Goal: Task Accomplishment & Management: Manage account settings

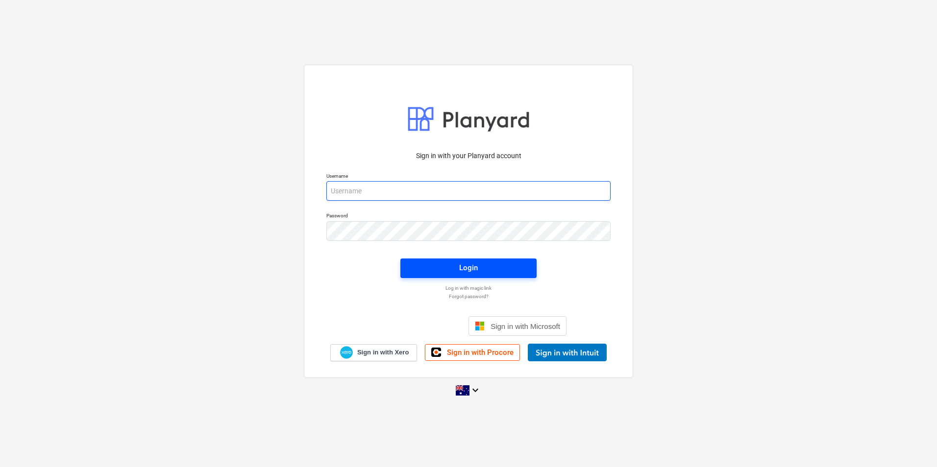
type input "[PERSON_NAME][EMAIL_ADDRESS][DOMAIN_NAME]"
click at [480, 269] on span "Login" at bounding box center [468, 268] width 113 height 13
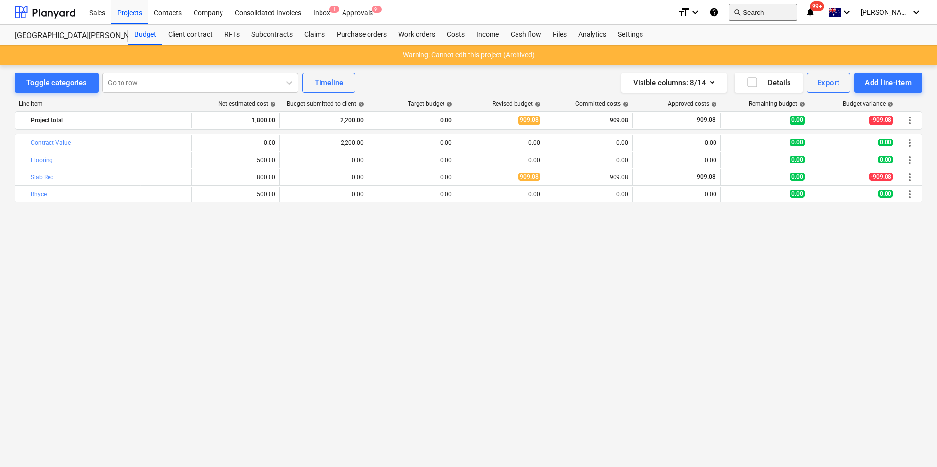
click at [797, 17] on button "search Search" at bounding box center [762, 12] width 69 height 17
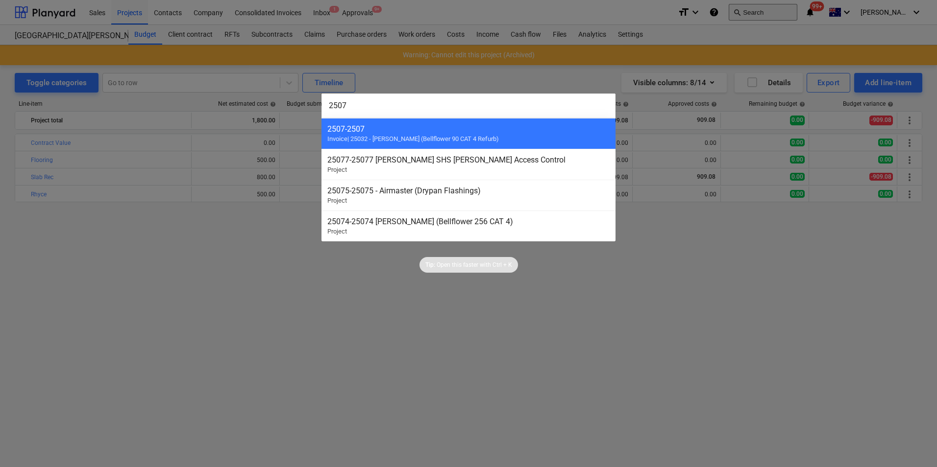
type input "25073"
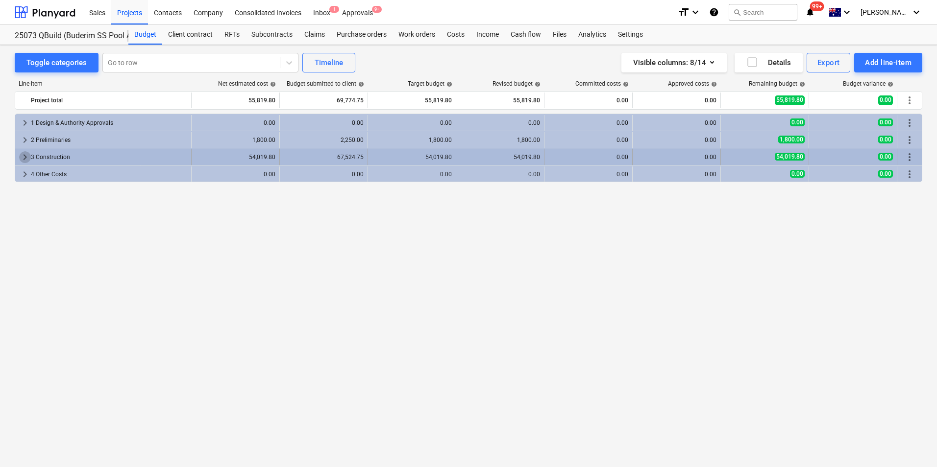
click at [20, 156] on span "keyboard_arrow_right" at bounding box center [25, 157] width 12 height 12
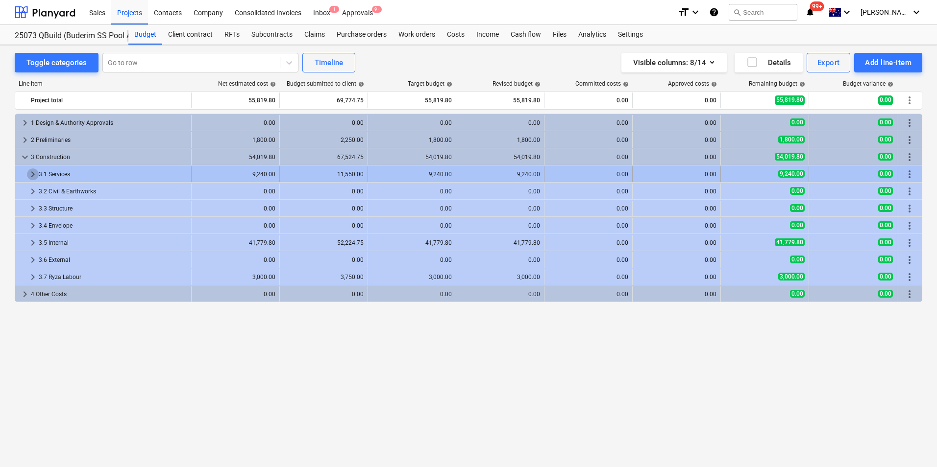
click at [27, 171] on span "keyboard_arrow_right" at bounding box center [33, 175] width 12 height 12
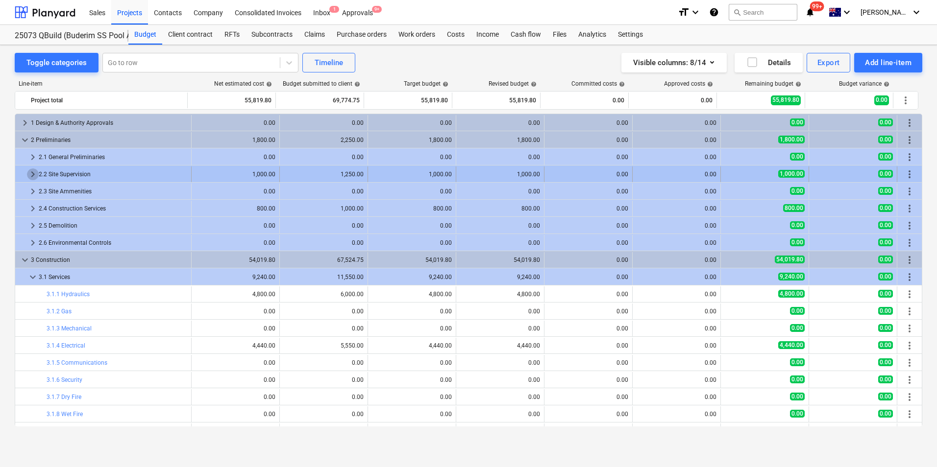
click at [30, 171] on span "keyboard_arrow_right" at bounding box center [33, 175] width 12 height 12
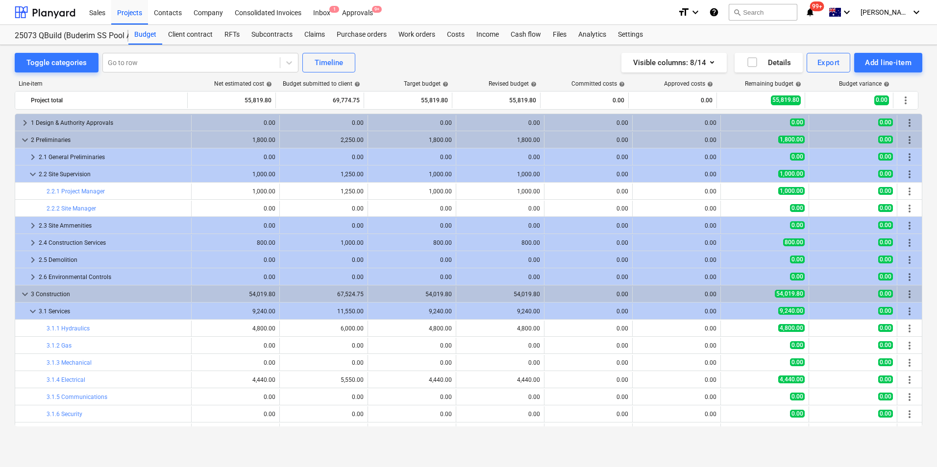
click at [30, 171] on span "keyboard_arrow_down" at bounding box center [33, 175] width 12 height 12
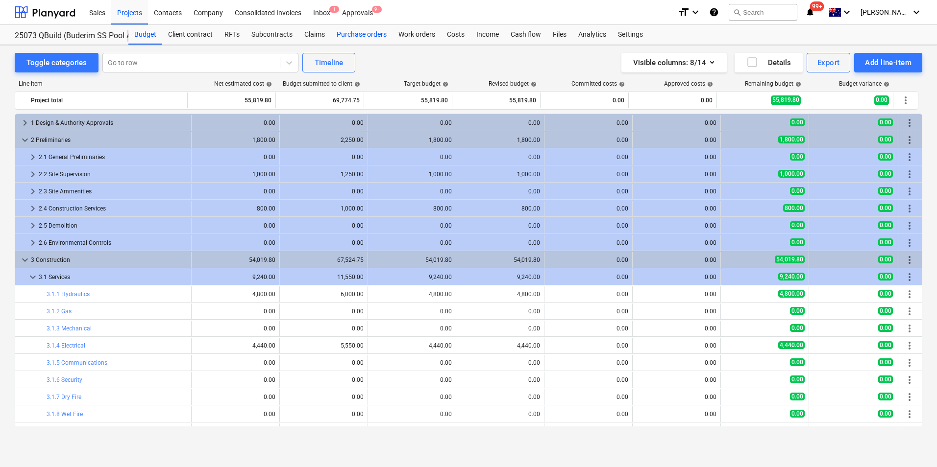
click at [359, 34] on div "Purchase orders" at bounding box center [362, 35] width 62 height 20
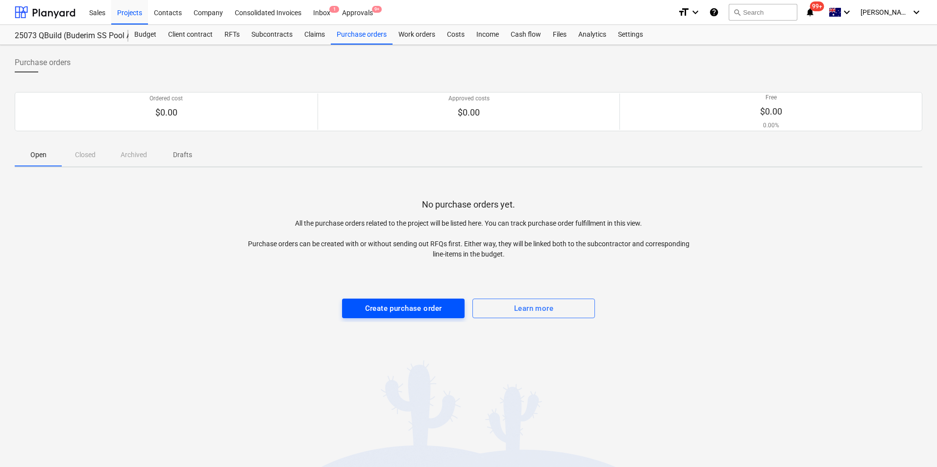
click at [424, 307] on div "Create purchase order" at bounding box center [403, 308] width 77 height 13
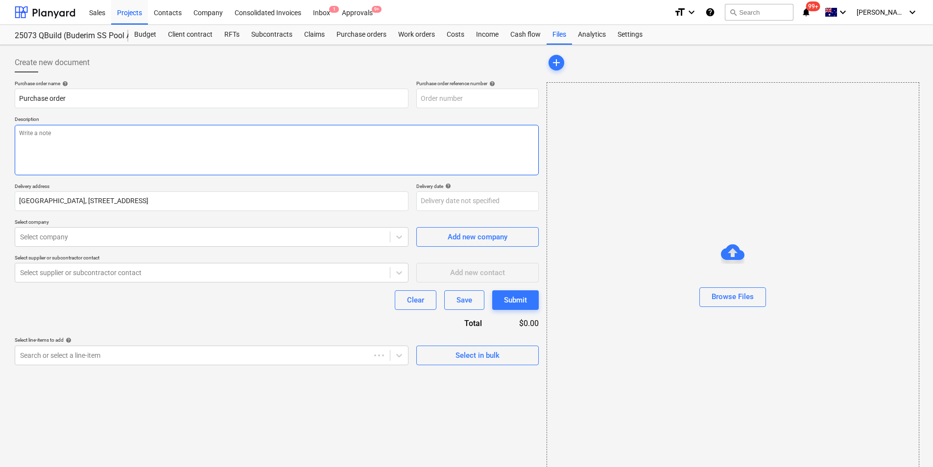
type textarea "x"
type input "25073-PO-002"
click at [95, 99] on input "Purchase order" at bounding box center [212, 99] width 394 height 20
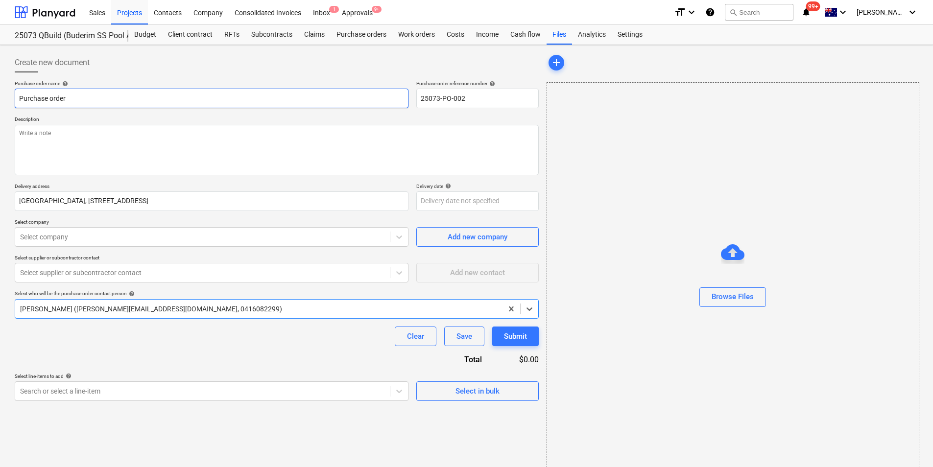
click at [95, 99] on input "Purchase order" at bounding box center [212, 99] width 394 height 20
type textarea "x"
type input "Purchase order"
type textarea "x"
type input "Purchase order -"
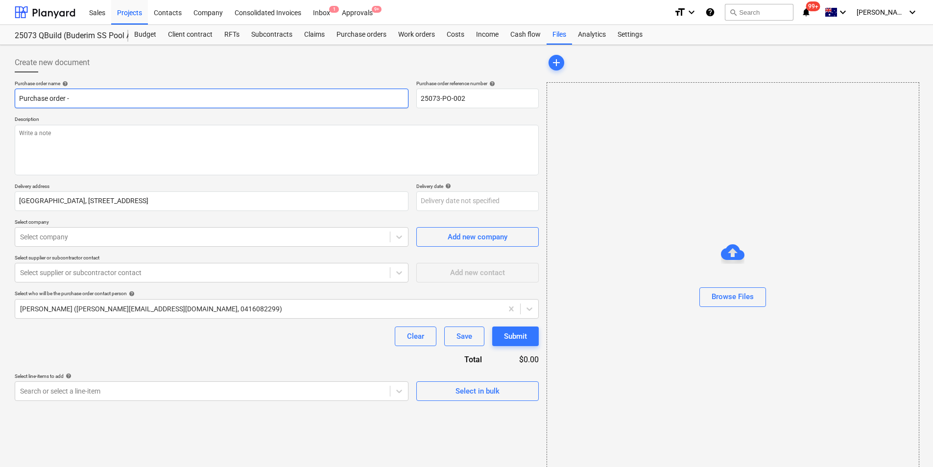
type textarea "x"
type input "Purchase order -"
type textarea "x"
type input "Purchase order - AB"
type textarea "x"
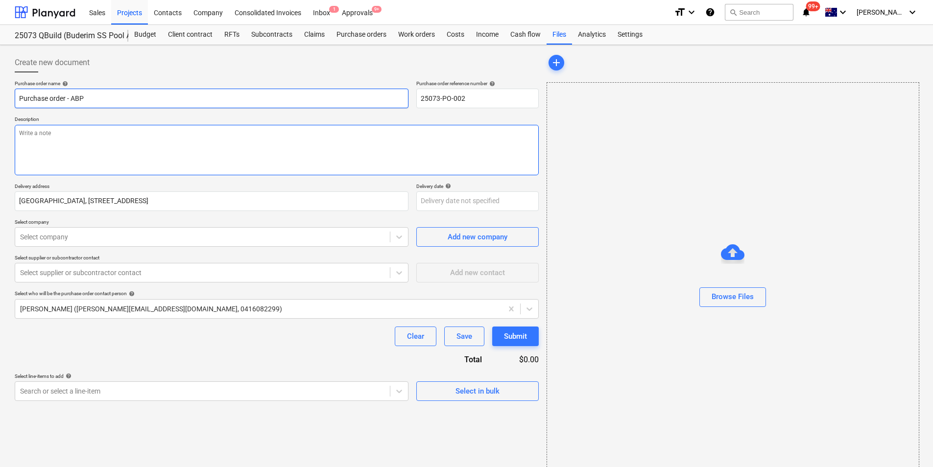
type input "Purchase order - ABP"
click at [67, 136] on textarea at bounding box center [277, 150] width 524 height 50
type textarea "x"
type textarea "P"
type textarea "x"
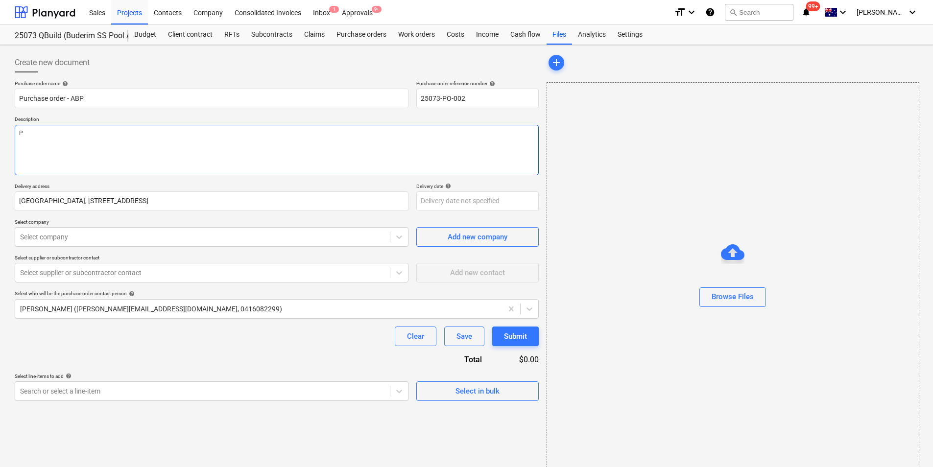
type textarea "Pa"
type textarea "x"
type textarea "Pay"
type textarea "x"
type textarea "Paym"
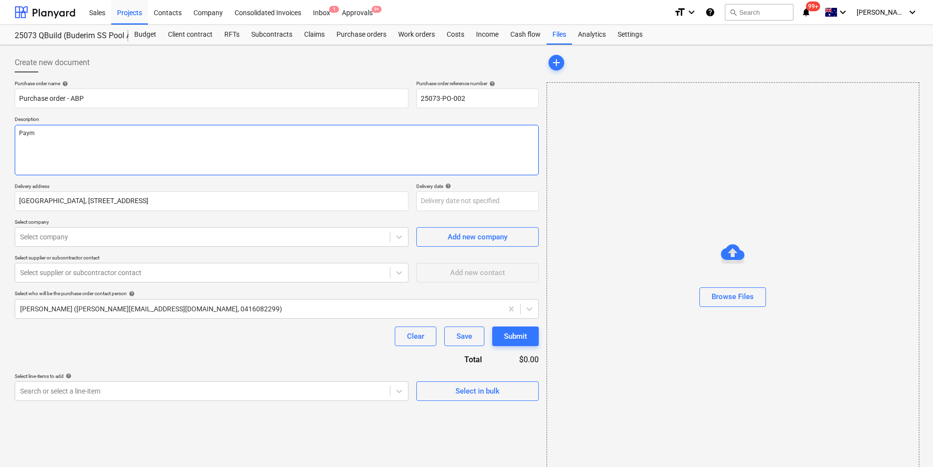
type textarea "x"
type textarea "Payme"
type textarea "x"
type textarea "Paymen"
type textarea "x"
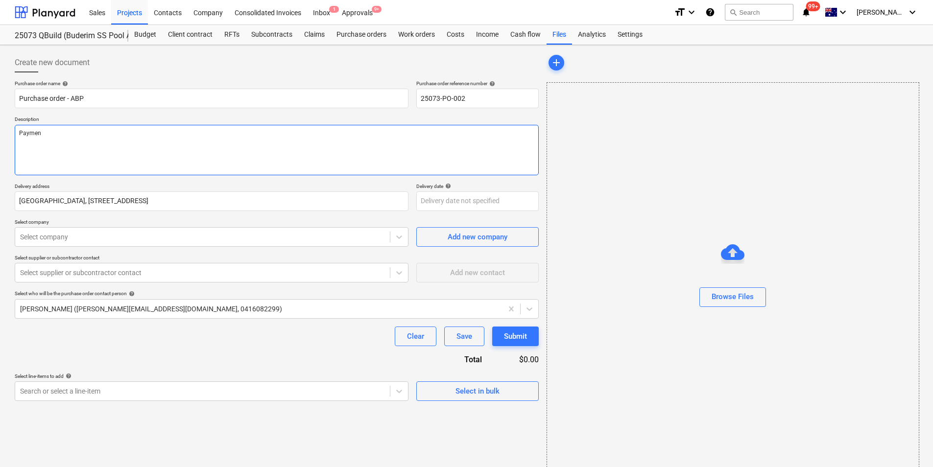
type textarea "Payment"
type textarea "x"
type textarea "Payment T"
type textarea "x"
type textarea "Payment TE"
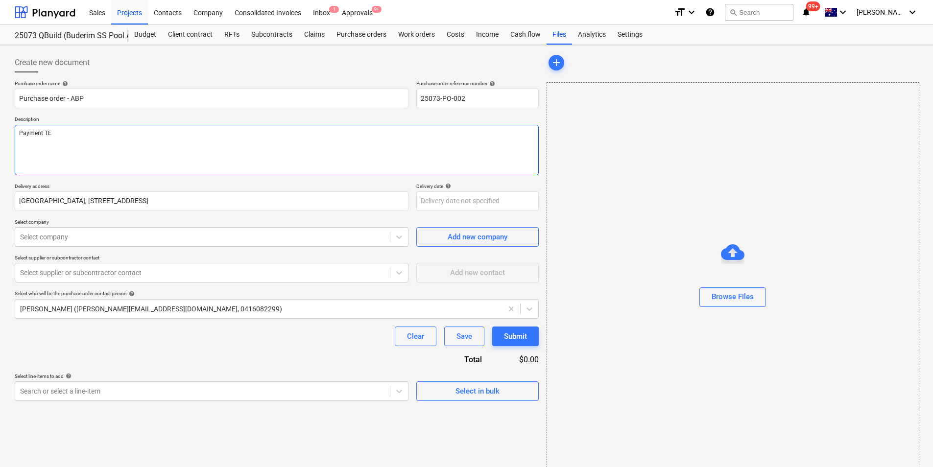
type textarea "x"
type textarea "Payment TEr"
type textarea "x"
type textarea "Payment TE"
type textarea "x"
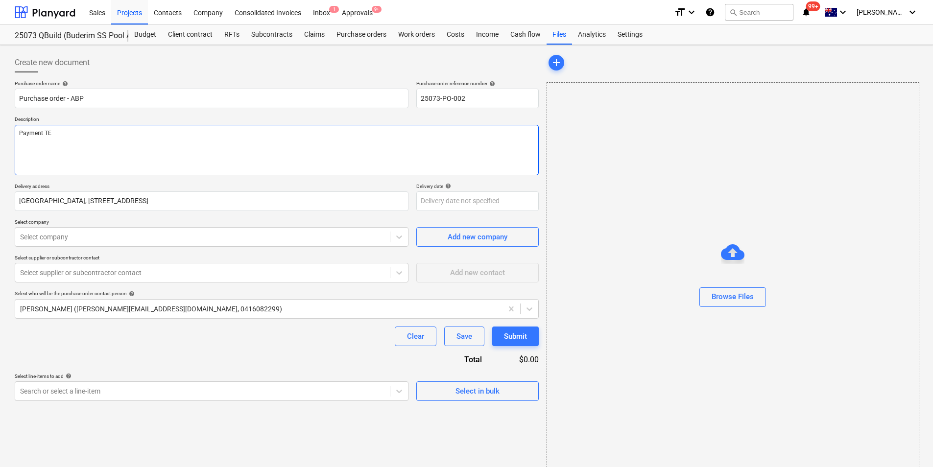
type textarea "Payment T"
type textarea "x"
type textarea "Payment Te"
type textarea "x"
type textarea "Payment Ter"
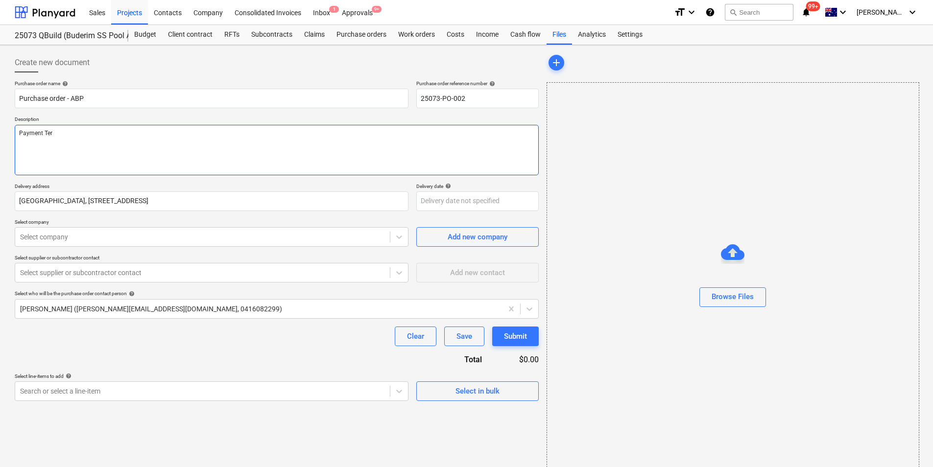
type textarea "x"
type textarea "Payment Terms"
type textarea "x"
type textarea "Payment Terms:"
type textarea "x"
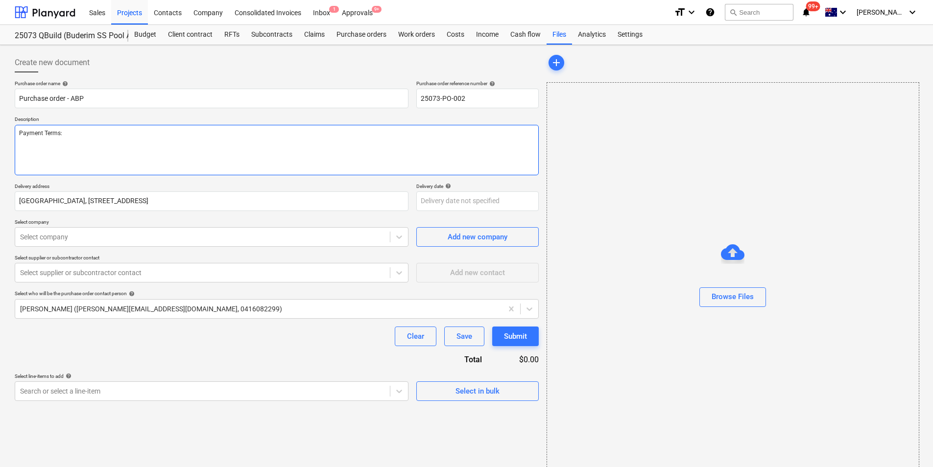
type textarea "Payment Terms: 1"
type textarea "x"
type textarea "Payment Terms: 14"
type textarea "x"
type textarea "Payment Terms: 14 d"
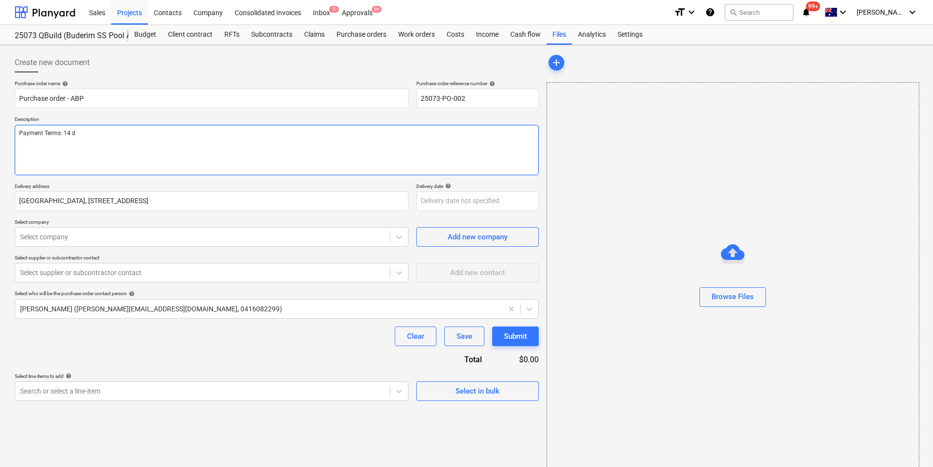
type textarea "x"
type textarea "Payment Terms: 14 da"
type textarea "x"
type textarea "Payment Terms: 14 day"
type textarea "x"
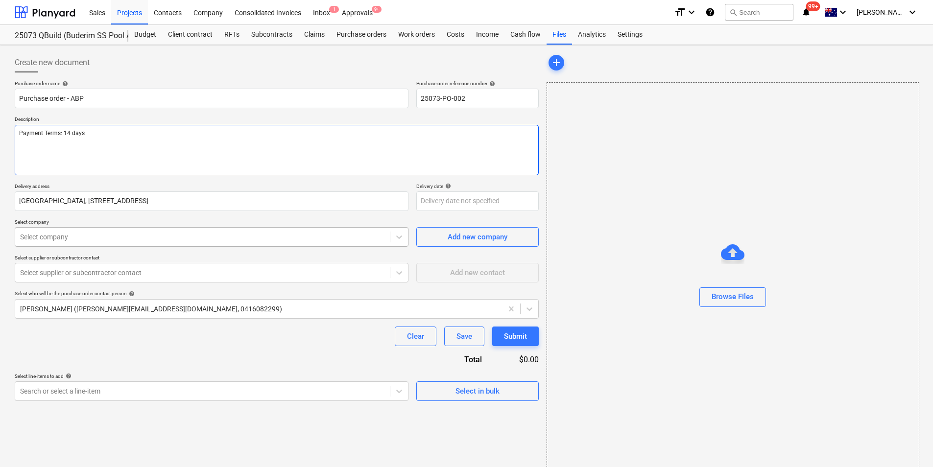
type textarea "Payment Terms: 14 days"
type textarea "x"
click at [138, 232] on div at bounding box center [202, 237] width 365 height 10
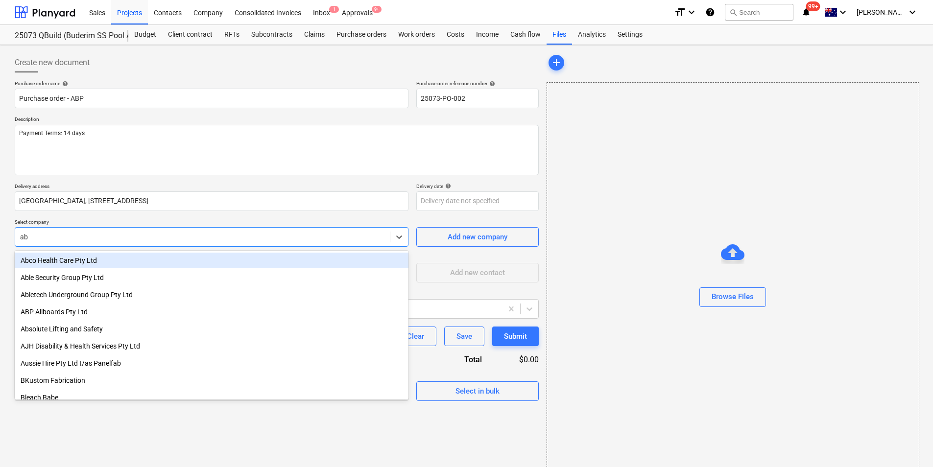
type input "abp"
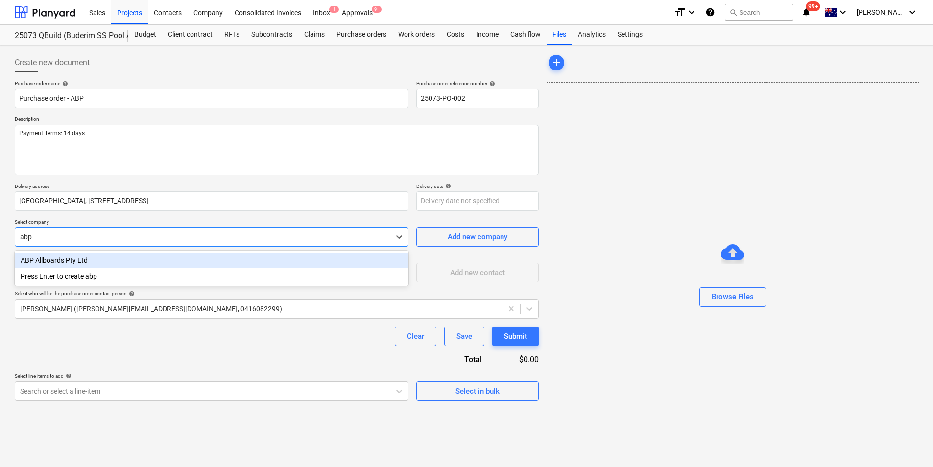
click at [88, 259] on div "ABP Allboards Pty Ltd" at bounding box center [212, 261] width 394 height 16
type textarea "x"
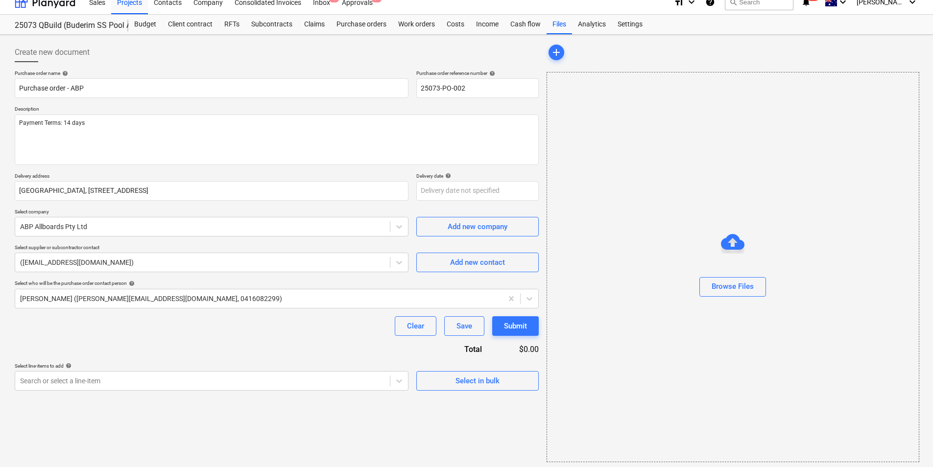
scroll to position [13, 0]
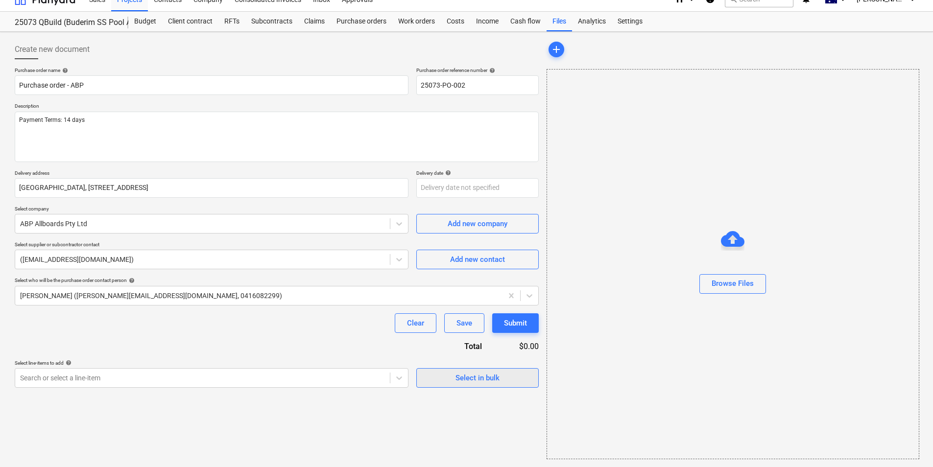
click at [501, 381] on span "Select in bulk" at bounding box center [478, 378] width 98 height 13
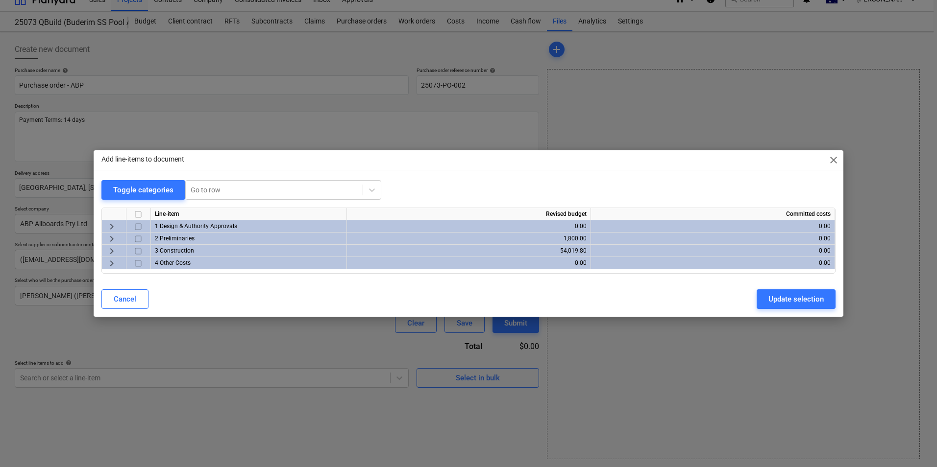
click at [110, 249] on span "keyboard_arrow_right" at bounding box center [112, 251] width 12 height 12
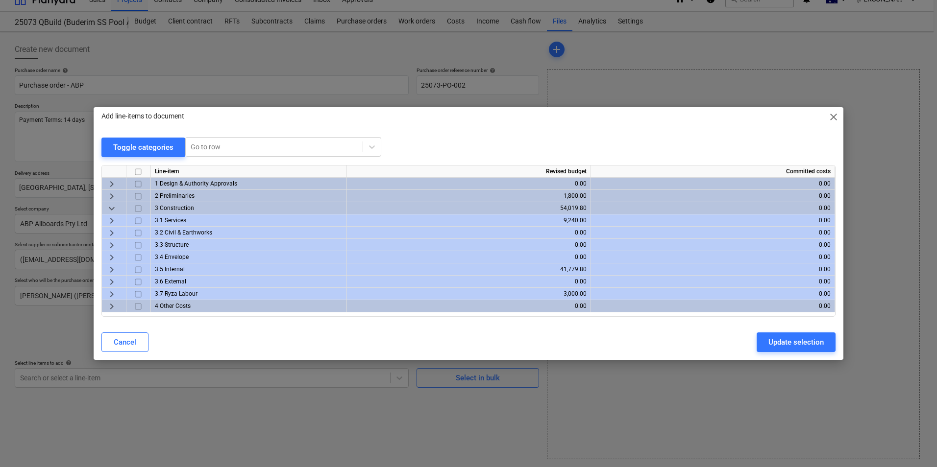
click at [109, 268] on span "keyboard_arrow_right" at bounding box center [112, 270] width 12 height 12
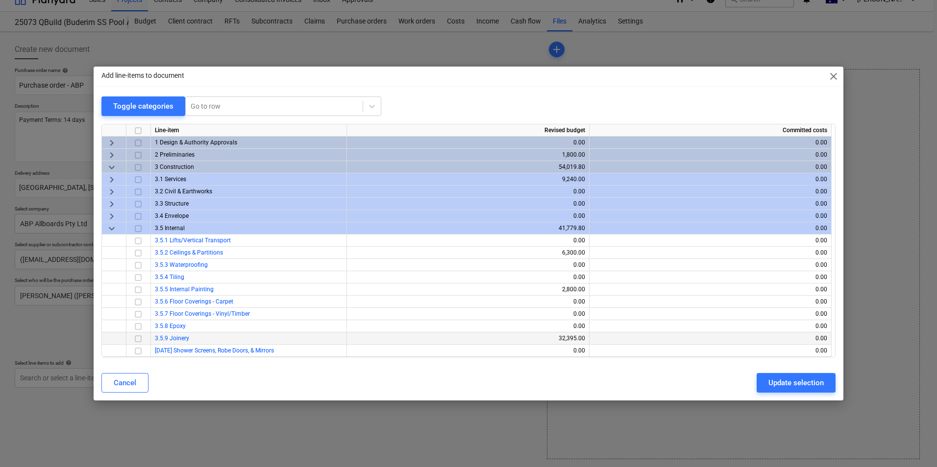
click at [136, 339] on input "checkbox" at bounding box center [138, 339] width 12 height 12
click at [782, 384] on div "Update selection" at bounding box center [795, 383] width 55 height 13
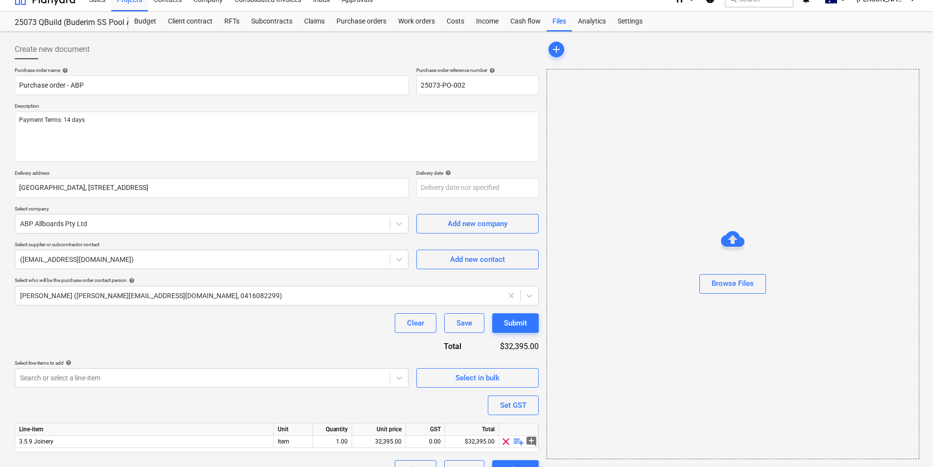
scroll to position [34, 0]
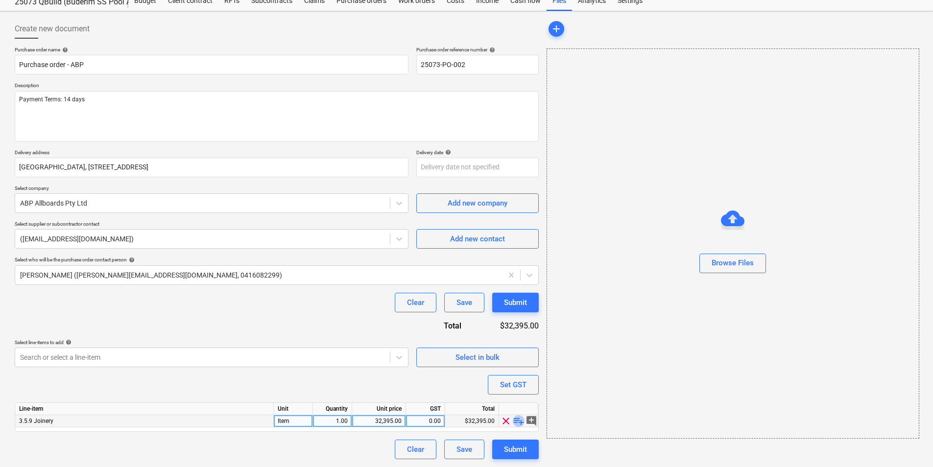
click at [516, 420] on span "playlist_add" at bounding box center [519, 421] width 12 height 12
type textarea "x"
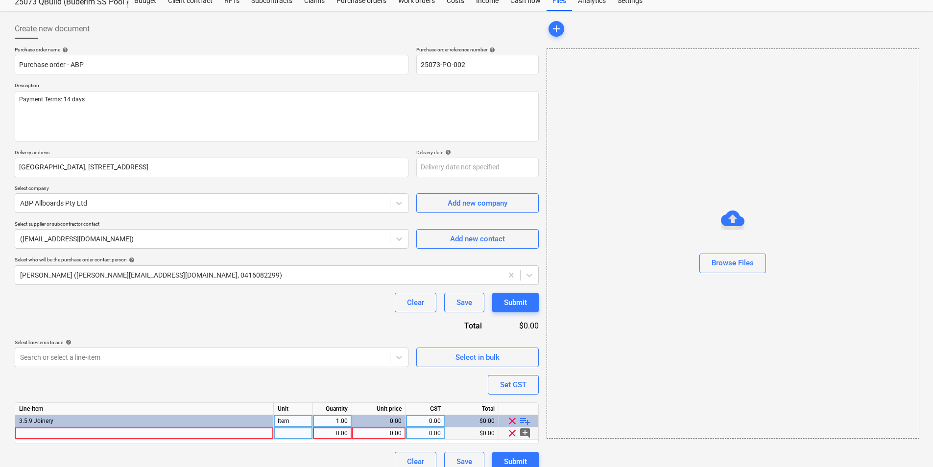
click at [158, 435] on div at bounding box center [144, 434] width 259 height 12
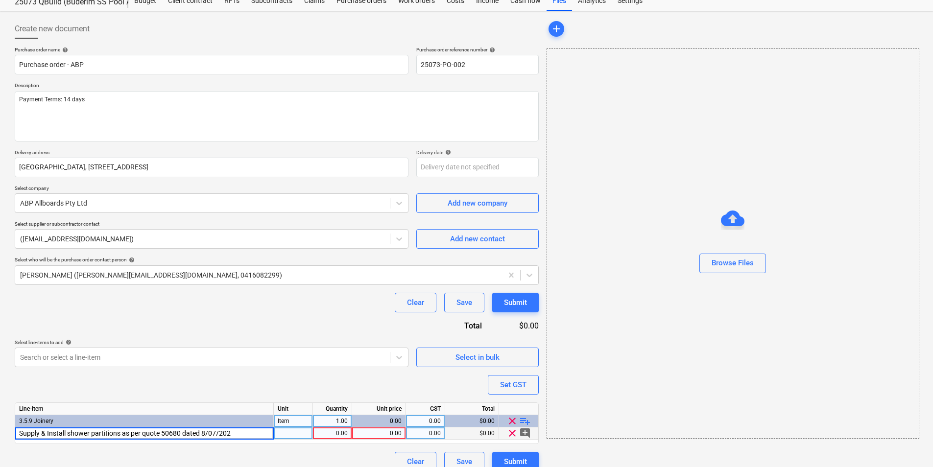
type input "Supply & Install shower partitions as per quote 50680 dated [DATE]"
type textarea "x"
click at [342, 434] on div "0.00" at bounding box center [332, 434] width 31 height 12
click at [395, 434] on div "0.00" at bounding box center [379, 434] width 46 height 12
type input "31095"
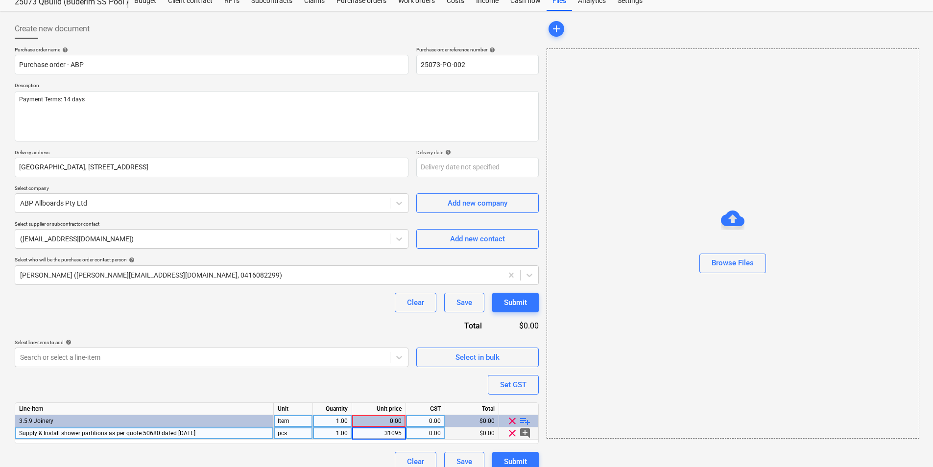
type textarea "x"
click at [430, 439] on div "0.00" at bounding box center [425, 434] width 31 height 12
type input "10"
click at [343, 383] on div "Purchase order name help Purchase order - ABP Purchase order reference number h…" at bounding box center [277, 259] width 524 height 425
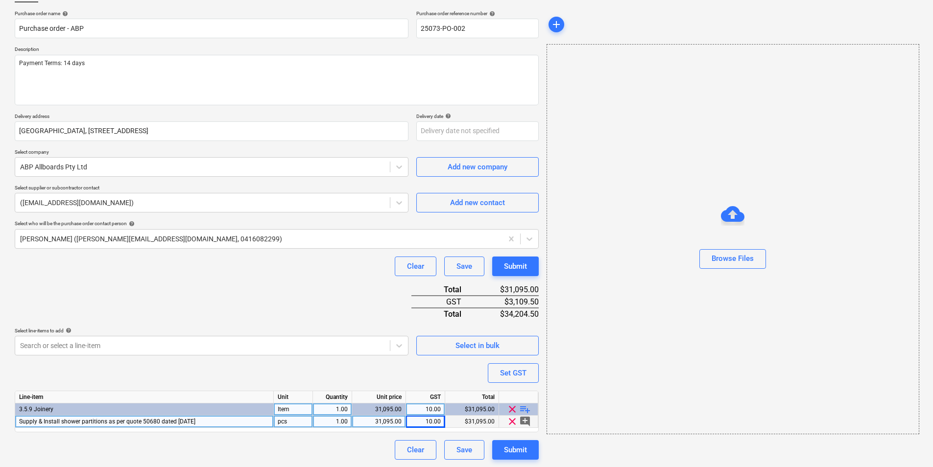
scroll to position [71, 0]
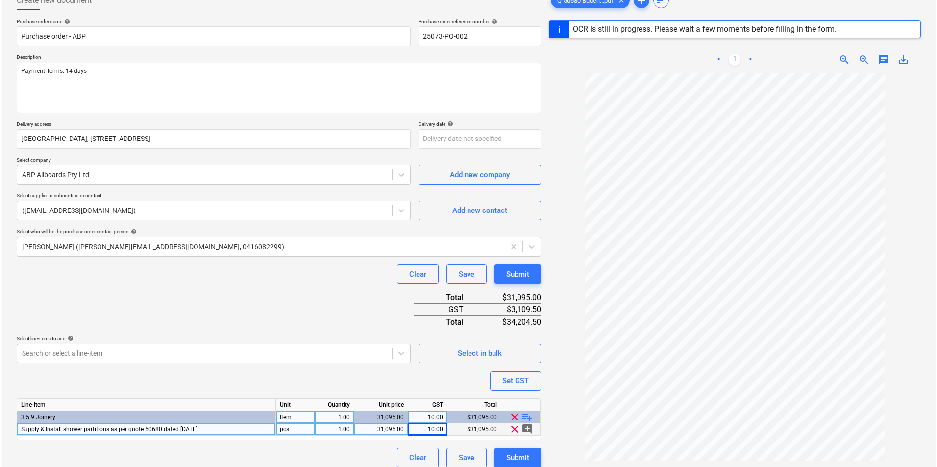
scroll to position [116, 0]
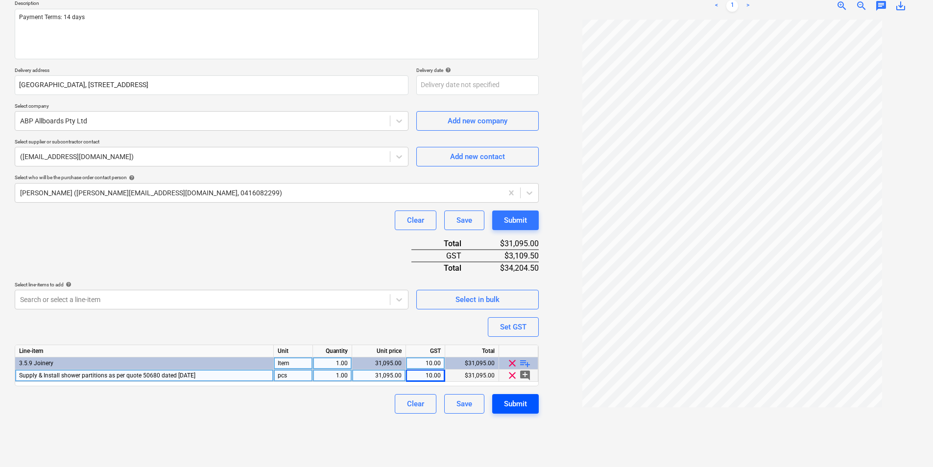
click at [513, 407] on div "Submit" at bounding box center [515, 404] width 23 height 13
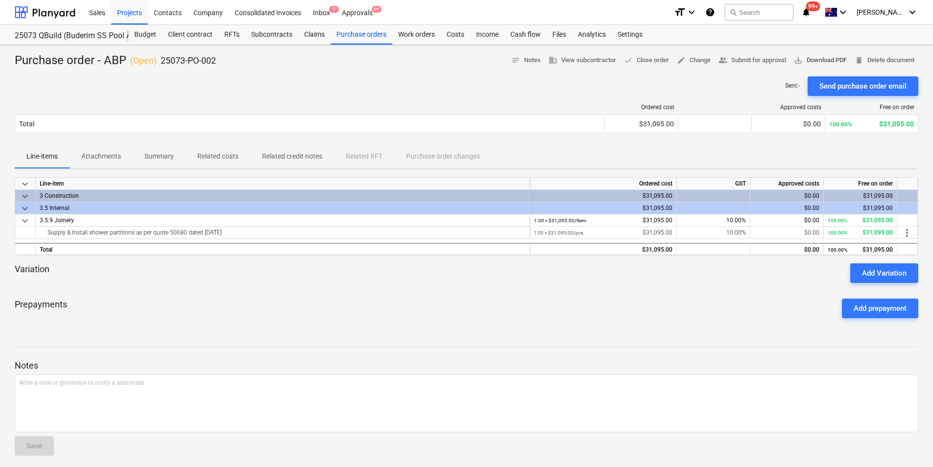
click at [812, 60] on span "save_alt Download PDF" at bounding box center [820, 60] width 53 height 11
click at [829, 63] on span "save_alt Download PDF" at bounding box center [820, 60] width 53 height 11
click at [357, 33] on div "Purchase orders" at bounding box center [362, 35] width 62 height 20
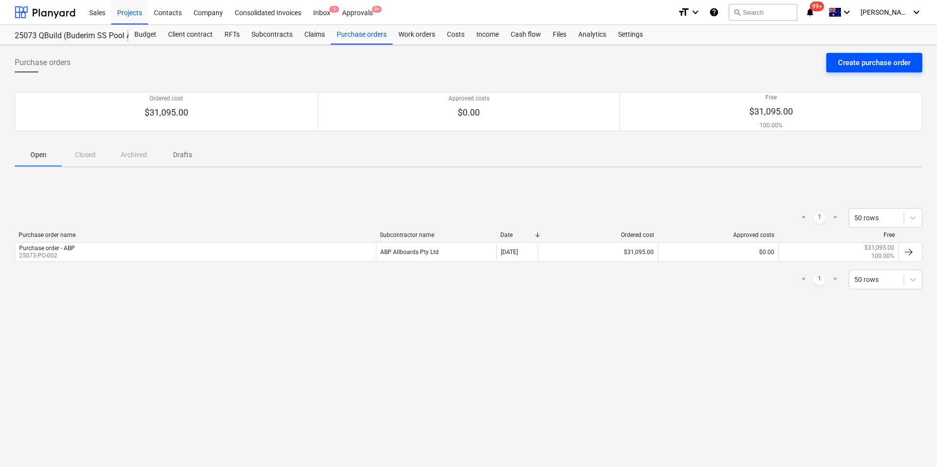
click at [850, 66] on div "Create purchase order" at bounding box center [874, 62] width 73 height 13
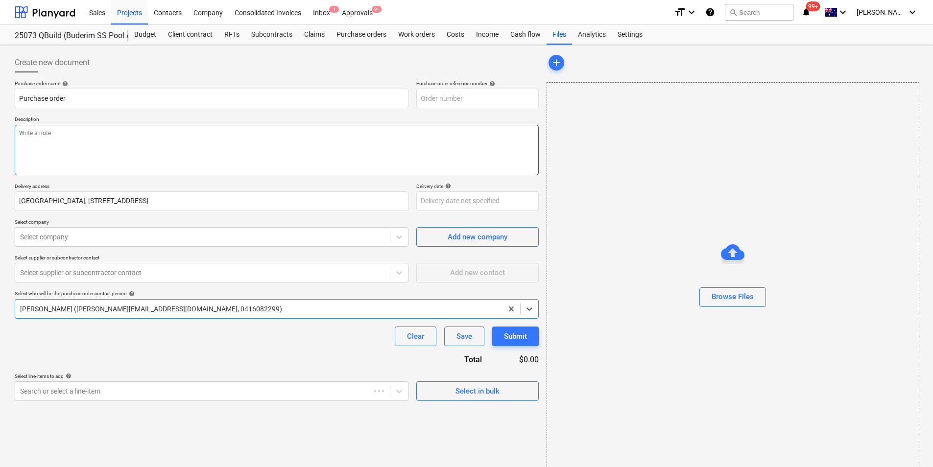
type textarea "x"
type input "25073-PO-003"
type textarea "x"
click at [109, 99] on input "Purchase order" at bounding box center [212, 99] width 394 height 20
type input "Purchase order"
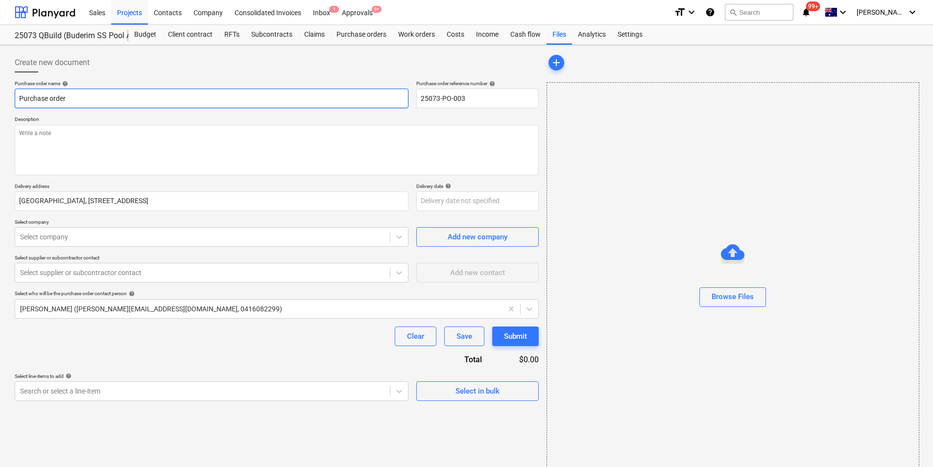
type textarea "x"
type input "Purchase order -"
type textarea "x"
type input "Purchase order -"
type textarea "x"
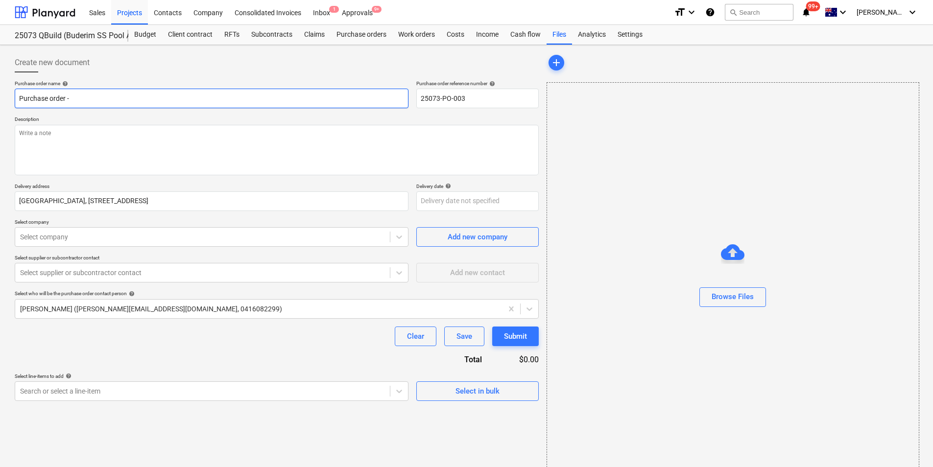
type input "Purchase order - L"
type textarea "x"
type input "Purchase order - Lo"
type textarea "x"
type input "Purchase order - Loc"
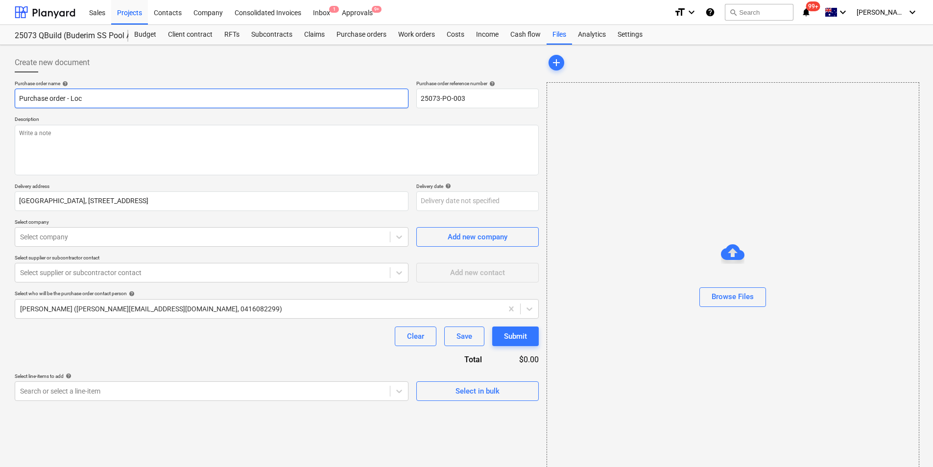
type textarea "x"
type input "Purchase order - Lock"
type textarea "x"
type input "Purchase order - Lockb"
type textarea "x"
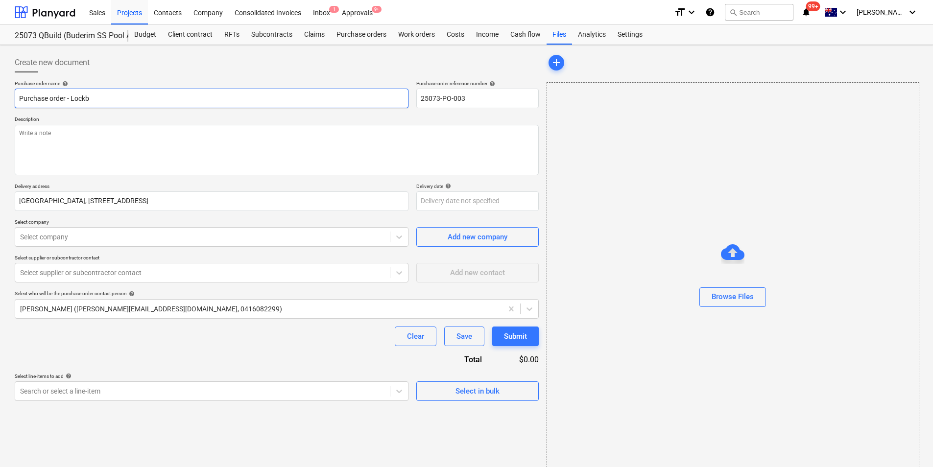
type input "Purchase order - Lockbe"
type textarea "x"
type input "Purchase order - Lockbel"
type textarea "x"
type input "Purchase order - Lockbell"
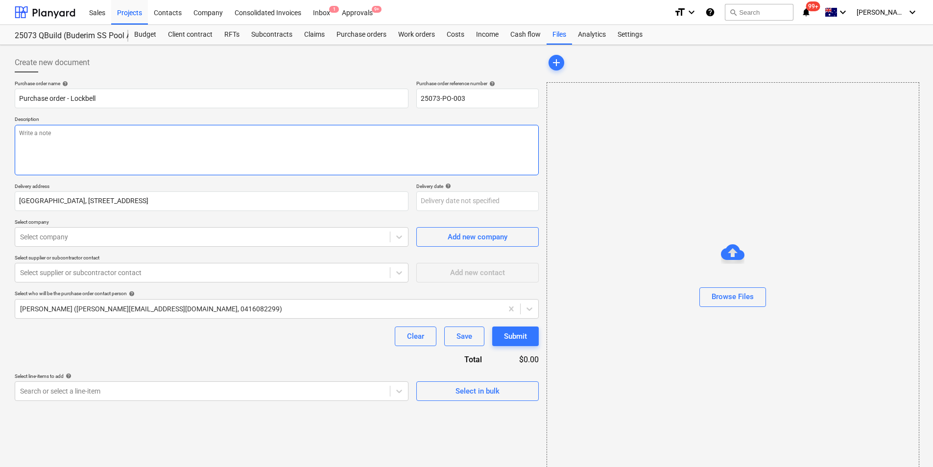
click at [157, 143] on textarea at bounding box center [277, 150] width 524 height 50
type textarea "x"
type textarea "P"
type textarea "x"
type textarea "Pa"
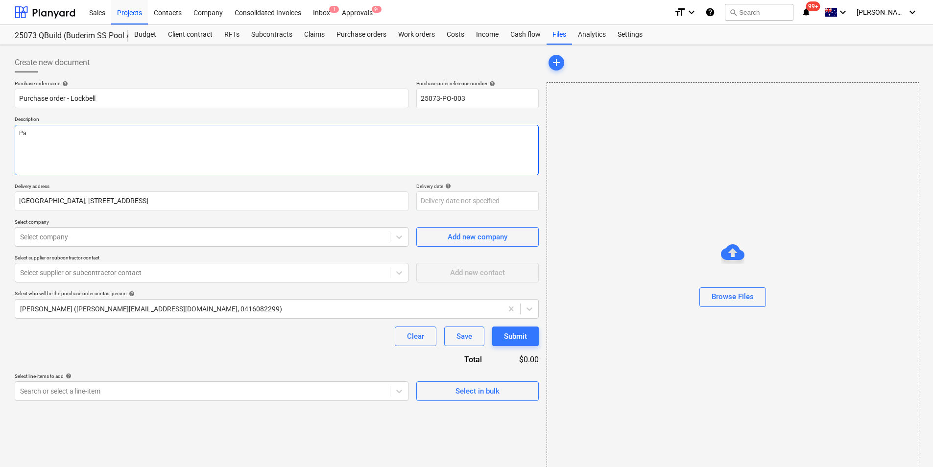
type textarea "x"
type textarea "Pay"
type textarea "x"
type textarea "Payme"
type textarea "x"
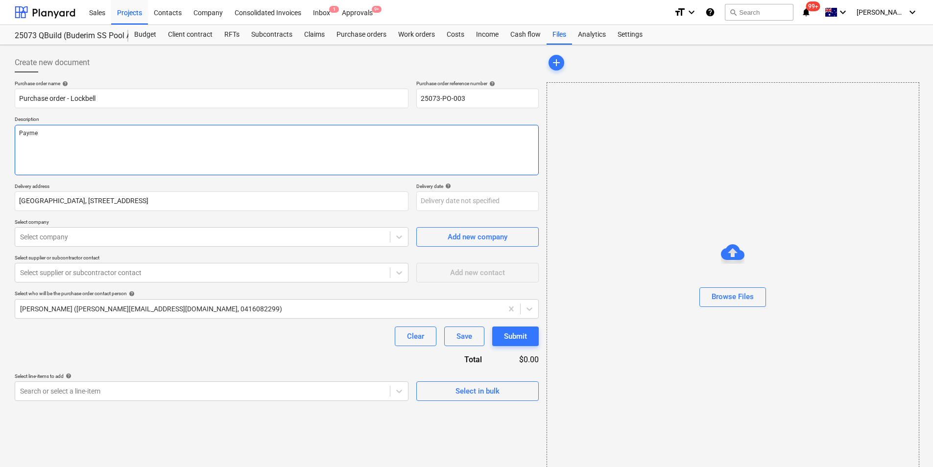
type textarea "Paymen"
type textarea "x"
type textarea "Payment"
type textarea "x"
type textarea "Payment T"
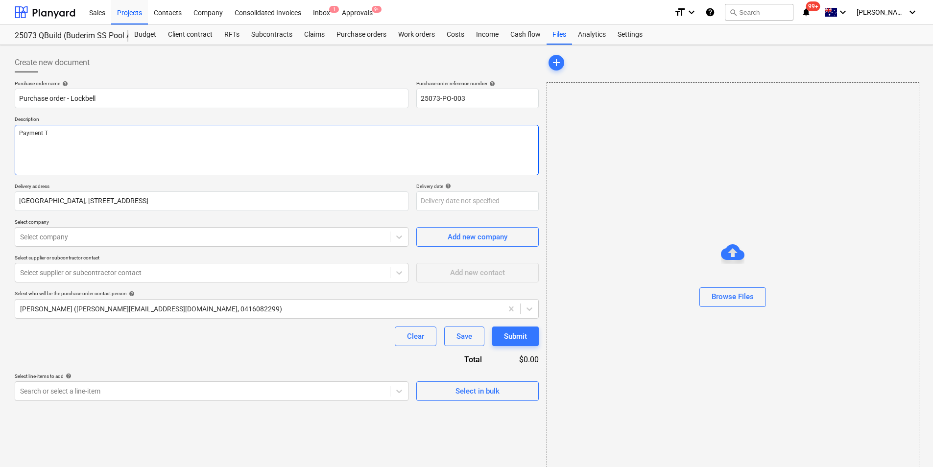
type textarea "x"
type textarea "Payment Te"
type textarea "x"
type textarea "Payment Ter"
type textarea "x"
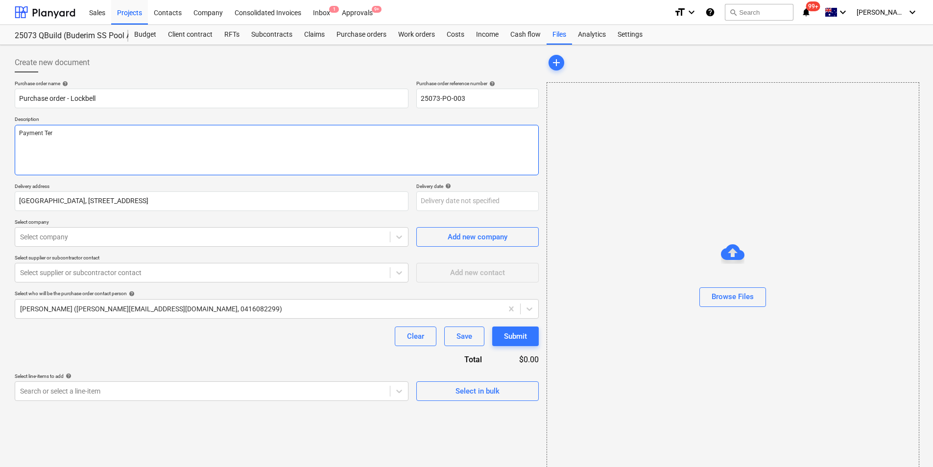
type textarea "Payment Term"
type textarea "x"
type textarea "Payment Terms"
type textarea "x"
type textarea "Payment Terms:"
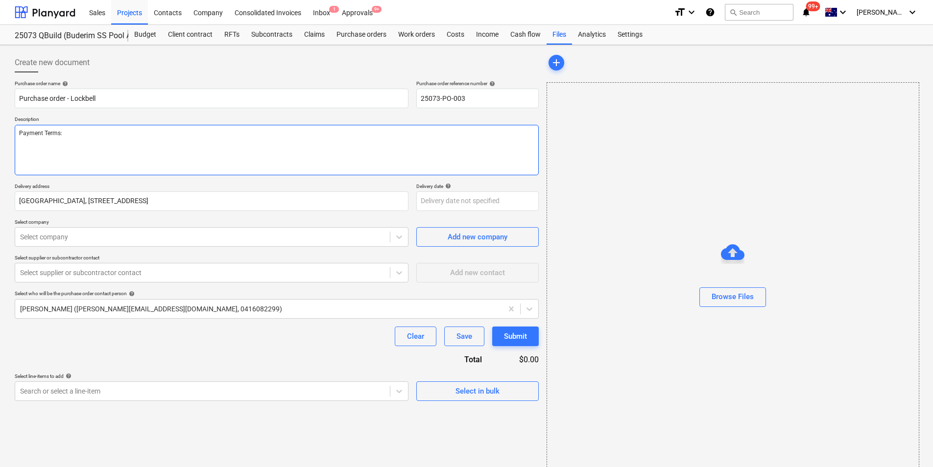
type textarea "x"
type textarea "Payment Terms: 1"
type textarea "x"
type textarea "Payment Terms: 14"
type textarea "x"
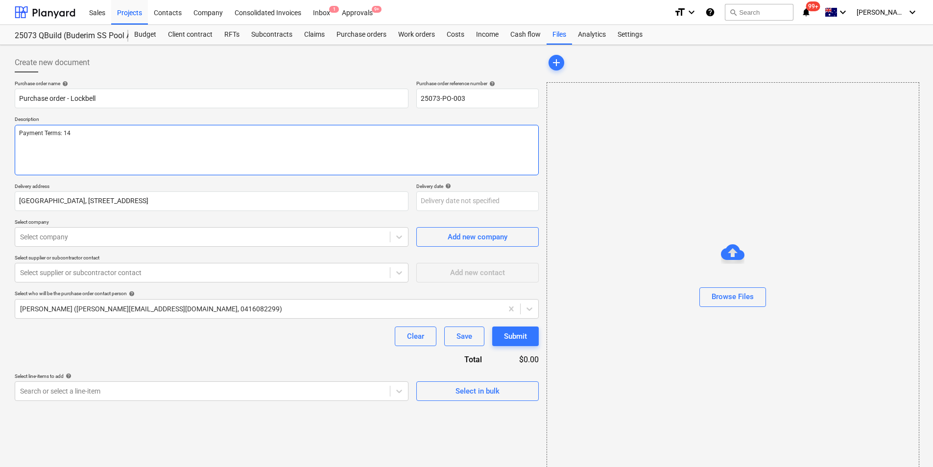
type textarea "Payment Terms: 14"
type textarea "x"
type textarea "Payment Terms: 14 d"
type textarea "x"
type textarea "Payment Terms: 14 da"
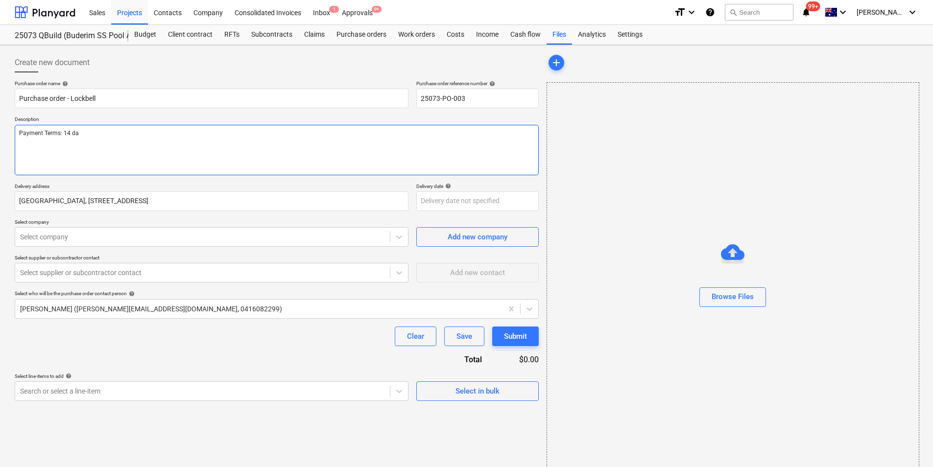
type textarea "x"
type textarea "Payment Terms: 14 days"
type textarea "x"
type textarea "Payment Terms: 14 days"
type textarea "x"
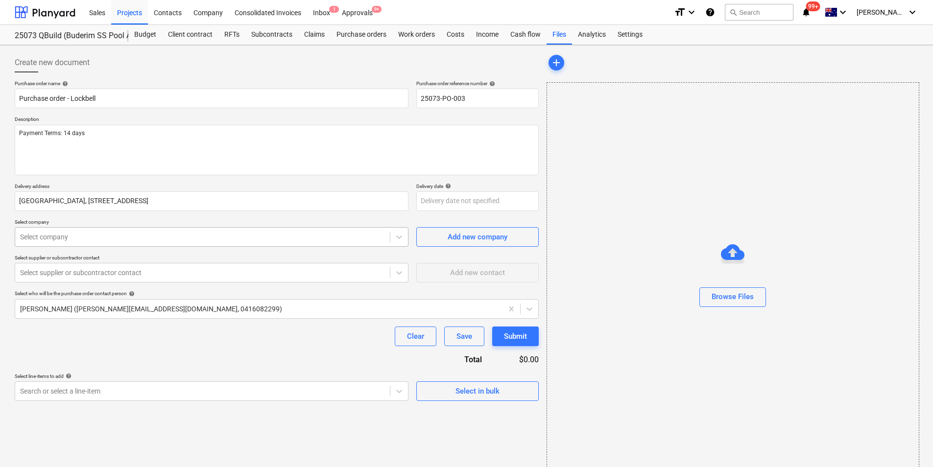
click at [80, 239] on div at bounding box center [202, 237] width 365 height 10
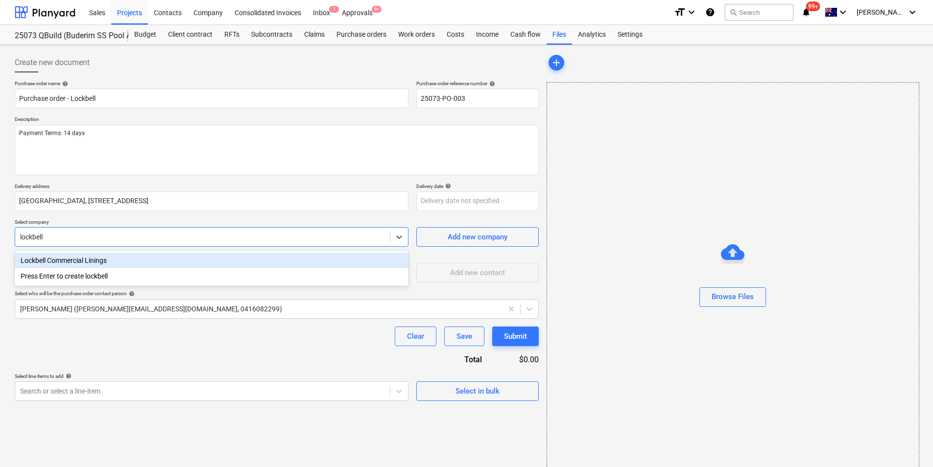
type input "lockbell"
type textarea "x"
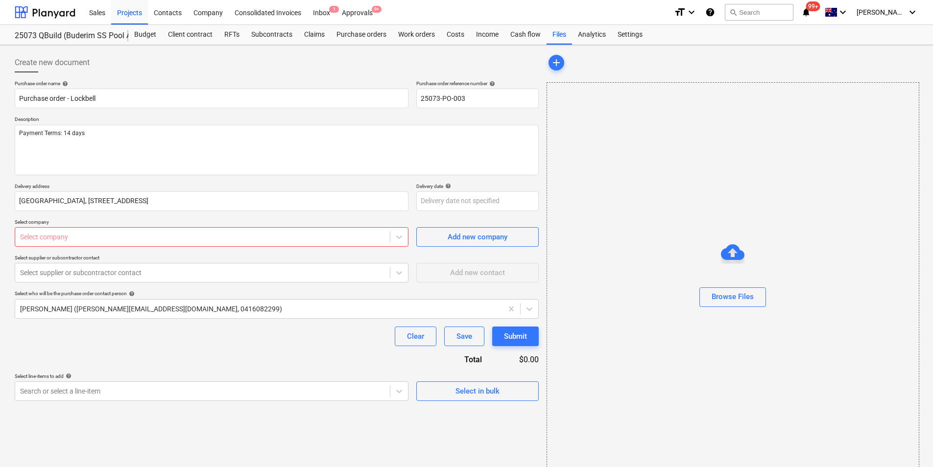
type textarea "x"
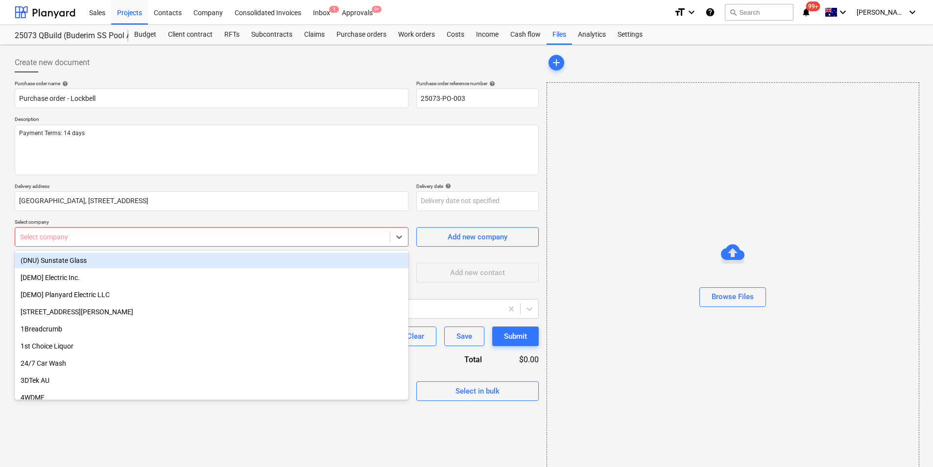
click at [142, 234] on div at bounding box center [202, 237] width 365 height 10
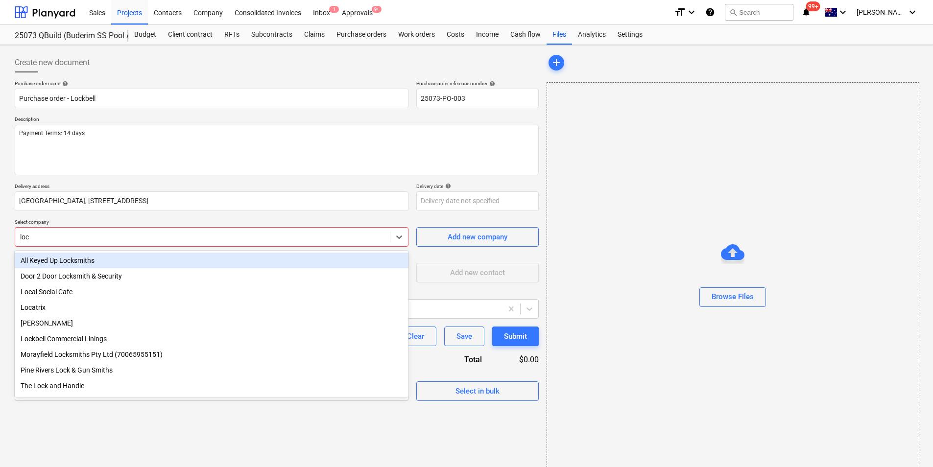
type input "lock"
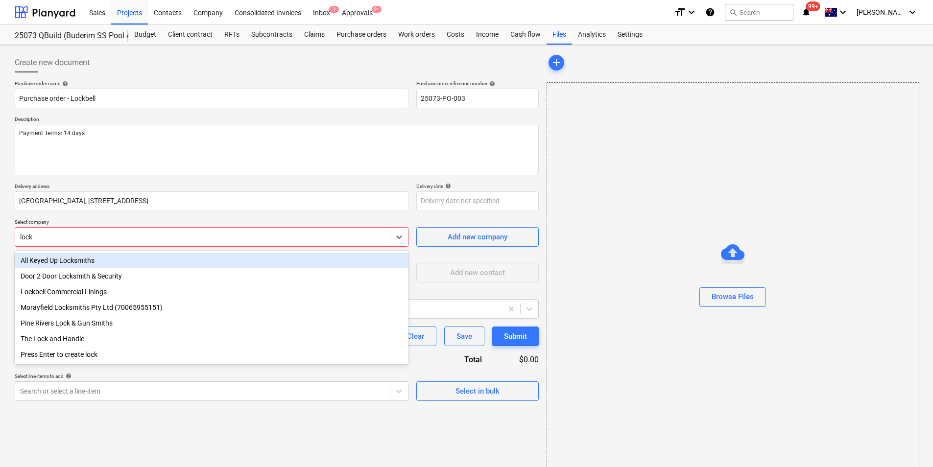
type textarea "x"
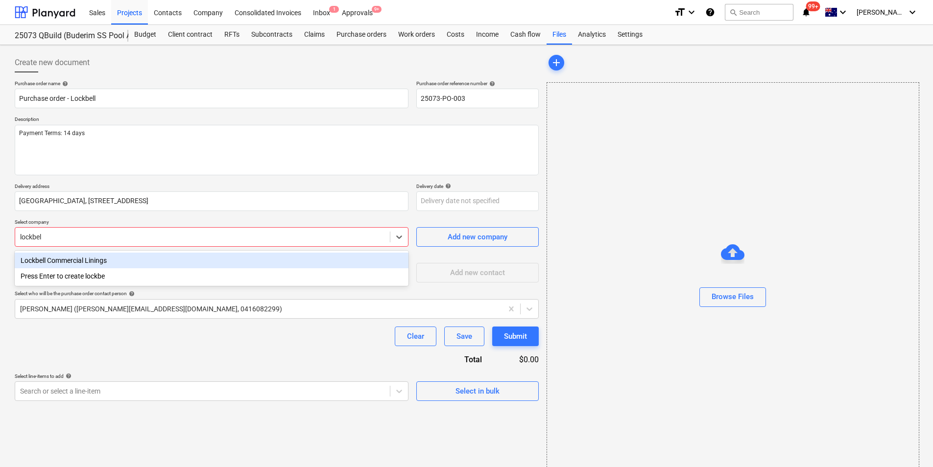
type input "lockbell"
click at [137, 262] on div "Lockbell Commercial Linings" at bounding box center [212, 261] width 394 height 16
type textarea "x"
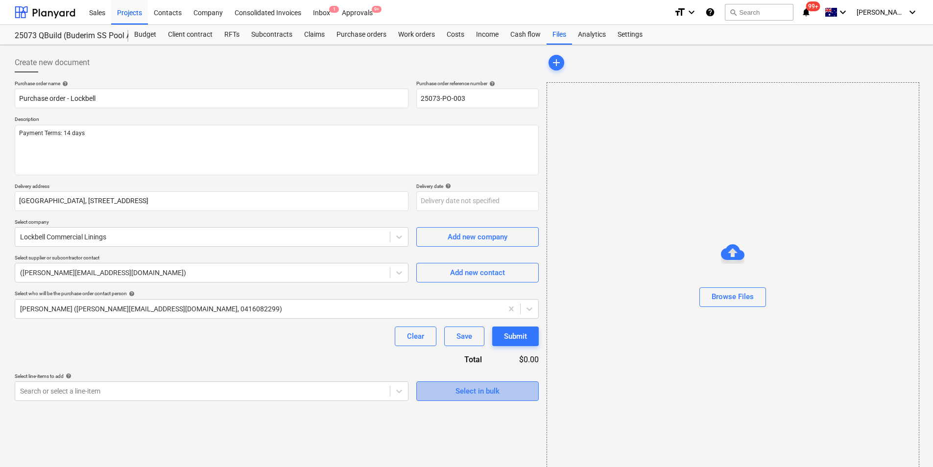
click at [477, 389] on div "Select in bulk" at bounding box center [478, 391] width 44 height 13
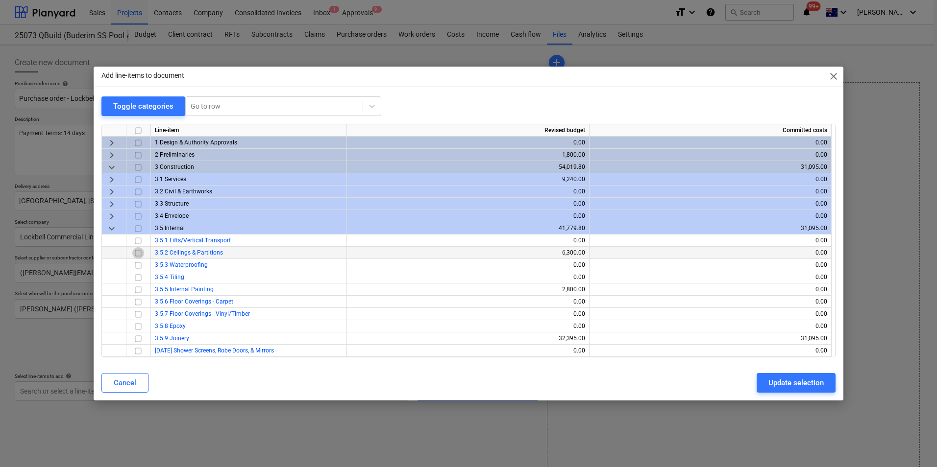
click at [141, 253] on input "checkbox" at bounding box center [138, 253] width 12 height 12
click at [799, 380] on div "Update selection" at bounding box center [795, 383] width 55 height 13
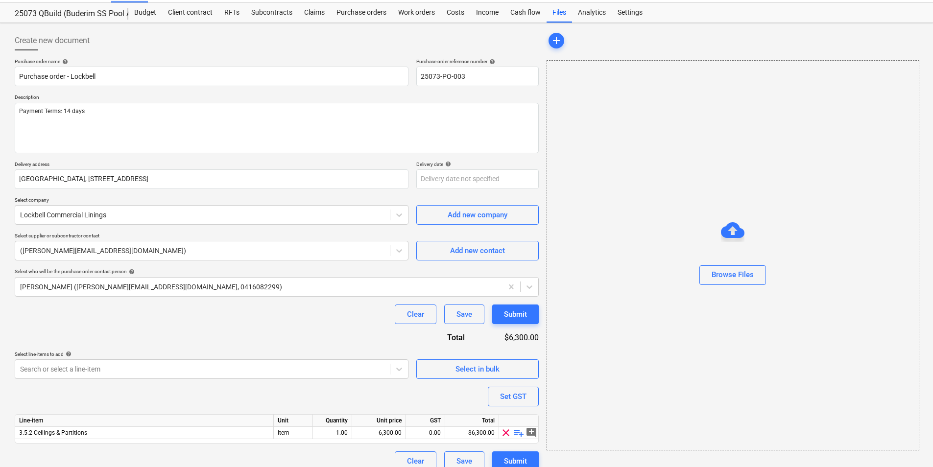
scroll to position [34, 0]
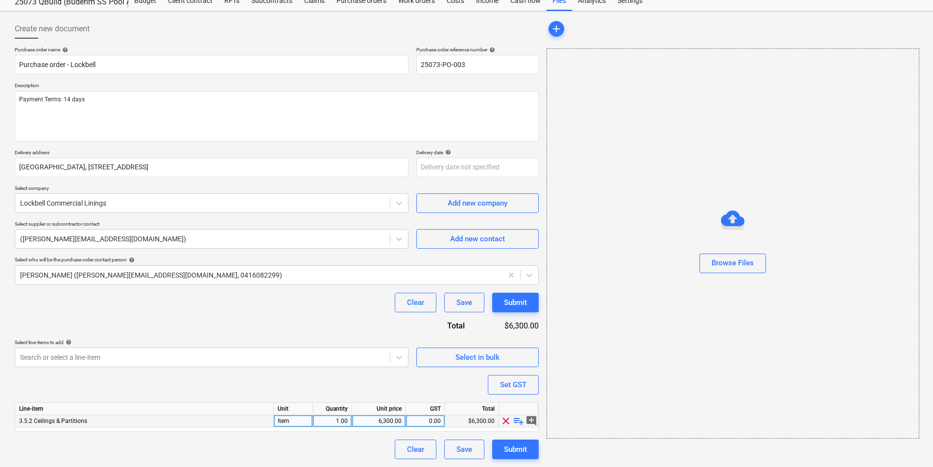
click at [522, 421] on span "playlist_add" at bounding box center [519, 421] width 12 height 12
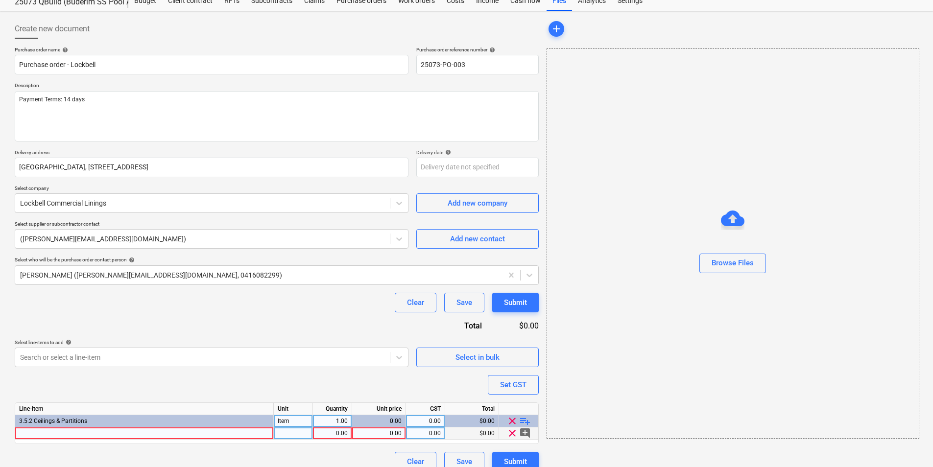
click at [34, 430] on div at bounding box center [144, 434] width 259 height 12
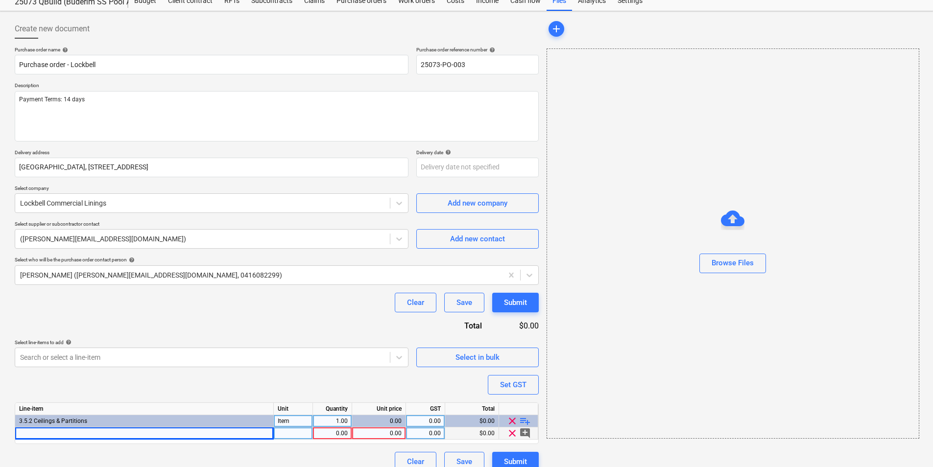
click at [85, 432] on div at bounding box center [144, 434] width 259 height 12
type textarea "x"
type input "[PERSON_NAME] and sheet set sand ceiling to boys and girls amenities"
click at [301, 437] on div at bounding box center [293, 434] width 39 height 12
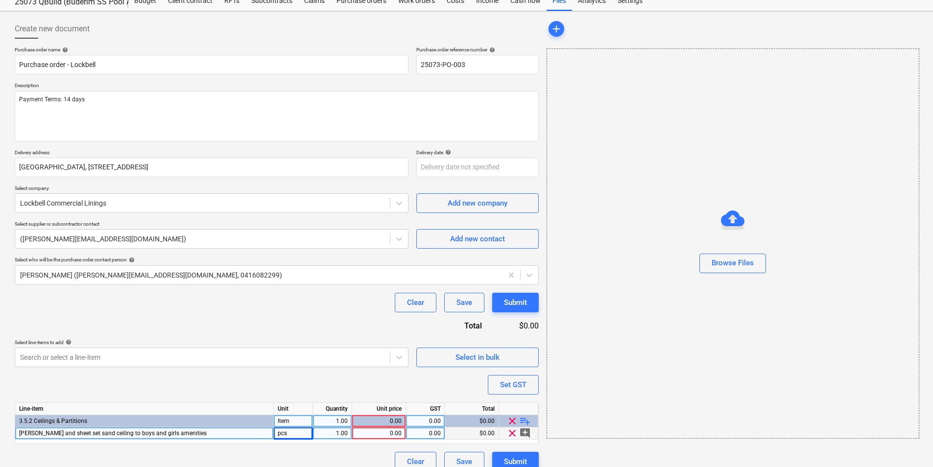
click at [391, 435] on div "0.00" at bounding box center [379, 434] width 46 height 12
type textarea "x"
drag, startPoint x: 380, startPoint y: 435, endPoint x: 455, endPoint y: 435, distance: 74.5
click at [380, 435] on div "0.00" at bounding box center [379, 434] width 46 height 12
type input "630"
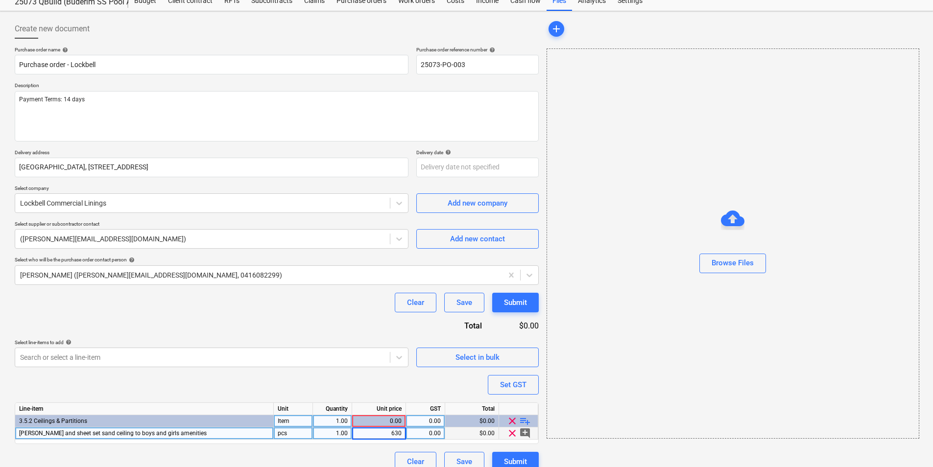
type textarea "x"
type input "6300"
type textarea "x"
click at [430, 432] on div "0.00" at bounding box center [425, 434] width 31 height 12
type input "10"
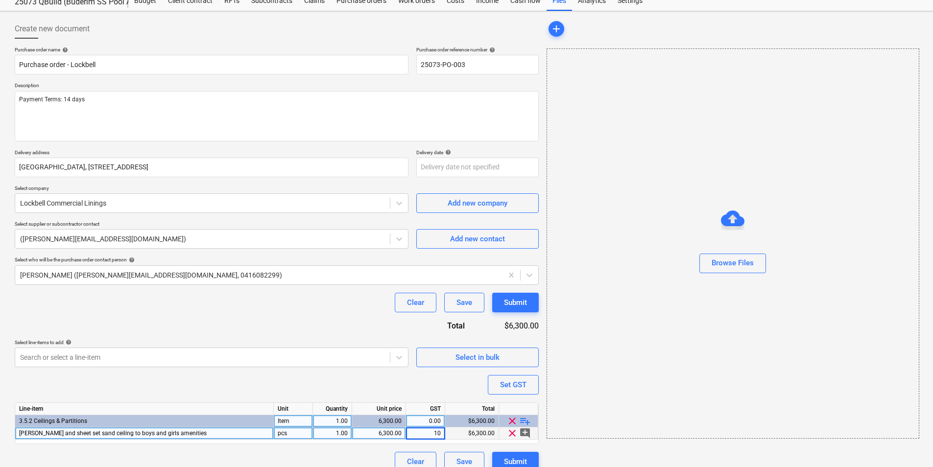
click at [386, 380] on div "Purchase order name help Purchase order - Lockbell Purchase order reference num…" at bounding box center [277, 259] width 524 height 425
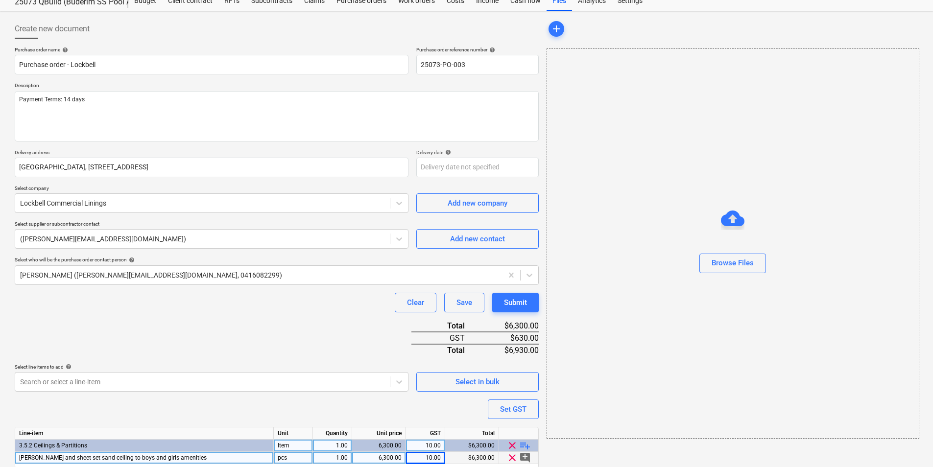
click at [197, 458] on div "[PERSON_NAME] and sheet set sand ceiling to boys and girls amenities" at bounding box center [144, 458] width 259 height 12
type textarea "x"
click at [227, 457] on input "[PERSON_NAME] and sheet set sand ceiling to boys and girls amenities" at bounding box center [144, 458] width 258 height 12
type input "[PERSON_NAME] and sheet set sand ceiling to boys and girls amenities, 6mm Villa"
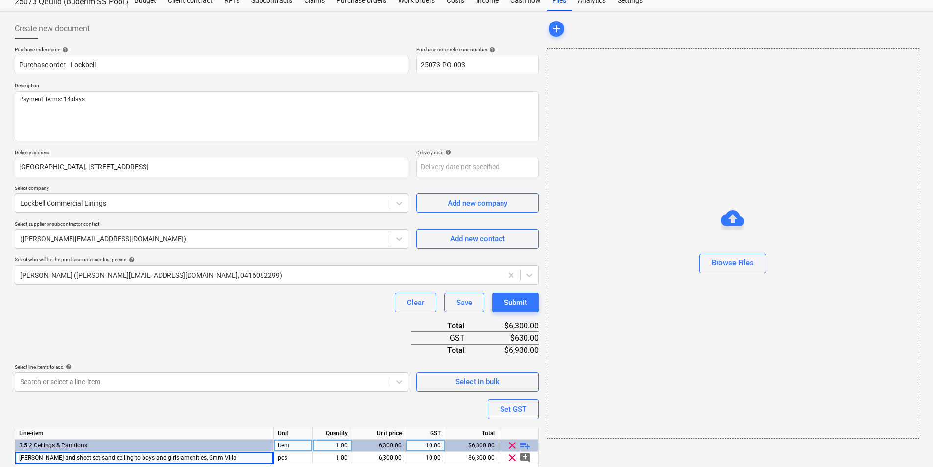
click at [300, 416] on div "Purchase order name help Purchase order - Lockbell Purchase order reference num…" at bounding box center [277, 272] width 524 height 450
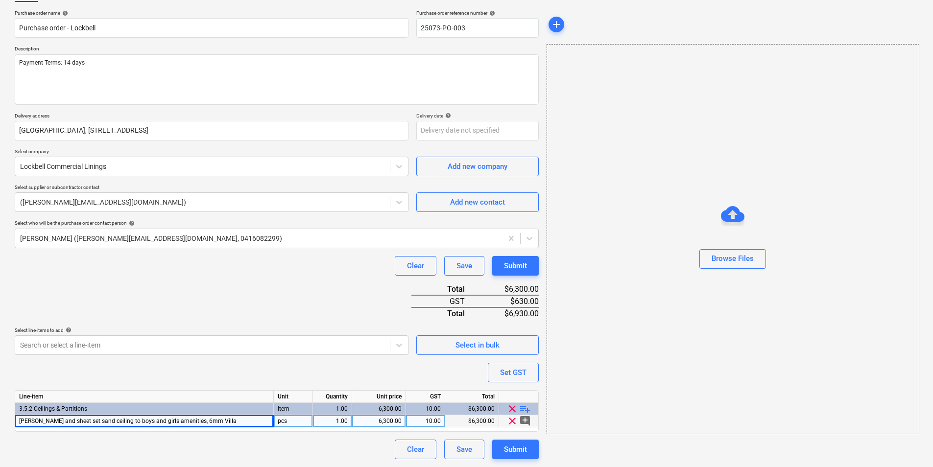
click at [389, 420] on div "6,300.00" at bounding box center [379, 421] width 46 height 12
click at [281, 451] on div "Clear Save Submit" at bounding box center [277, 450] width 524 height 20
drag, startPoint x: 385, startPoint y: 421, endPoint x: 412, endPoint y: 422, distance: 27.9
click at [0, 0] on div "[PERSON_NAME] and sheet set sand ceiling to boys and girls amenities, 6mm Villa…" at bounding box center [0, 0] width 0 height 0
type textarea "x"
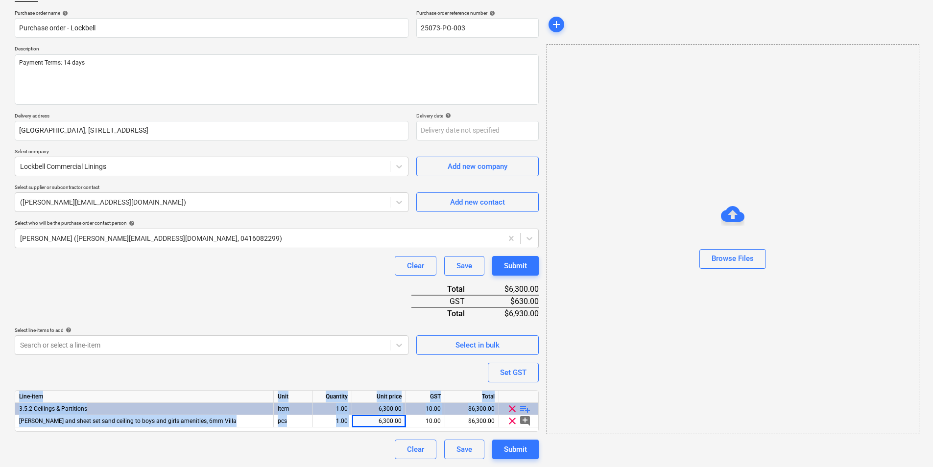
drag, startPoint x: 363, startPoint y: 420, endPoint x: 545, endPoint y: 437, distance: 183.5
click at [545, 437] on div "Create new document Purchase order name help Purchase order - Lockbell Purchase…" at bounding box center [467, 220] width 912 height 485
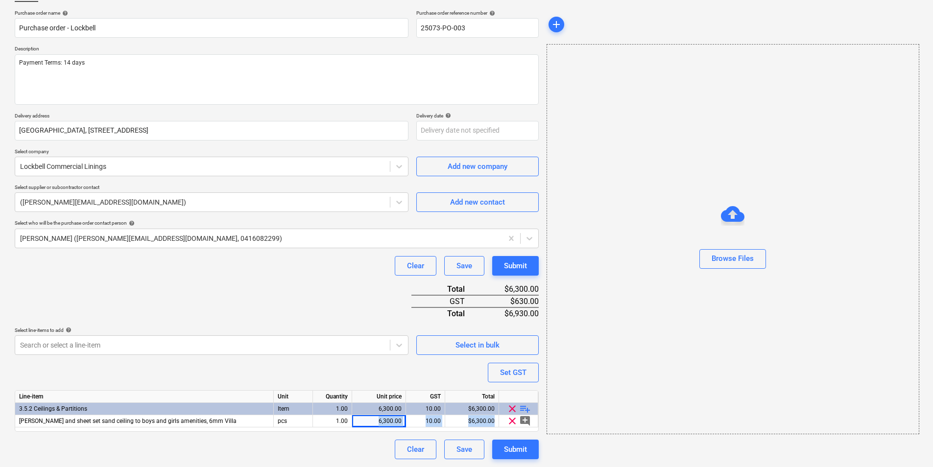
click at [318, 456] on div "Clear Save Submit" at bounding box center [277, 450] width 524 height 20
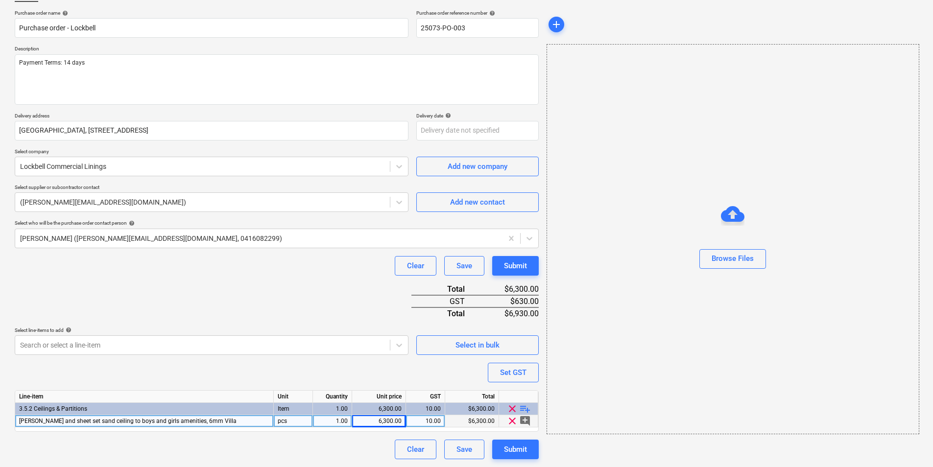
click at [383, 419] on div "6,300.00" at bounding box center [379, 421] width 46 height 12
type input "6000"
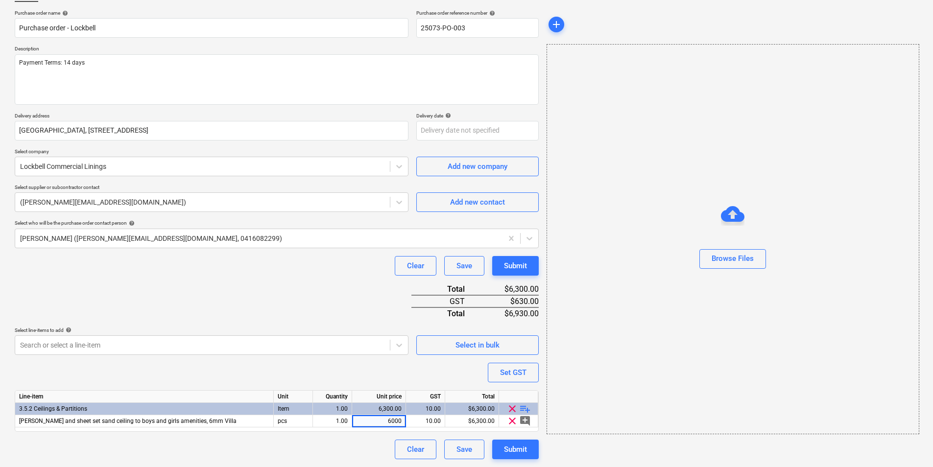
click at [362, 444] on div "Clear Save Submit" at bounding box center [277, 450] width 524 height 20
click at [512, 446] on div "Submit" at bounding box center [515, 449] width 23 height 13
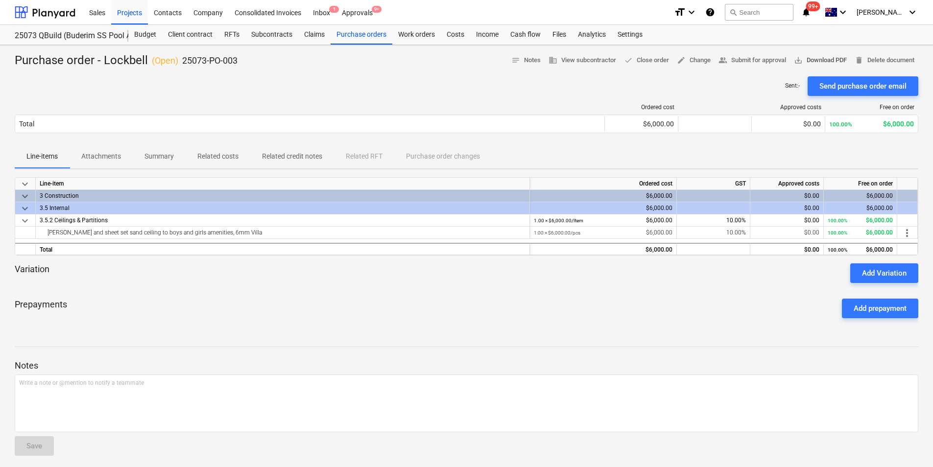
click at [824, 62] on span "save_alt Download PDF" at bounding box center [820, 60] width 53 height 11
click at [352, 35] on div "Purchase orders" at bounding box center [362, 35] width 62 height 20
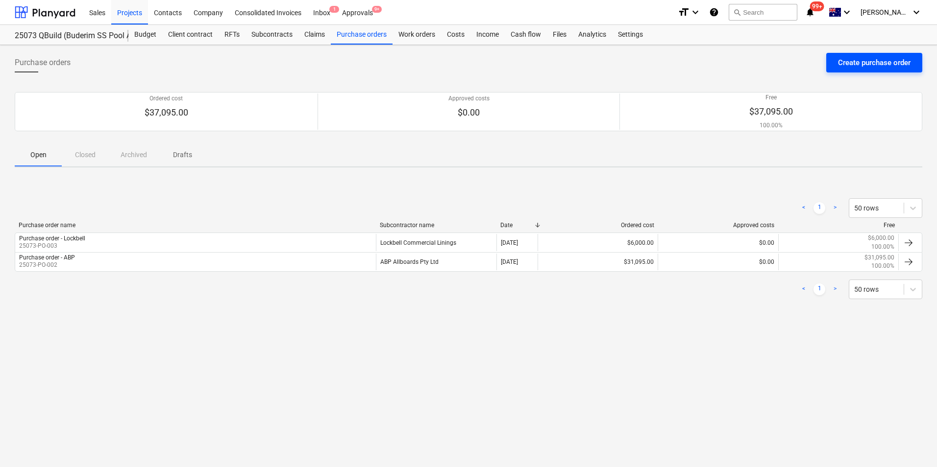
click at [875, 64] on div "Create purchase order" at bounding box center [874, 62] width 73 height 13
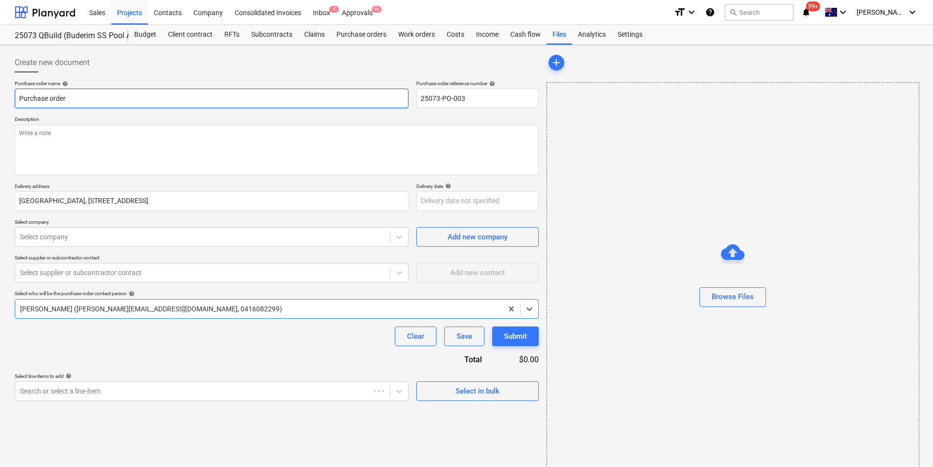
type textarea "x"
click at [55, 96] on input "Purchase order" at bounding box center [212, 99] width 394 height 20
click at [73, 101] on input "Purchase order" at bounding box center [212, 99] width 394 height 20
type input "Purchase order"
type textarea "x"
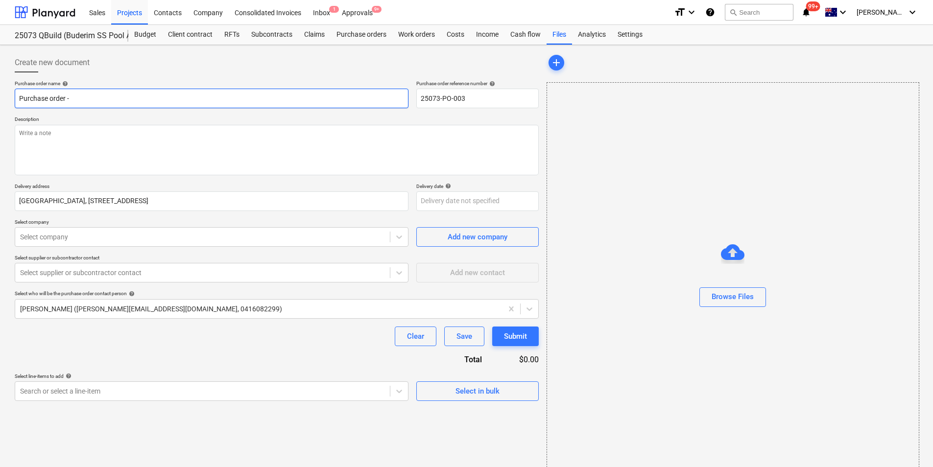
type input "Purchase order -"
type textarea "x"
type input "Purchase order - D"
type textarea "x"
type input "Purchase order - DK"
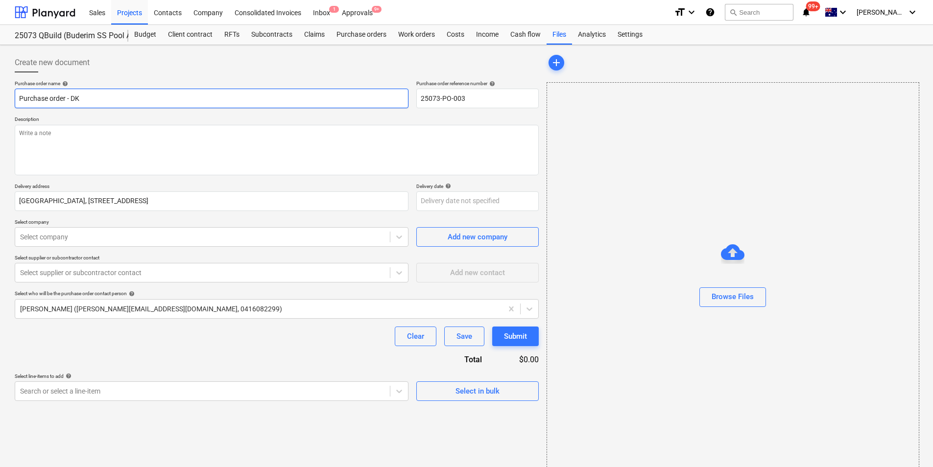
type textarea "x"
type input "Purchase order - DK"
type textarea "x"
type input "Purchase order - DK &"
type textarea "x"
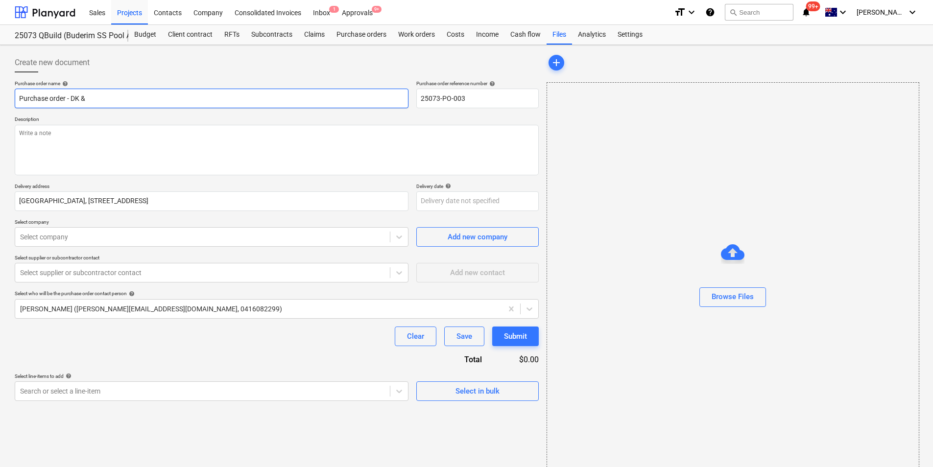
type input "Purchase order - DK & A"
type textarea "x"
type input "Purchase order - DK & A"
type textarea "x"
type input "Purchase order - DK & A B"
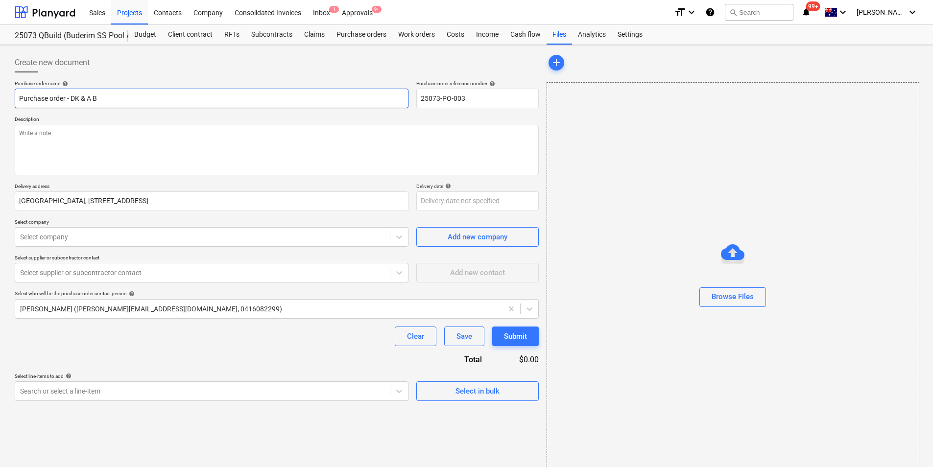
type textarea "x"
type input "Purchase order - DK & A Ba"
type textarea "x"
type input "Purchase order - DK & A [MEDICAL_DATA]"
type textarea "x"
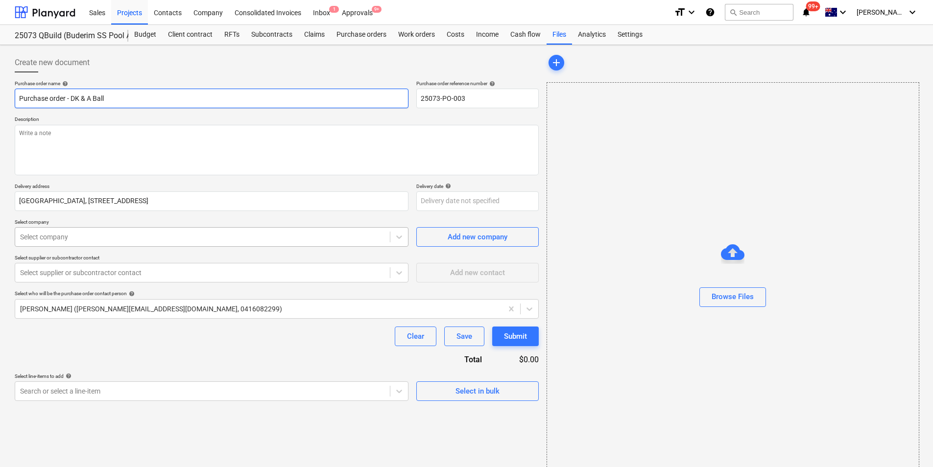
type input "Purchase order - DK & A Ball"
type textarea "x"
click at [151, 241] on div at bounding box center [202, 237] width 365 height 10
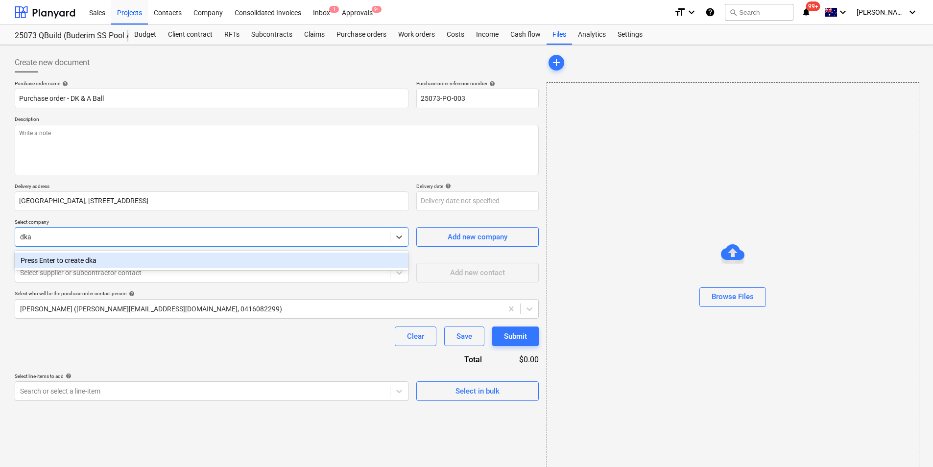
type input "dk"
click at [72, 263] on div "DK & A Ball Pty Ltd" at bounding box center [212, 261] width 394 height 16
type textarea "x"
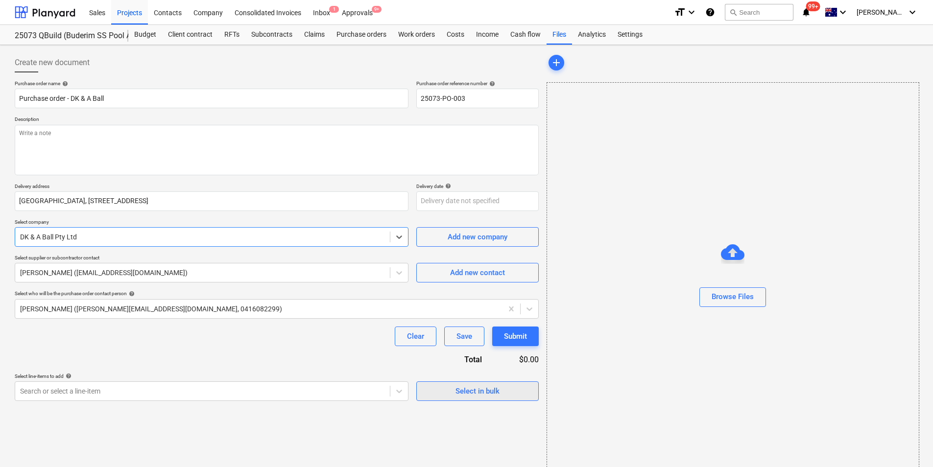
click at [476, 388] on div "Select in bulk" at bounding box center [478, 391] width 44 height 13
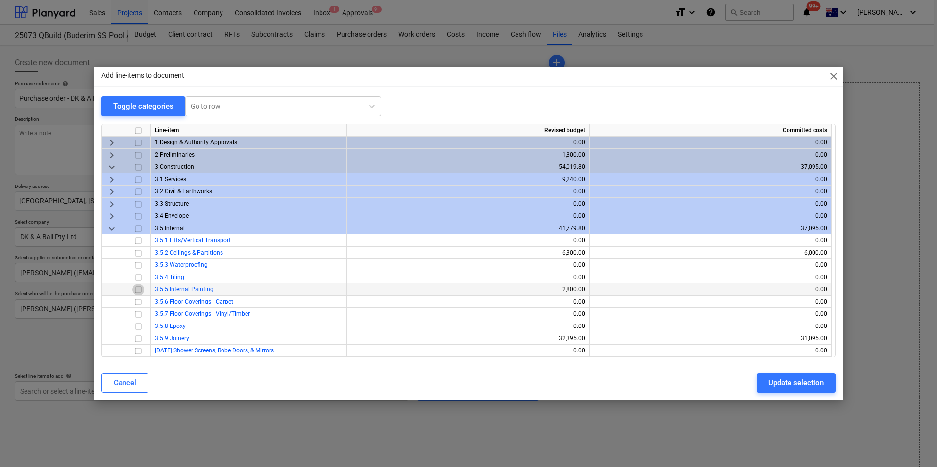
click at [134, 291] on input "checkbox" at bounding box center [138, 290] width 12 height 12
click at [797, 384] on div "Update selection" at bounding box center [795, 383] width 55 height 13
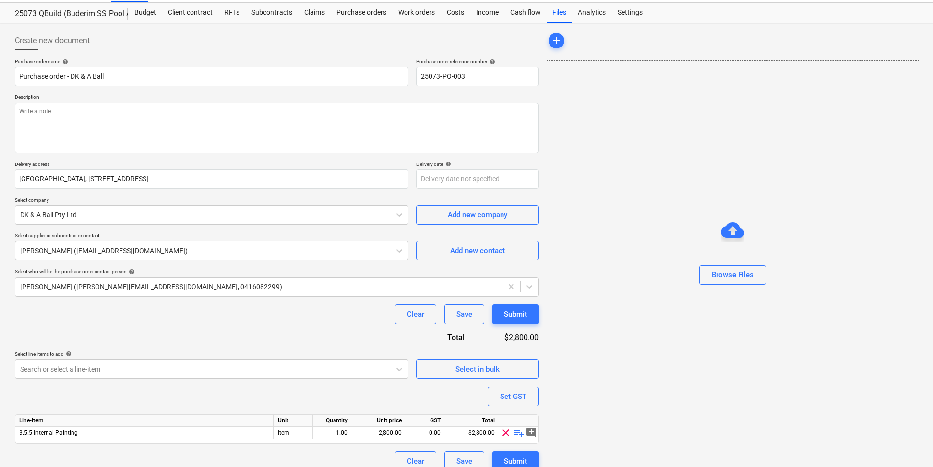
scroll to position [34, 0]
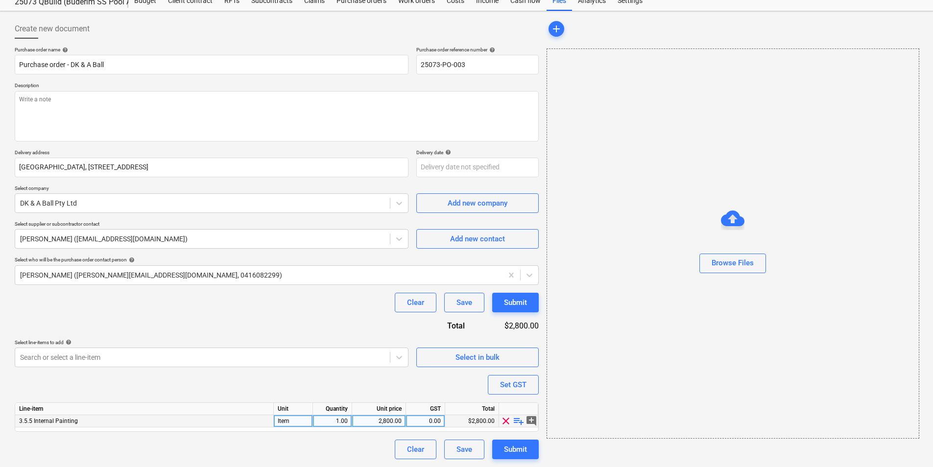
click at [519, 422] on span "playlist_add" at bounding box center [519, 421] width 12 height 12
type textarea "x"
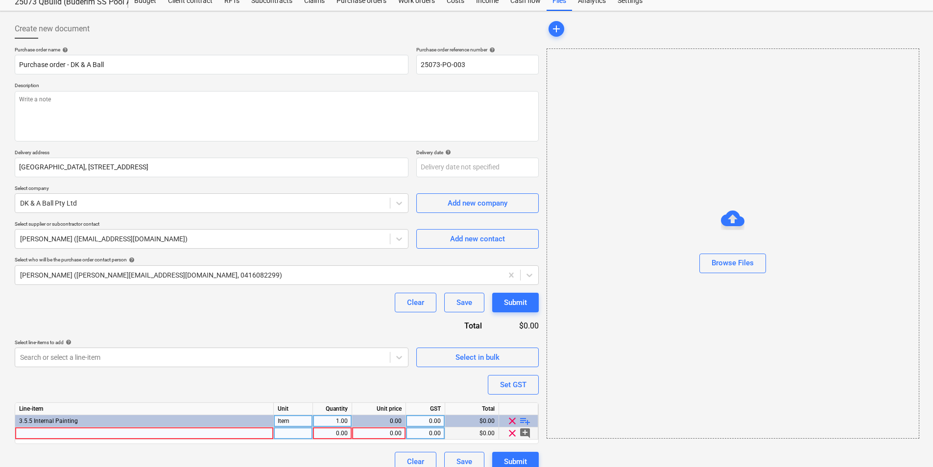
click at [138, 435] on div at bounding box center [144, 434] width 259 height 12
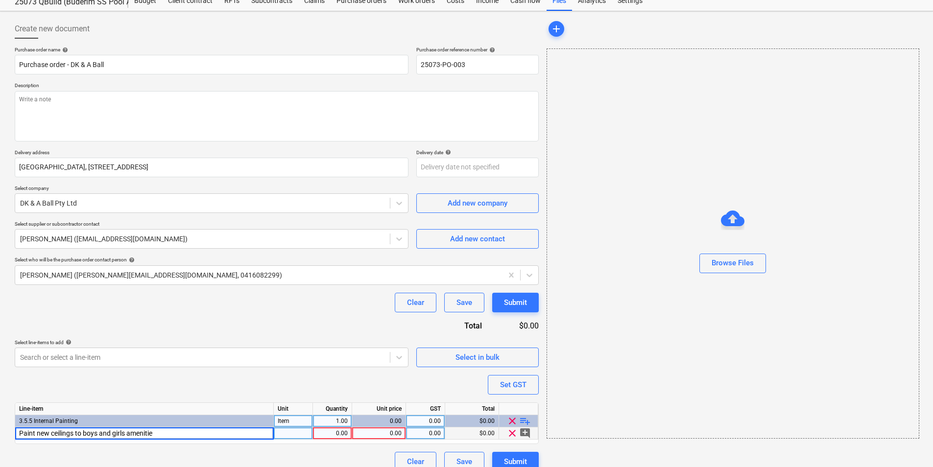
type input "Paint new ceilings to boys and girls amenities"
type textarea "x"
click at [382, 434] on div "0.00" at bounding box center [379, 434] width 46 height 12
type input "3000"
type textarea "x"
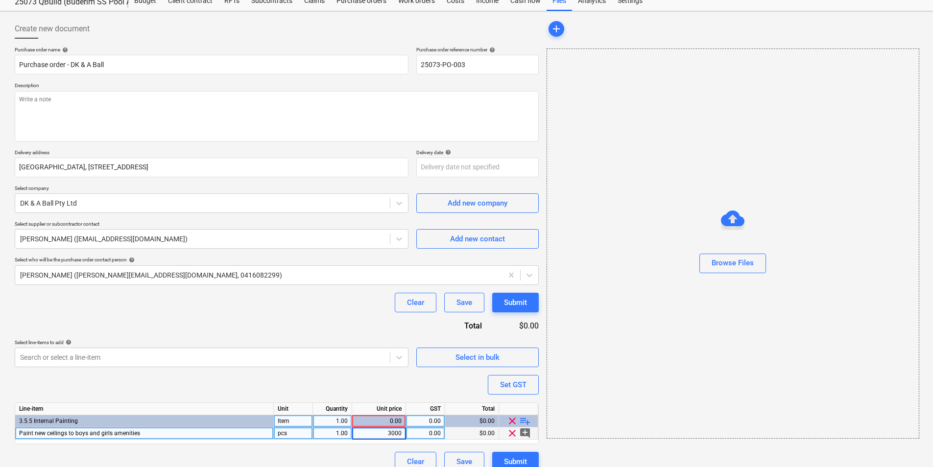
click at [421, 435] on div "0.00" at bounding box center [425, 434] width 31 height 12
type input "10"
type textarea "x"
click at [299, 380] on div "Purchase order name help Purchase order - DK & A Ball Purchase order reference …" at bounding box center [277, 259] width 524 height 425
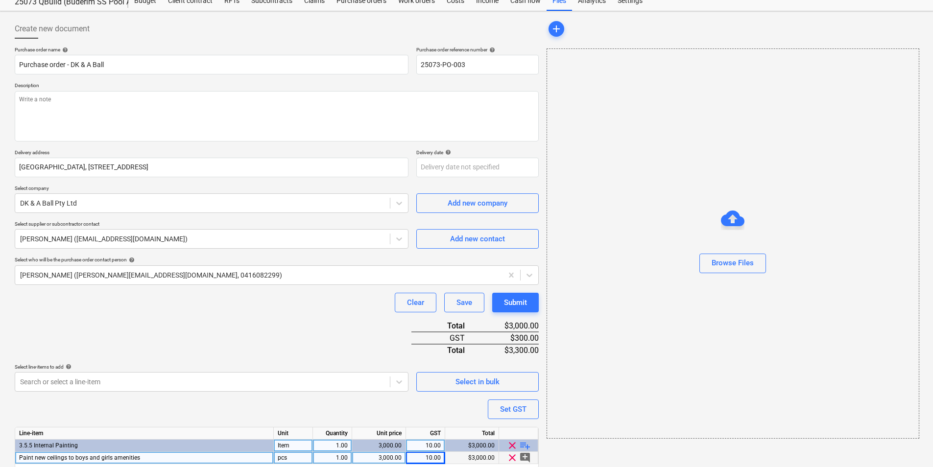
click at [172, 460] on div "Paint new ceilings to boys and girls amenities" at bounding box center [144, 458] width 259 height 12
click at [175, 457] on input "Paint new ceilings to boys and girls amenities" at bounding box center [144, 458] width 258 height 12
type input "Paint new ceilings to boys and girls amenities approx 70m2"
click at [217, 416] on div "Purchase order name help Purchase order - DK & A Ball Purchase order reference …" at bounding box center [277, 272] width 524 height 450
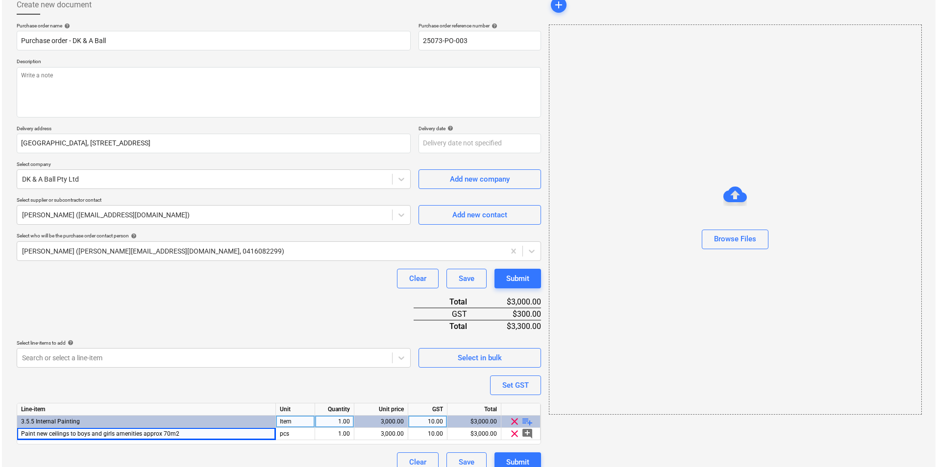
scroll to position [71, 0]
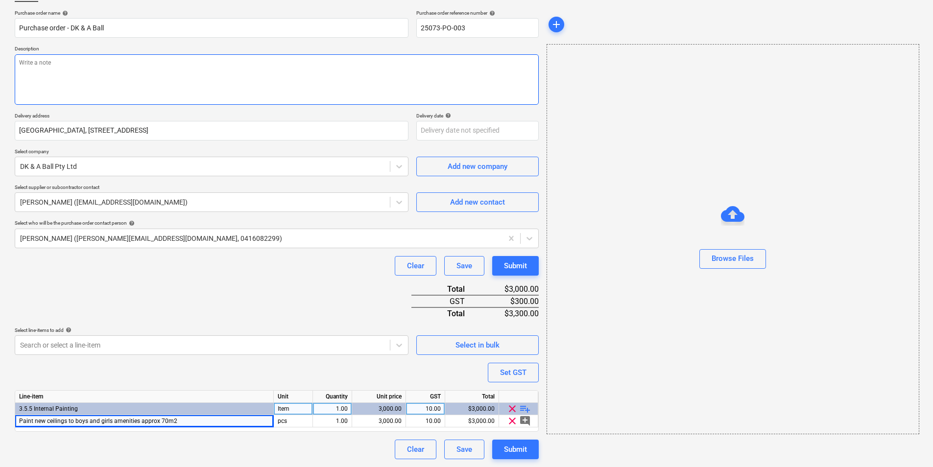
click at [78, 68] on textarea at bounding box center [277, 79] width 524 height 50
type textarea "x"
type textarea "P"
type textarea "x"
type textarea "Pa"
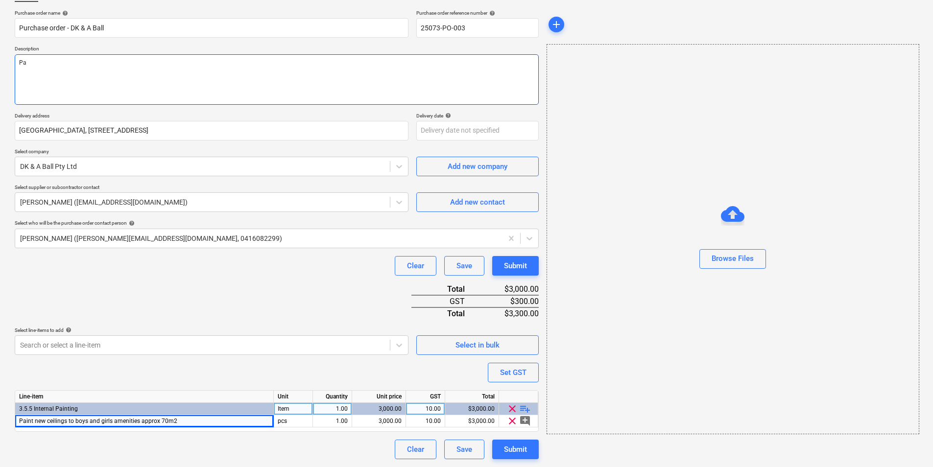
type textarea "x"
type textarea "Pay"
type textarea "x"
type textarea "Paym"
type textarea "x"
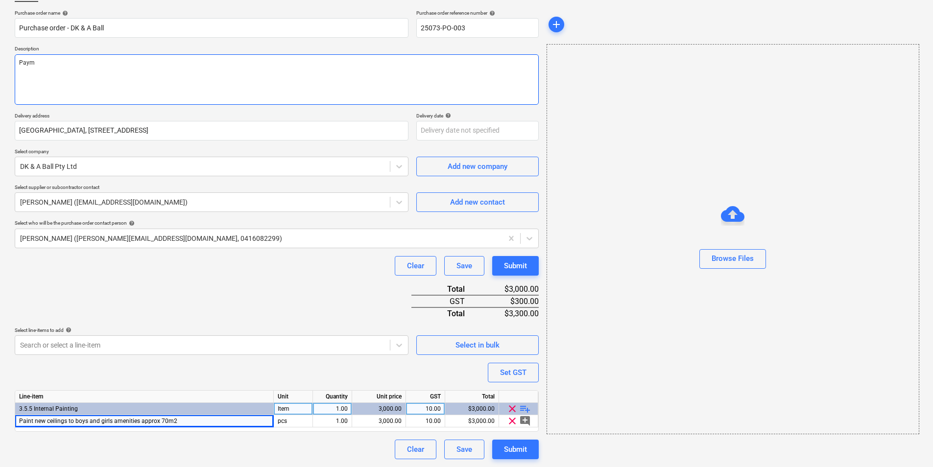
type textarea "Payme"
type textarea "x"
type textarea "Paymen"
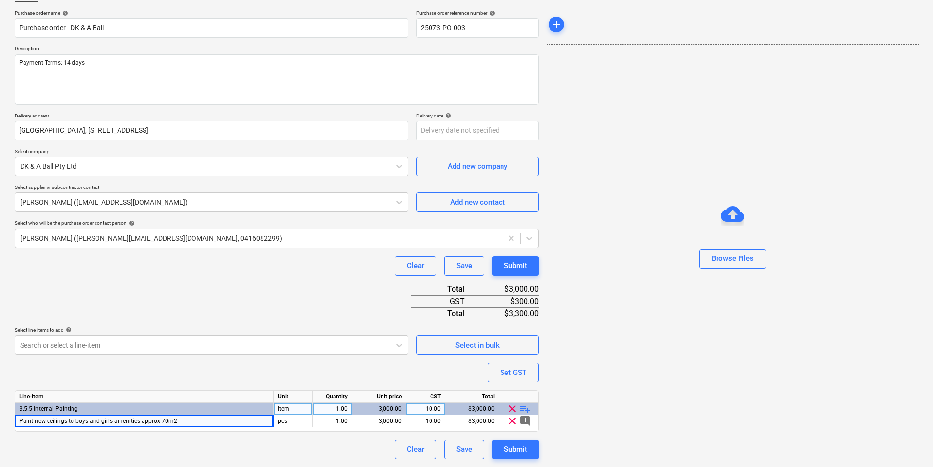
click at [315, 303] on div "Purchase order name help Purchase order - DK & A Ball Purchase order reference …" at bounding box center [277, 235] width 524 height 450
click at [521, 453] on div "Submit" at bounding box center [515, 449] width 23 height 13
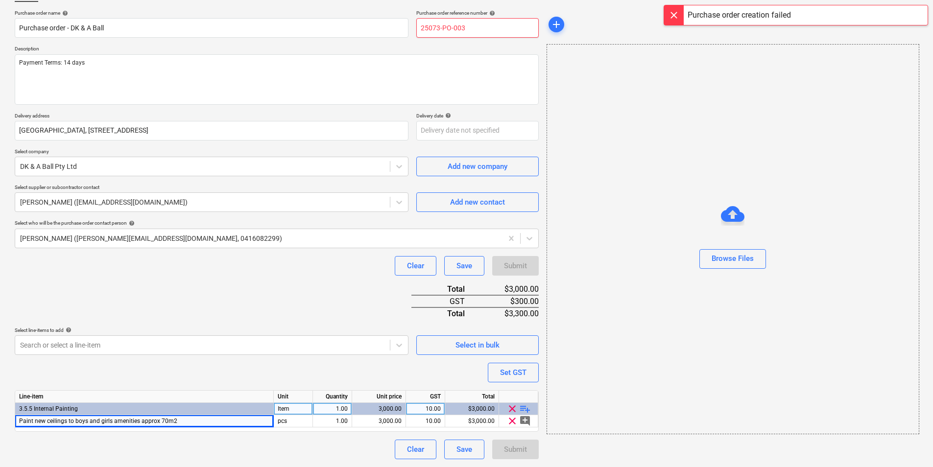
click at [470, 29] on input "25073-PO-003" at bounding box center [477, 28] width 122 height 20
click at [499, 455] on button "Submit" at bounding box center [515, 450] width 47 height 20
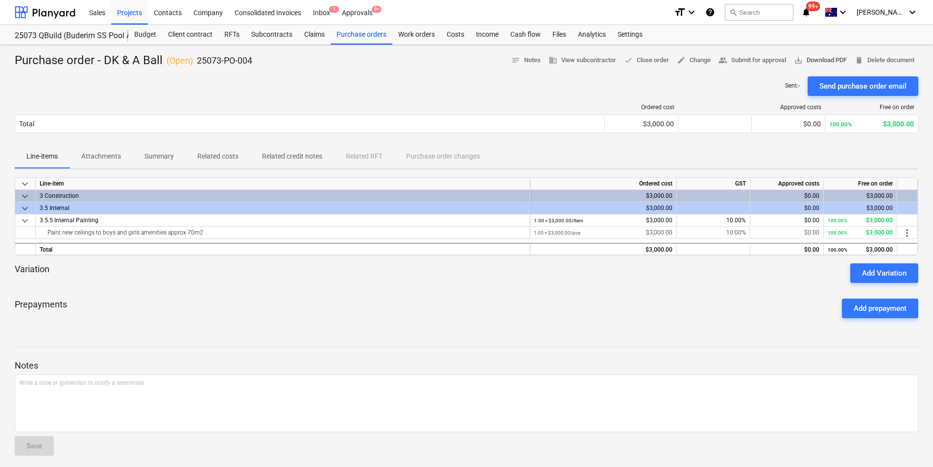
click at [812, 61] on span "save_alt Download PDF" at bounding box center [820, 60] width 53 height 11
click at [364, 33] on div "Purchase orders" at bounding box center [362, 35] width 62 height 20
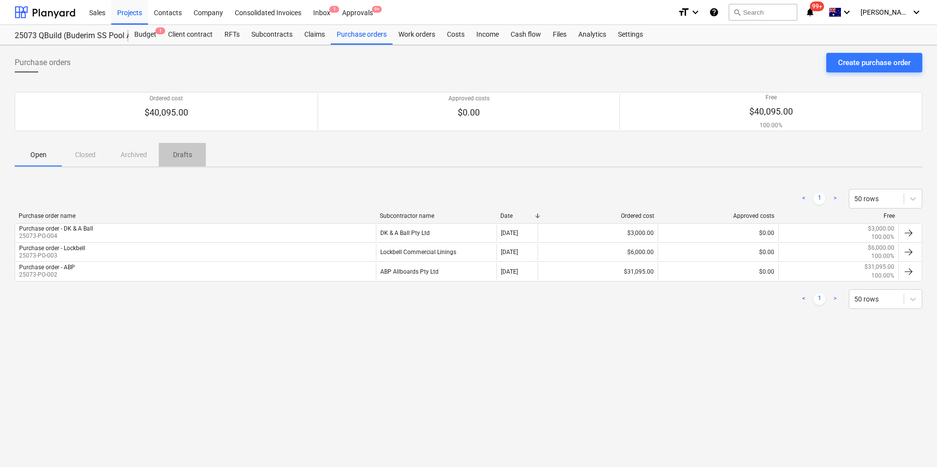
click at [183, 152] on p "Drafts" at bounding box center [182, 155] width 24 height 10
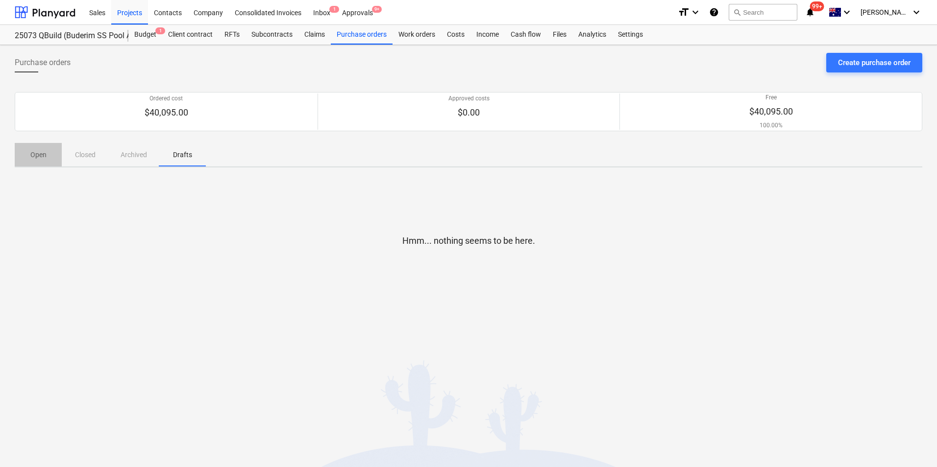
click at [40, 156] on p "Open" at bounding box center [38, 155] width 24 height 10
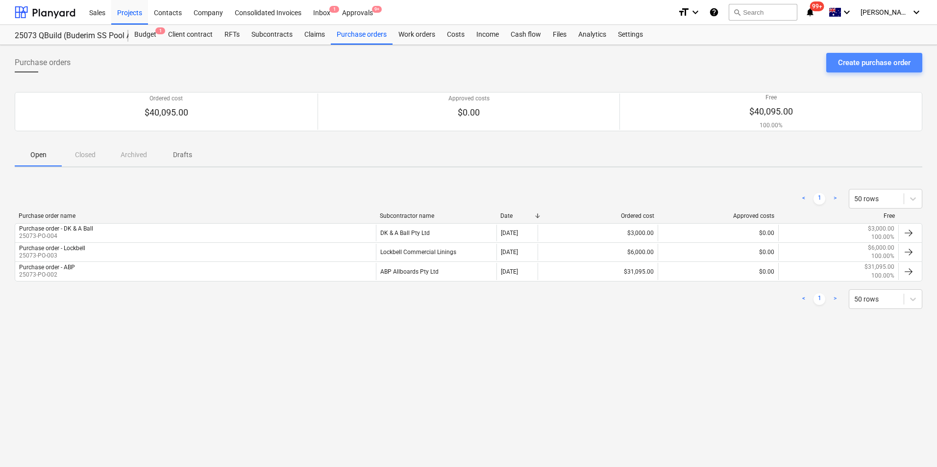
click at [868, 60] on div "Create purchase order" at bounding box center [874, 62] width 73 height 13
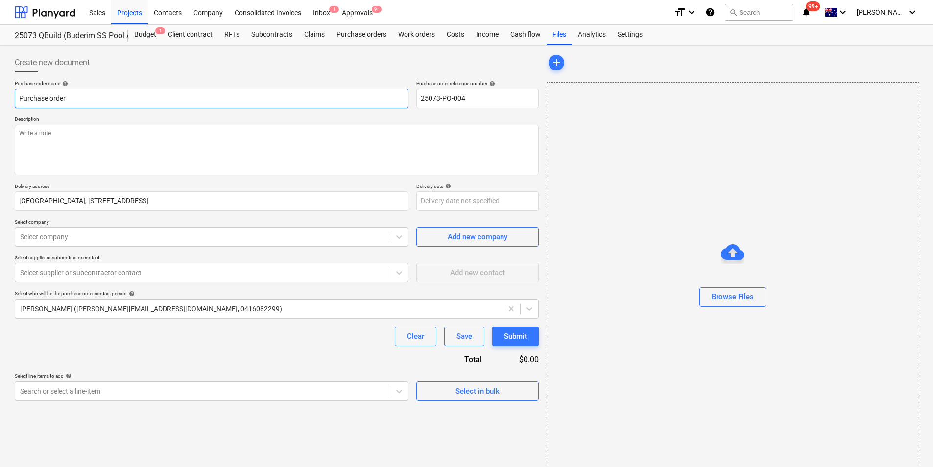
click at [170, 97] on input "Purchase order" at bounding box center [212, 99] width 394 height 20
click at [135, 141] on textarea at bounding box center [277, 150] width 524 height 50
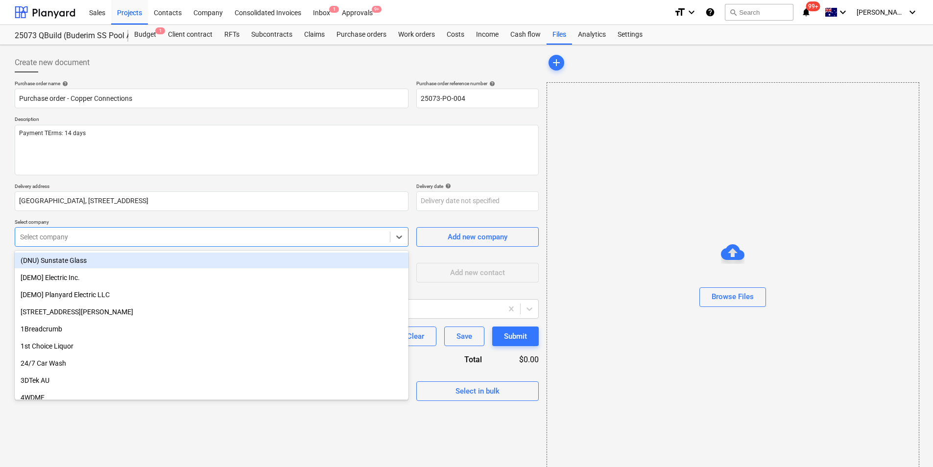
click at [113, 231] on div "Select company" at bounding box center [202, 237] width 375 height 14
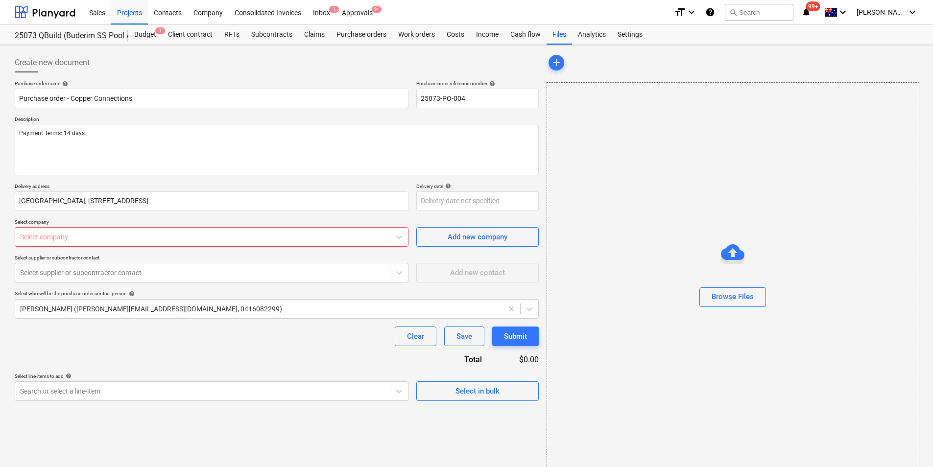
click at [73, 242] on div at bounding box center [202, 237] width 365 height 10
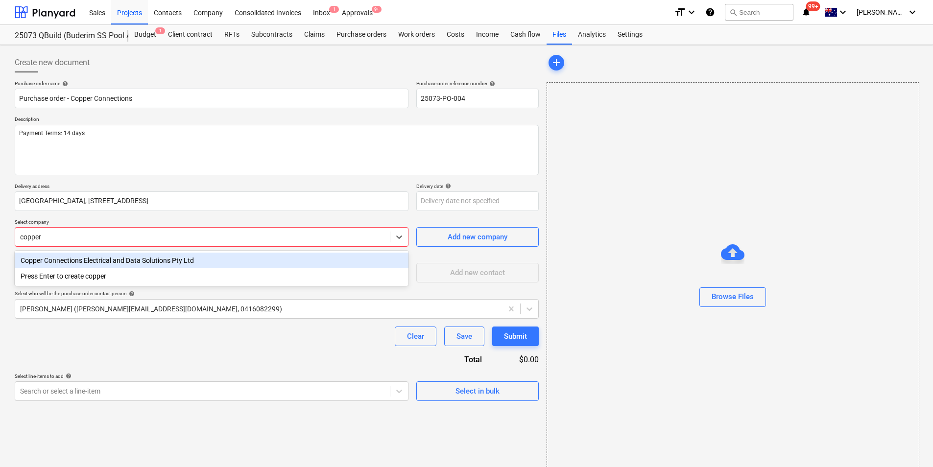
click at [106, 262] on div "Copper Connections Electrical and Data Solutions Pty Ltd" at bounding box center [212, 261] width 394 height 16
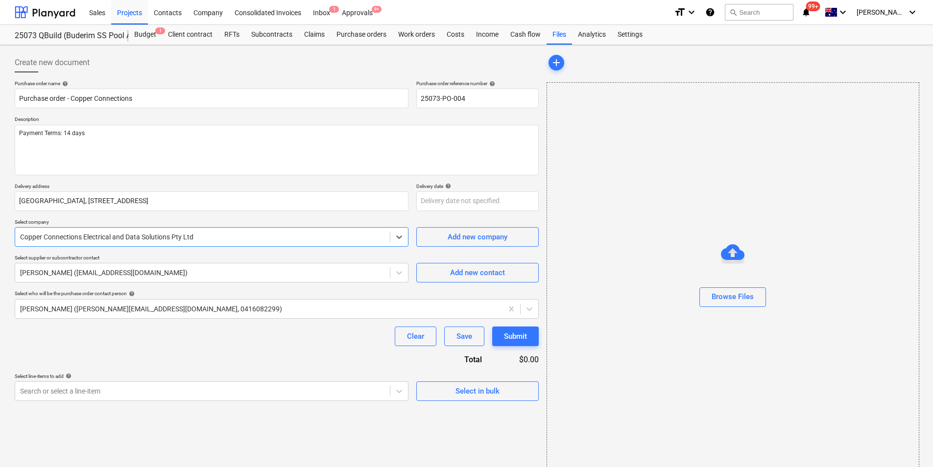
click at [98, 337] on div "Clear Save Submit" at bounding box center [277, 337] width 524 height 20
click at [473, 396] on div "Select in bulk" at bounding box center [478, 391] width 44 height 13
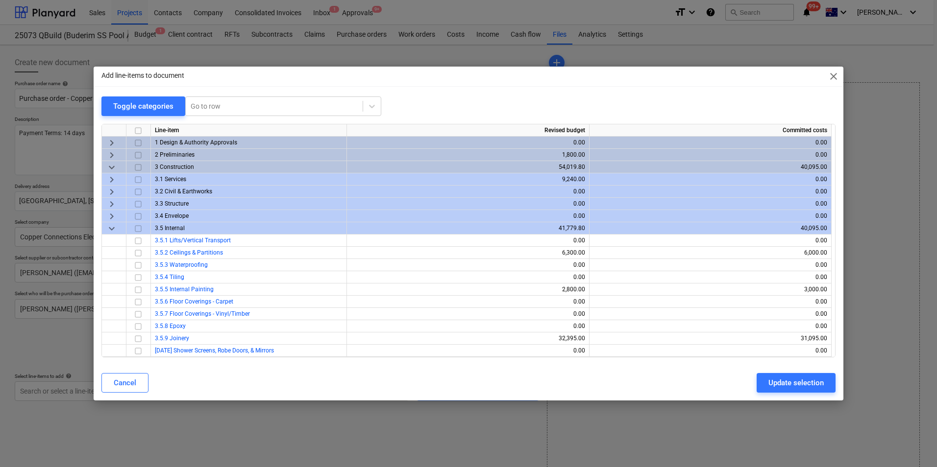
click at [108, 180] on span "keyboard_arrow_right" at bounding box center [112, 180] width 12 height 12
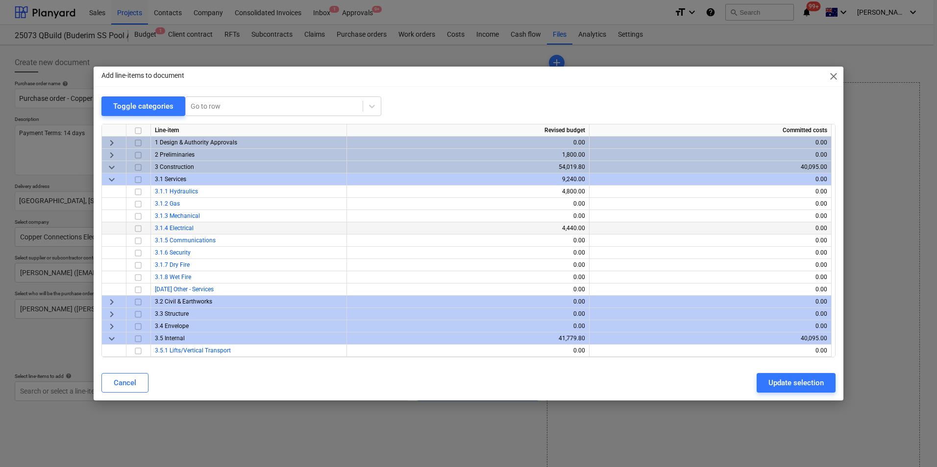
click at [138, 227] on input "checkbox" at bounding box center [138, 229] width 12 height 12
click at [798, 387] on div "Update selection" at bounding box center [795, 383] width 55 height 13
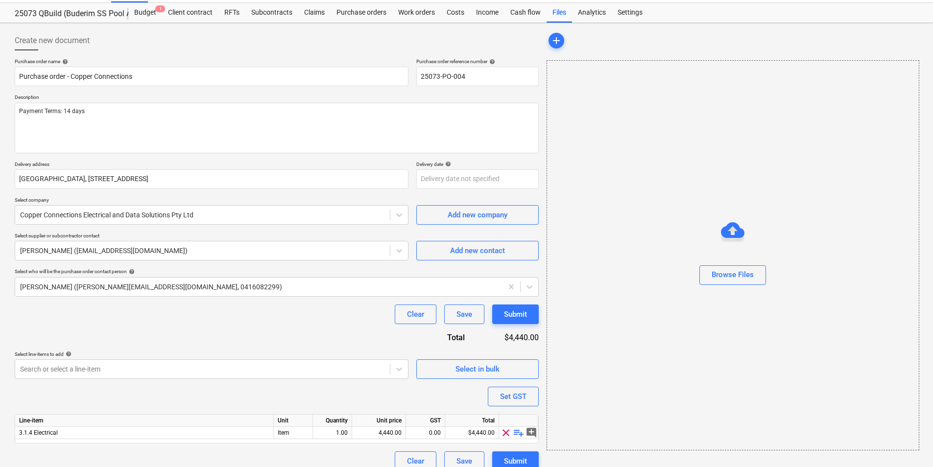
scroll to position [34, 0]
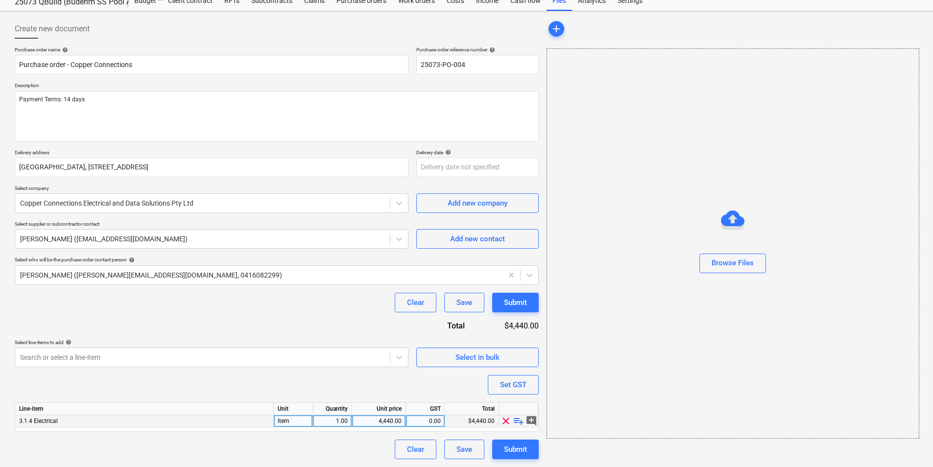
click at [522, 421] on span "playlist_add" at bounding box center [519, 421] width 12 height 12
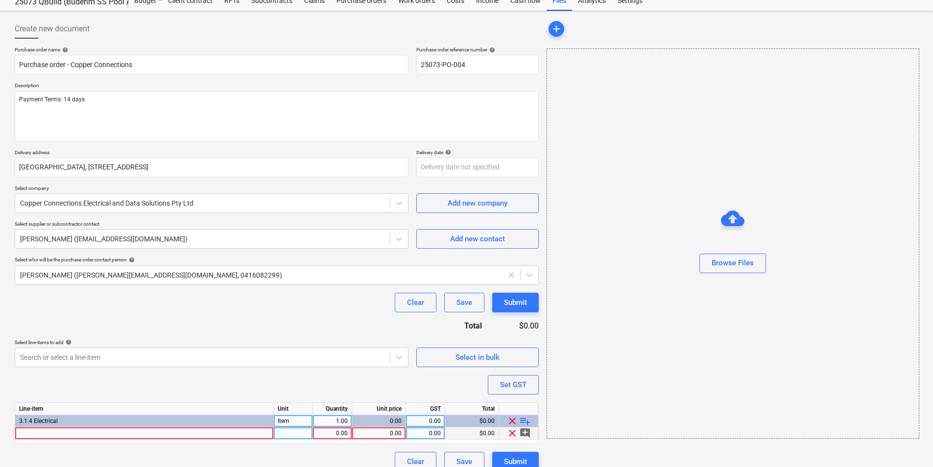
click at [143, 436] on div at bounding box center [144, 434] width 259 height 12
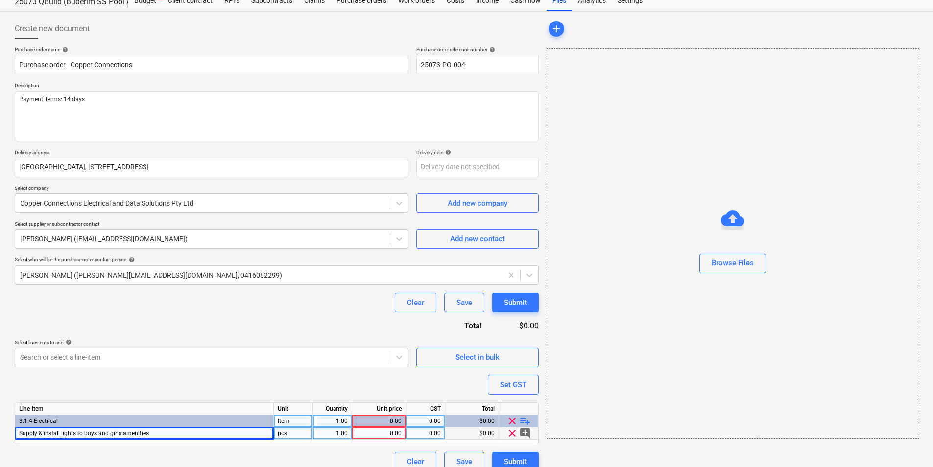
click at [354, 375] on div "Purchase order name help Purchase order - Copper Connections Purchase order ref…" at bounding box center [277, 259] width 524 height 425
click at [383, 435] on div "0.00" at bounding box center [379, 434] width 46 height 12
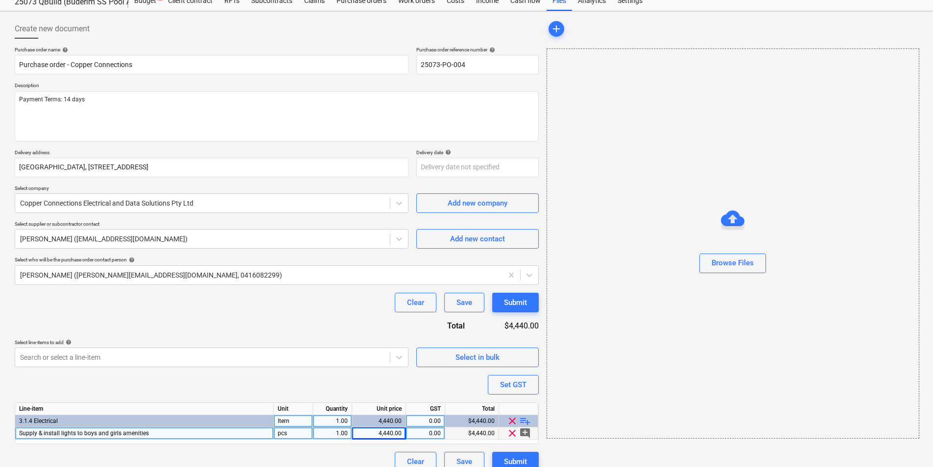
click at [433, 431] on div "0.00" at bounding box center [425, 434] width 31 height 12
click at [424, 384] on div "Purchase order name help Purchase order - Copper Connections Purchase order ref…" at bounding box center [277, 259] width 524 height 425
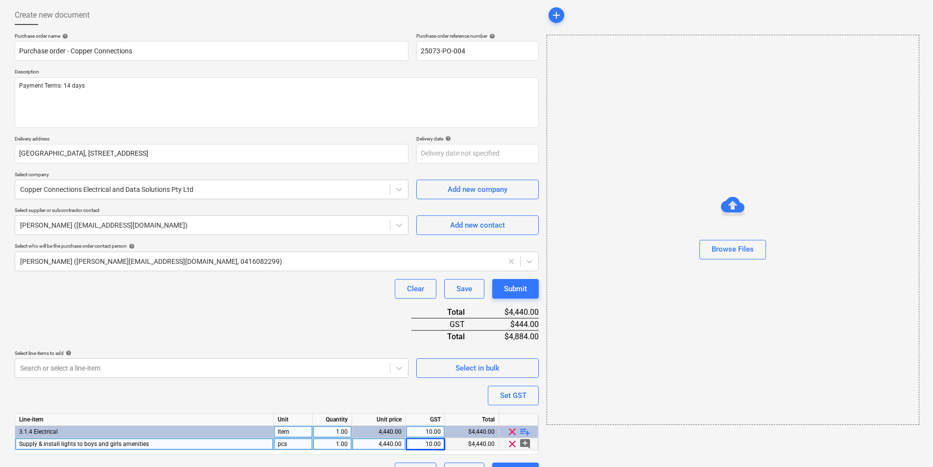
scroll to position [71, 0]
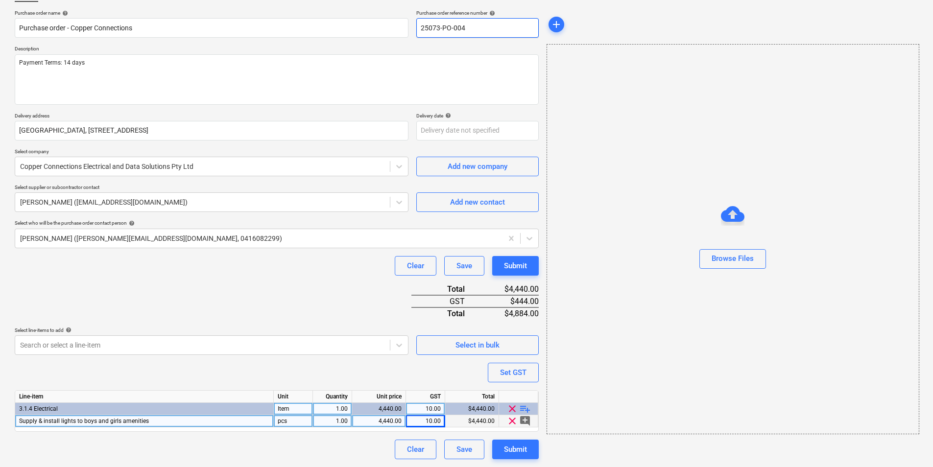
click at [468, 26] on input "25073-PO-004" at bounding box center [477, 28] width 122 height 20
click at [277, 289] on div "Purchase order name help Purchase order - Copper Connections Purchase order ref…" at bounding box center [277, 235] width 524 height 450
click at [509, 452] on div "Submit" at bounding box center [515, 449] width 23 height 13
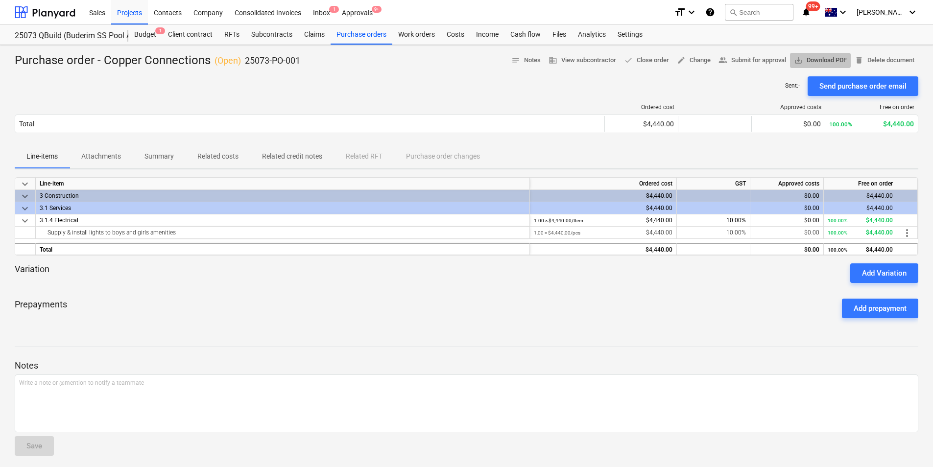
click at [797, 58] on span "save_alt" at bounding box center [798, 60] width 9 height 9
click at [342, 36] on div "Purchase orders" at bounding box center [362, 35] width 62 height 20
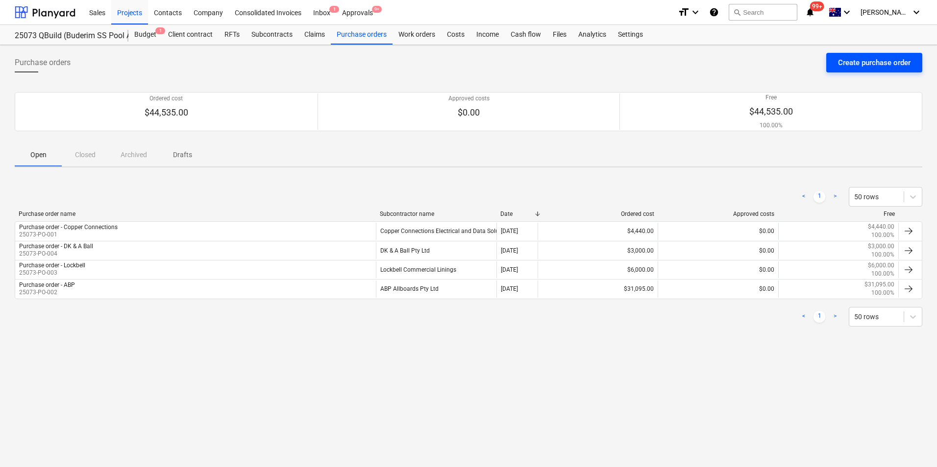
click at [839, 71] on button "Create purchase order" at bounding box center [874, 63] width 96 height 20
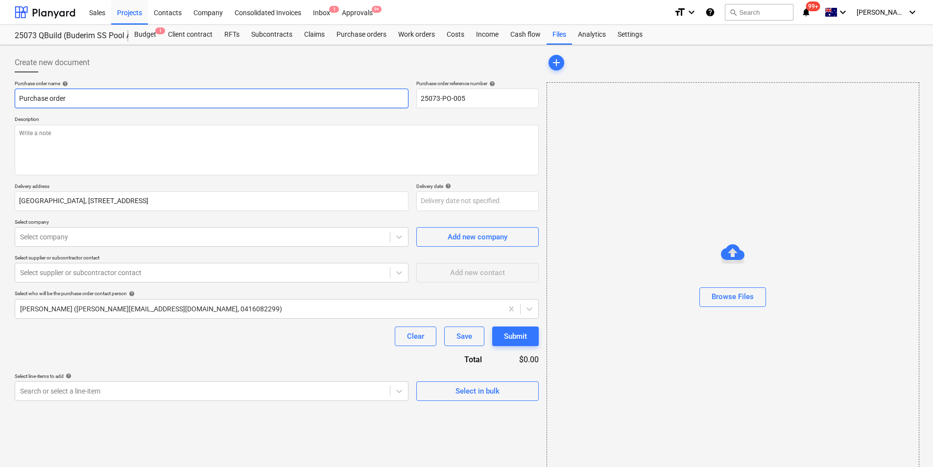
click at [162, 98] on input "Purchase order" at bounding box center [212, 99] width 394 height 20
click at [50, 240] on div at bounding box center [202, 237] width 365 height 10
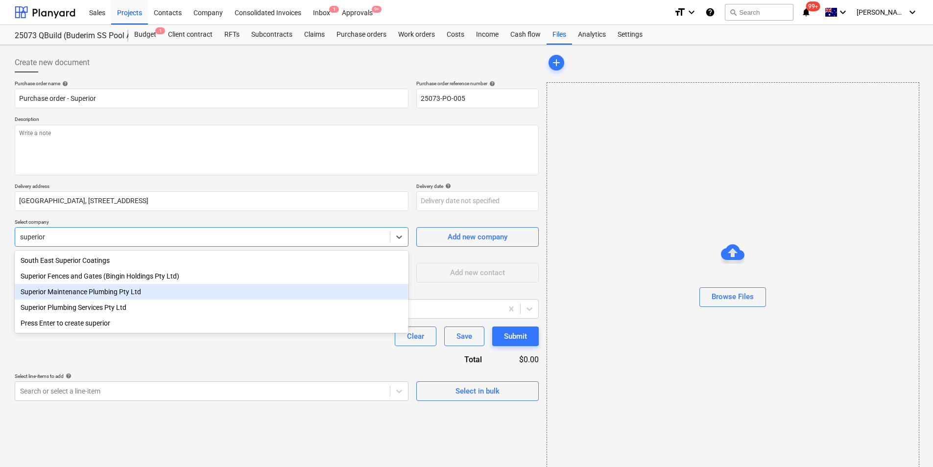
drag, startPoint x: 77, startPoint y: 295, endPoint x: 89, endPoint y: 261, distance: 36.7
click at [77, 295] on div "Superior Maintenance Plumbing Pty Ltd" at bounding box center [212, 292] width 394 height 16
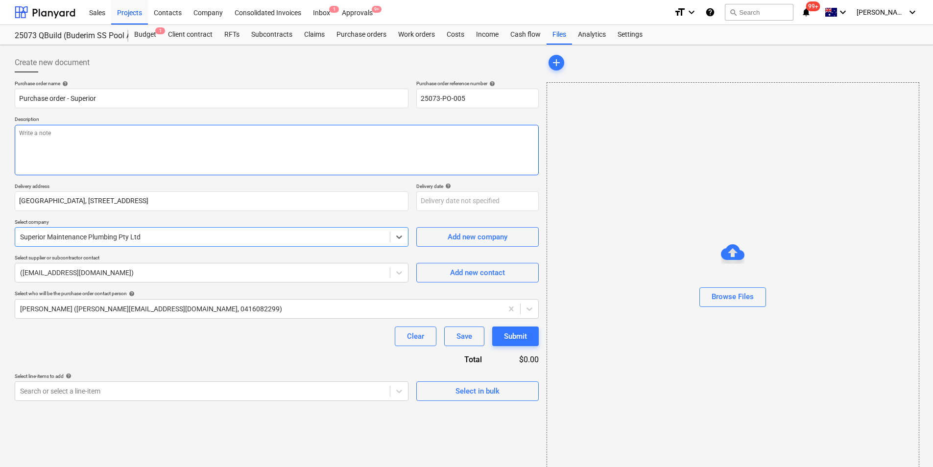
click at [81, 136] on textarea at bounding box center [277, 150] width 524 height 50
click at [478, 387] on div "Select in bulk" at bounding box center [478, 391] width 44 height 13
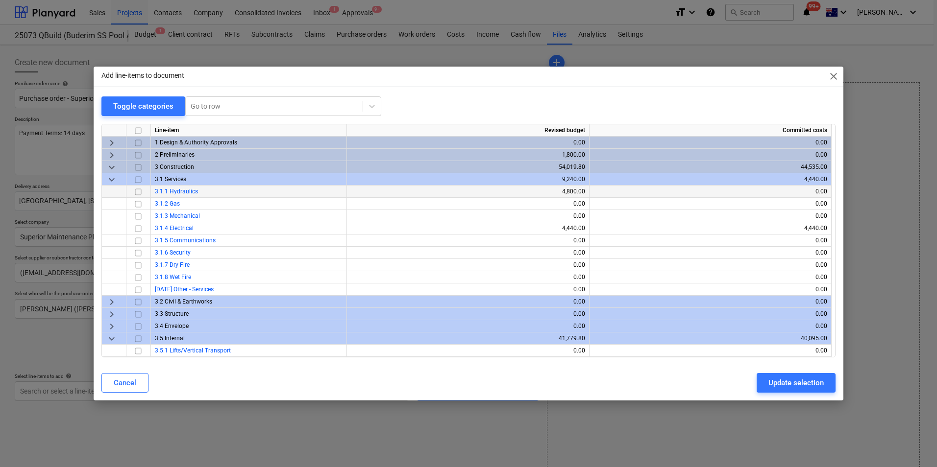
click at [140, 194] on input "checkbox" at bounding box center [138, 192] width 12 height 12
click at [782, 381] on div "Update selection" at bounding box center [795, 383] width 55 height 13
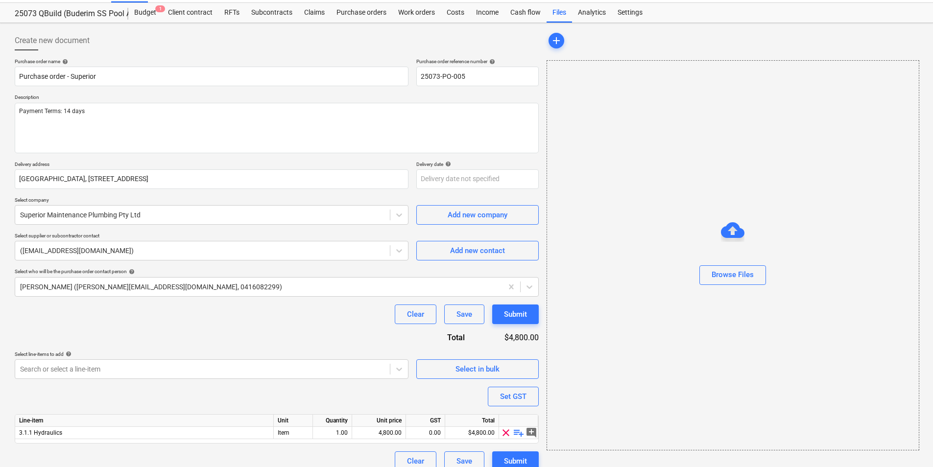
scroll to position [34, 0]
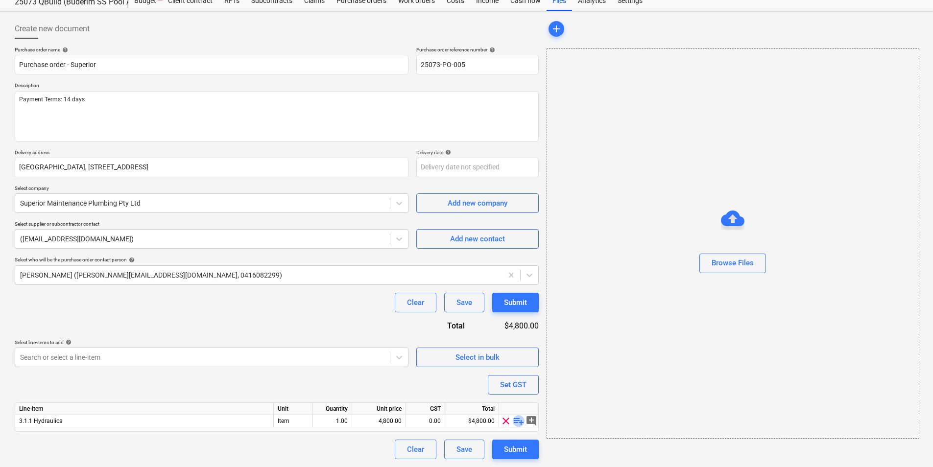
click at [520, 422] on span "playlist_add" at bounding box center [519, 421] width 12 height 12
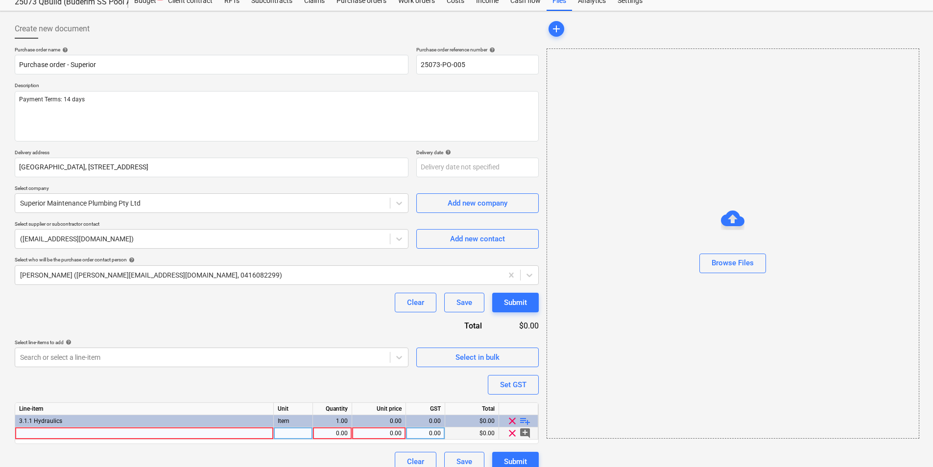
click at [196, 433] on div at bounding box center [144, 434] width 259 height 12
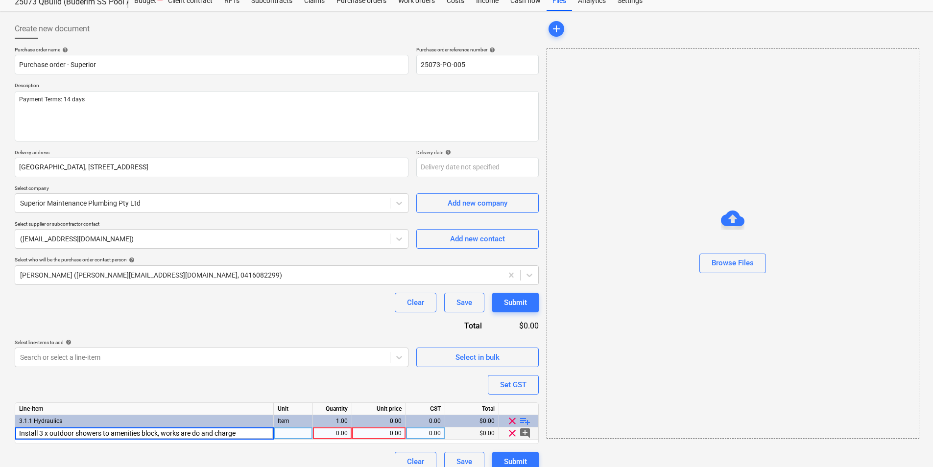
click at [259, 371] on div "Purchase order name help Purchase order - Superior Purchase order reference num…" at bounding box center [277, 259] width 524 height 425
click at [393, 434] on div "0.00" at bounding box center [379, 434] width 46 height 12
click at [385, 381] on div "Purchase order name help Purchase order - Superior Purchase order reference num…" at bounding box center [277, 259] width 524 height 425
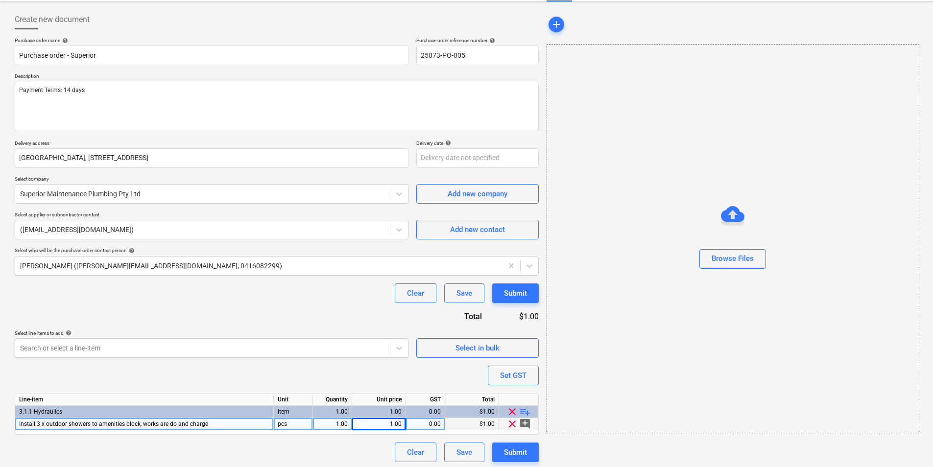
scroll to position [46, 0]
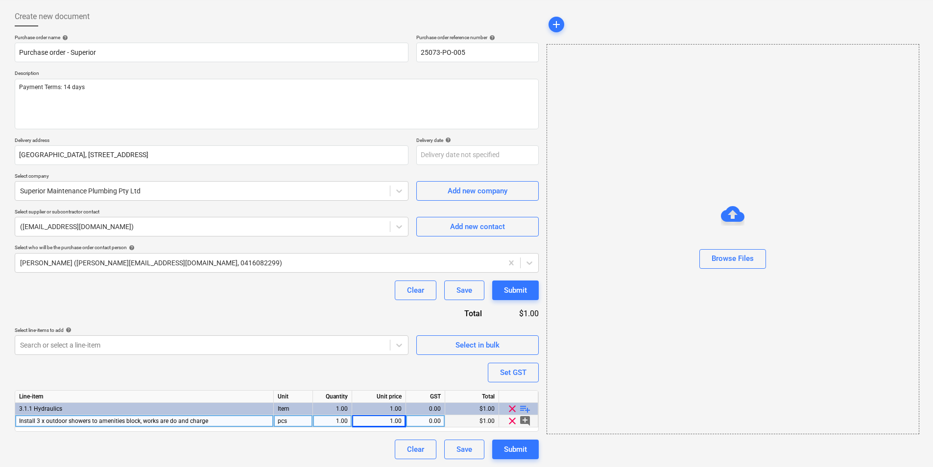
click at [420, 424] on div "0.00" at bounding box center [425, 421] width 31 height 12
click at [401, 375] on div "Purchase order name help Purchase order - Superior Purchase order reference num…" at bounding box center [277, 246] width 524 height 425
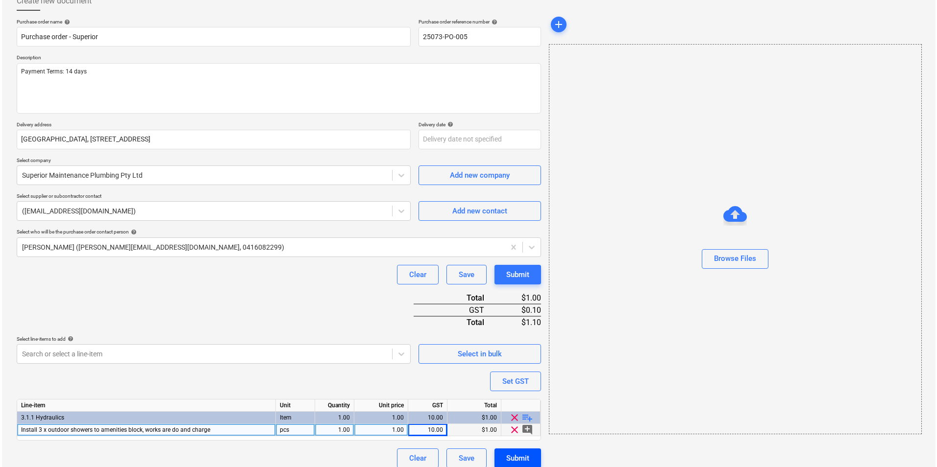
scroll to position [71, 0]
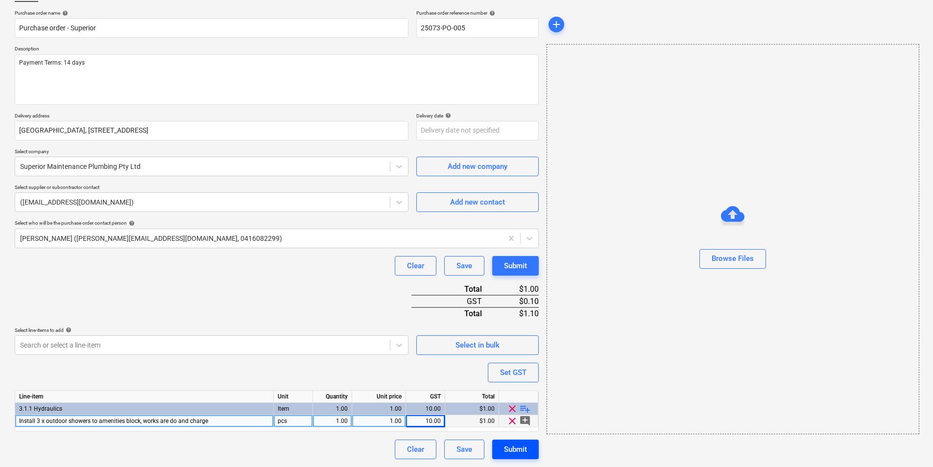
click at [510, 447] on div "Submit" at bounding box center [515, 449] width 23 height 13
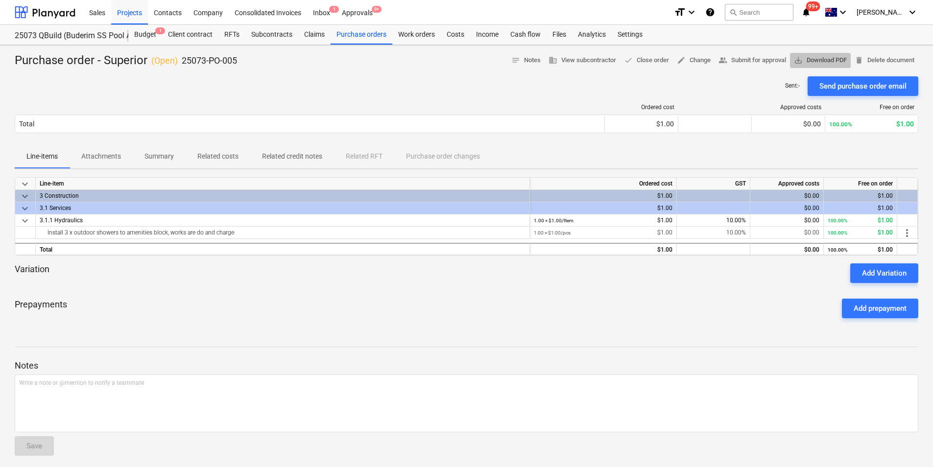
click at [815, 62] on span "save_alt Download PDF" at bounding box center [820, 60] width 53 height 11
click at [781, 7] on button "search Search" at bounding box center [759, 12] width 69 height 17
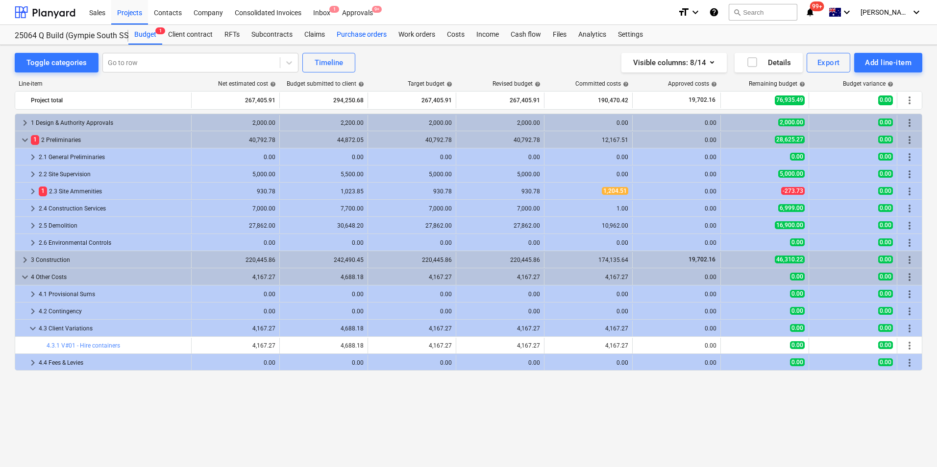
click at [360, 30] on div "Purchase orders" at bounding box center [362, 35] width 62 height 20
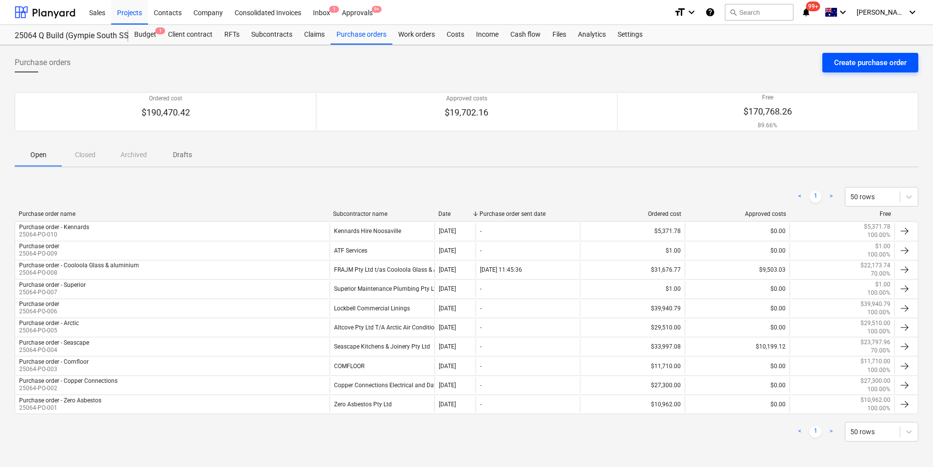
click at [869, 59] on div "Create purchase order" at bounding box center [870, 62] width 73 height 13
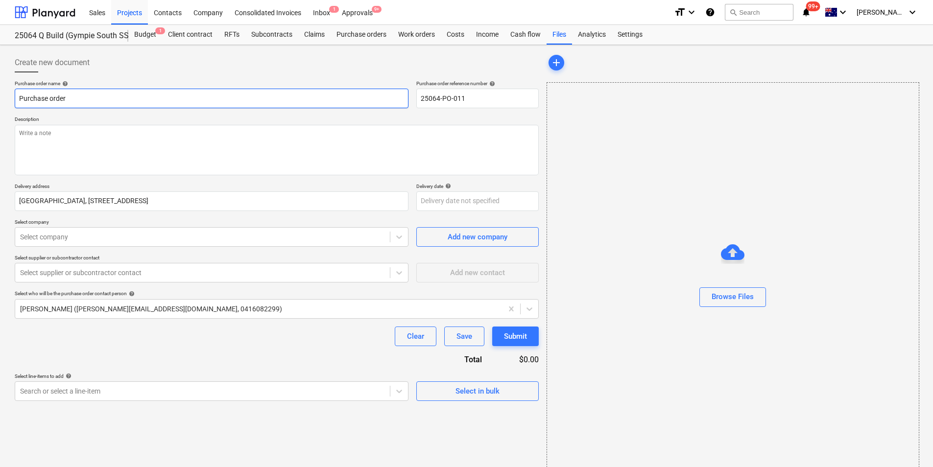
click at [123, 92] on input "Purchase order" at bounding box center [212, 99] width 394 height 20
click at [98, 131] on textarea at bounding box center [277, 150] width 524 height 50
click at [100, 239] on div at bounding box center [202, 237] width 365 height 10
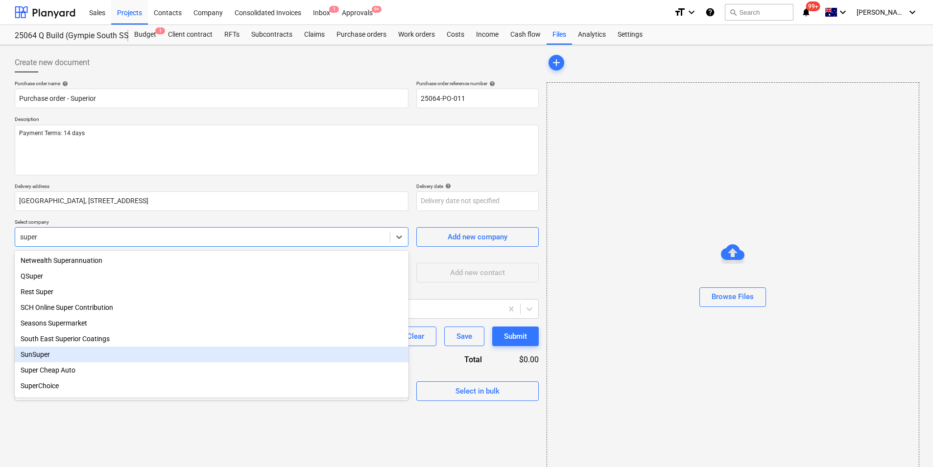
scroll to position [49, 0]
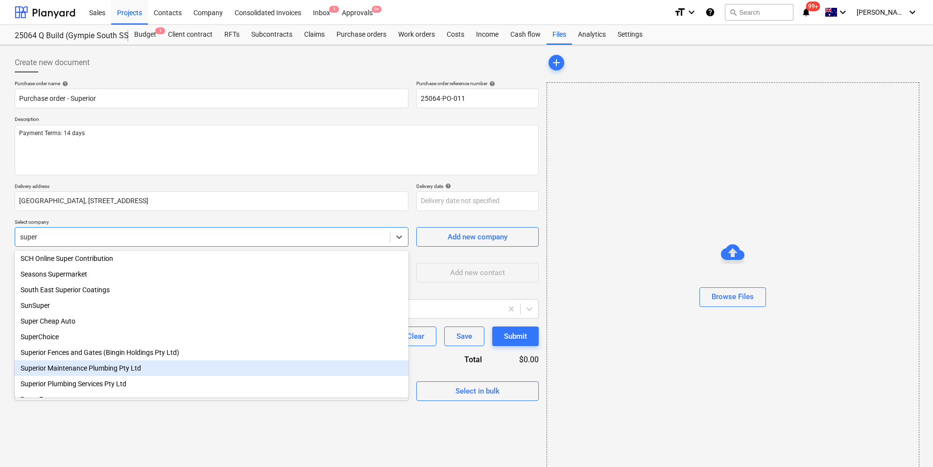
click at [119, 376] on div "Superior Maintenance Plumbing Pty Ltd" at bounding box center [212, 369] width 394 height 16
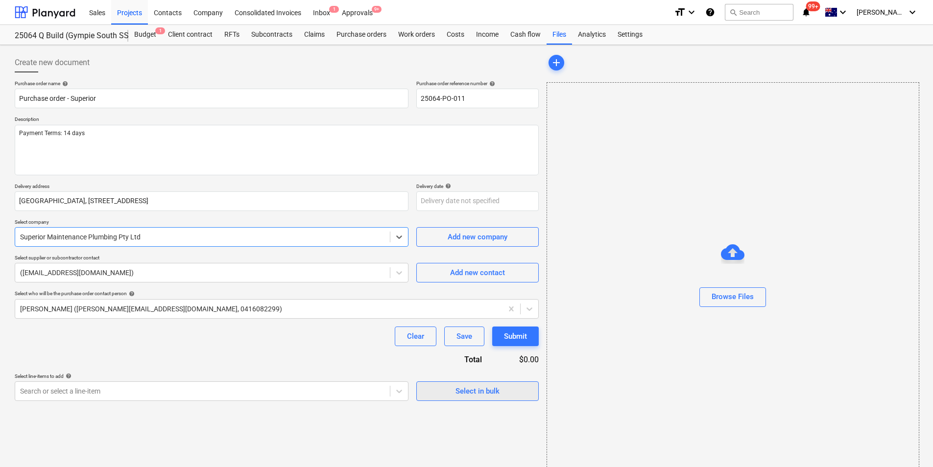
click at [455, 396] on span "Select in bulk" at bounding box center [478, 391] width 98 height 13
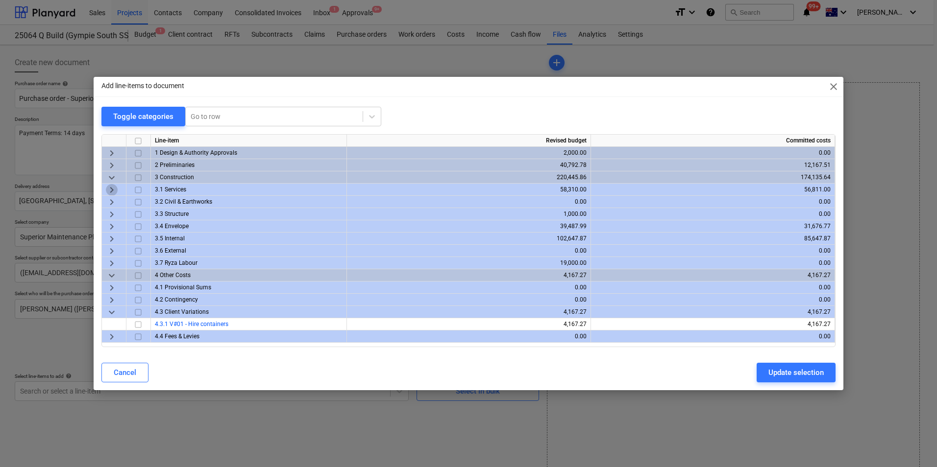
click at [109, 191] on span "keyboard_arrow_right" at bounding box center [112, 190] width 12 height 12
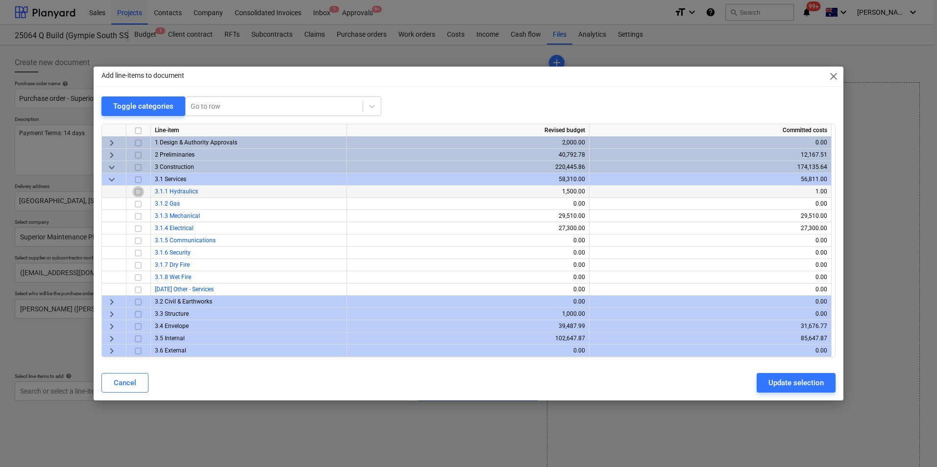
click at [142, 193] on input "checkbox" at bounding box center [138, 192] width 12 height 12
click at [803, 390] on button "Update selection" at bounding box center [795, 383] width 79 height 20
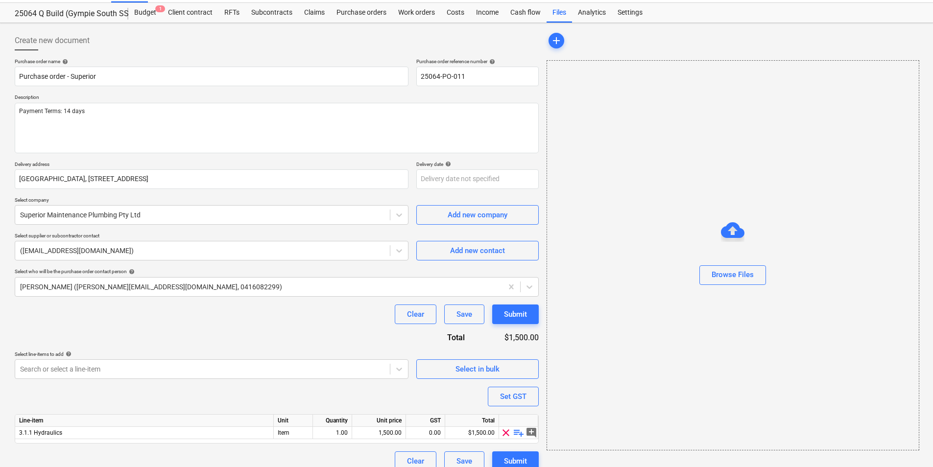
scroll to position [34, 0]
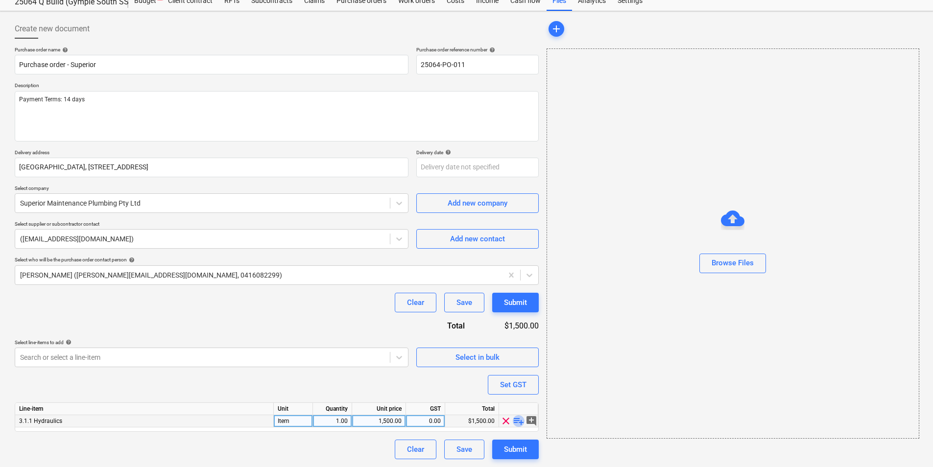
click at [519, 420] on span "playlist_add" at bounding box center [519, 421] width 12 height 12
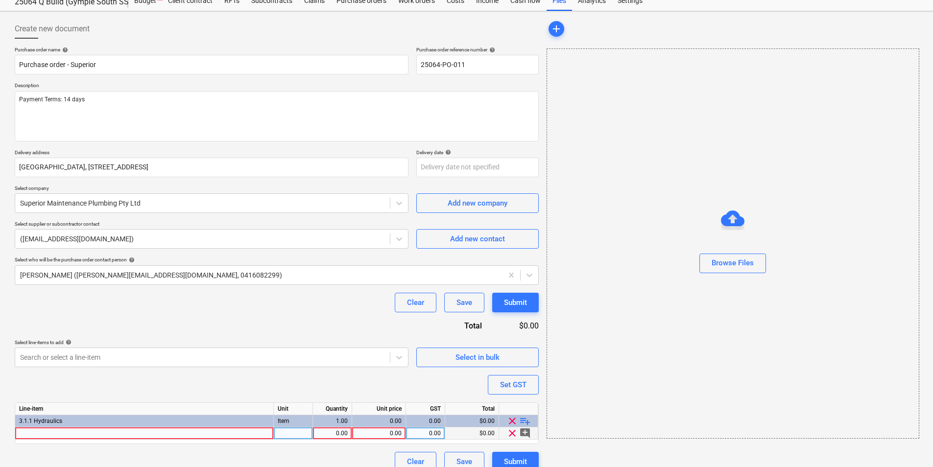
click at [33, 436] on div at bounding box center [144, 434] width 259 height 12
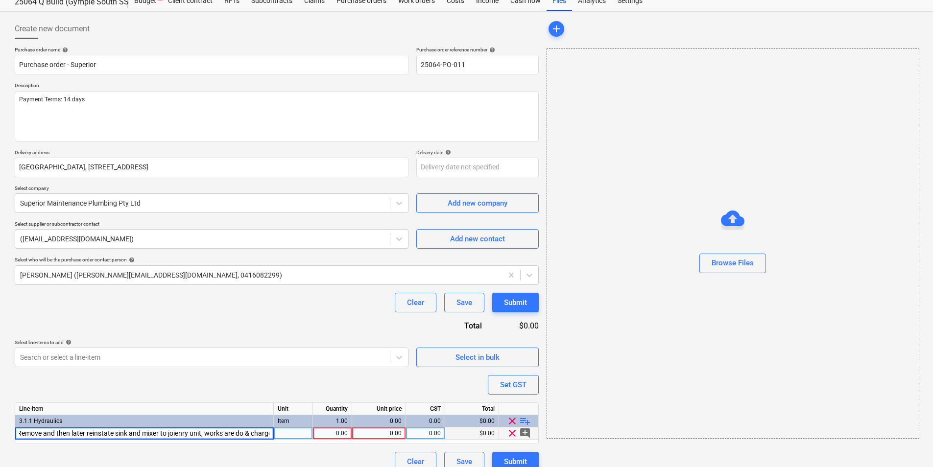
scroll to position [0, 6]
click at [341, 434] on div "0.00" at bounding box center [332, 434] width 31 height 12
click at [385, 433] on div "0.00" at bounding box center [379, 434] width 46 height 12
click at [419, 433] on div "0.00" at bounding box center [425, 434] width 31 height 12
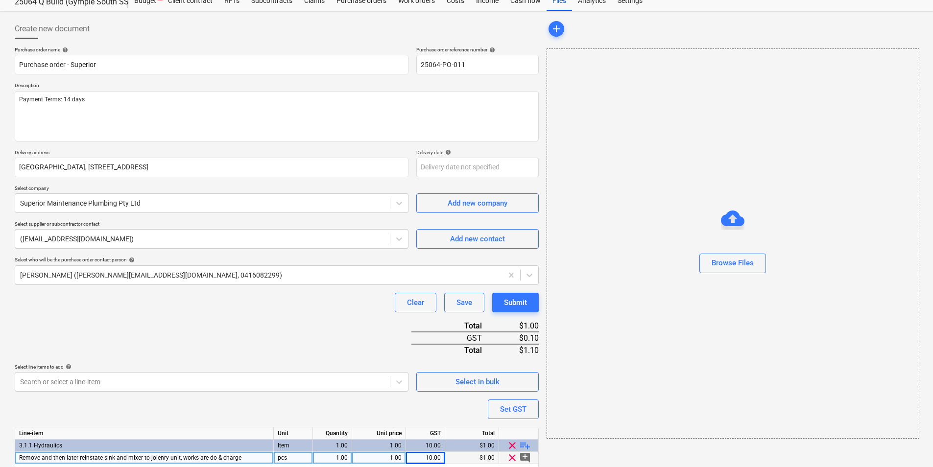
click at [438, 379] on div "Purchase order name help Purchase order - Superior Purchase order reference num…" at bounding box center [277, 272] width 524 height 450
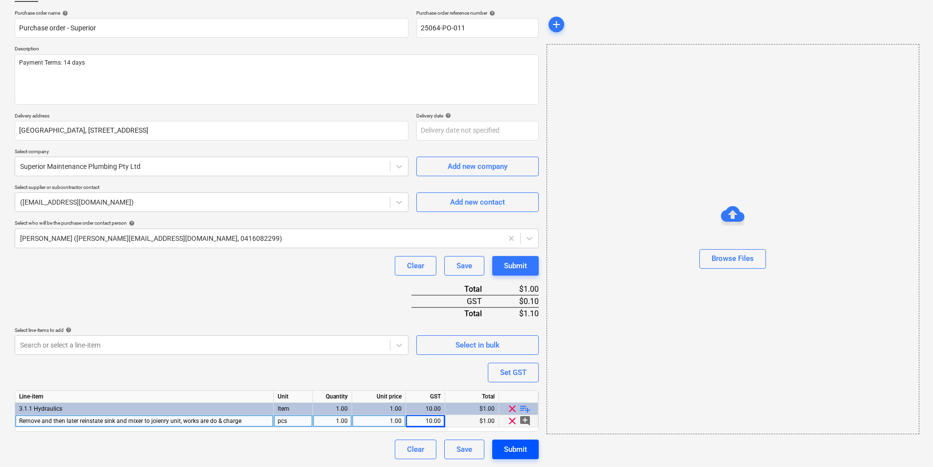
click at [517, 455] on div "Submit" at bounding box center [515, 449] width 23 height 13
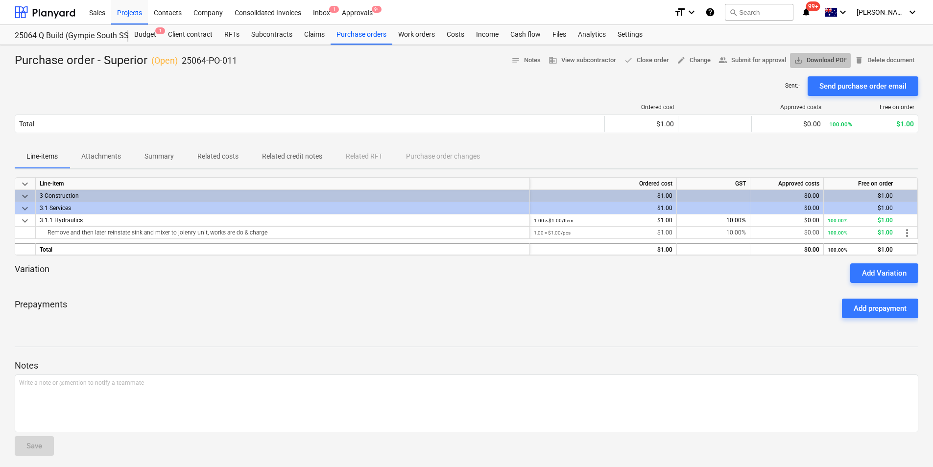
click at [800, 59] on span "save_alt" at bounding box center [798, 60] width 9 height 9
click at [359, 32] on div "Purchase orders" at bounding box center [362, 35] width 62 height 20
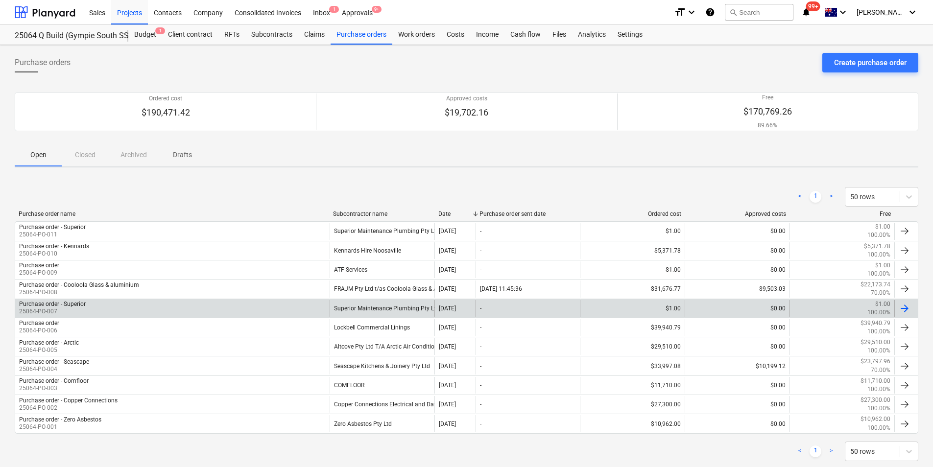
click at [92, 300] on div "Purchase order - Superior 25064-PO-007" at bounding box center [172, 308] width 315 height 17
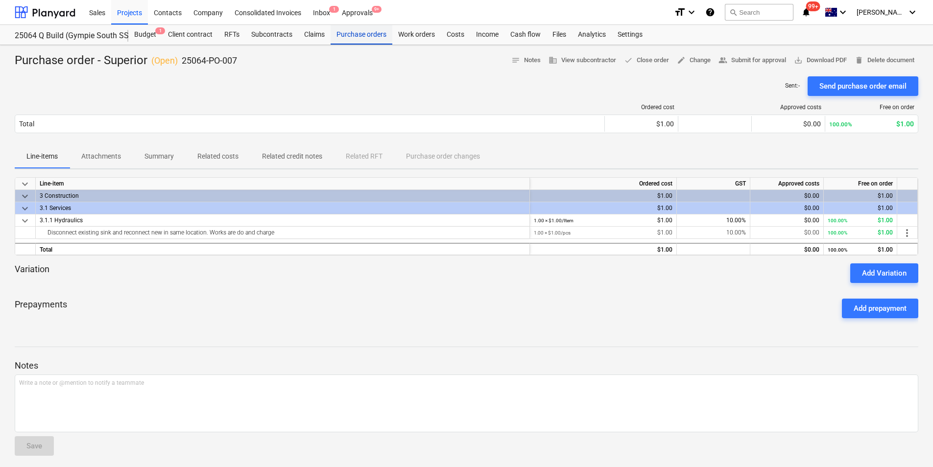
click at [368, 33] on div "Purchase orders" at bounding box center [362, 35] width 62 height 20
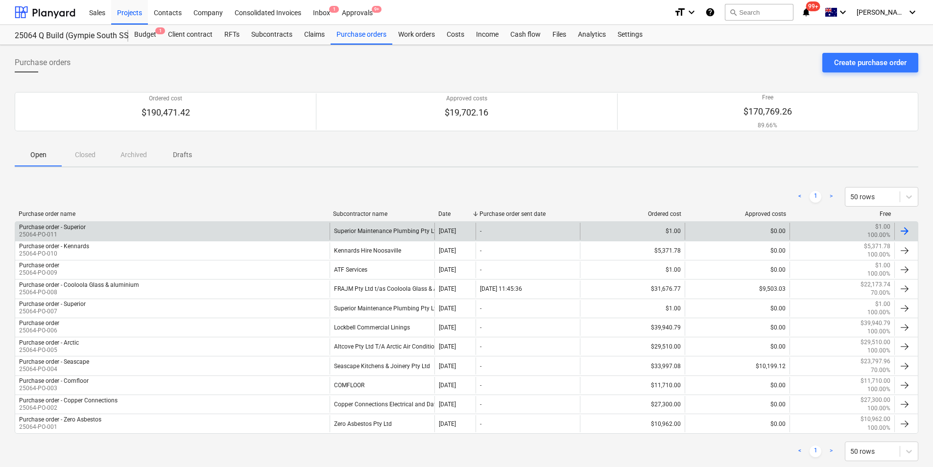
click at [907, 231] on div at bounding box center [905, 231] width 12 height 12
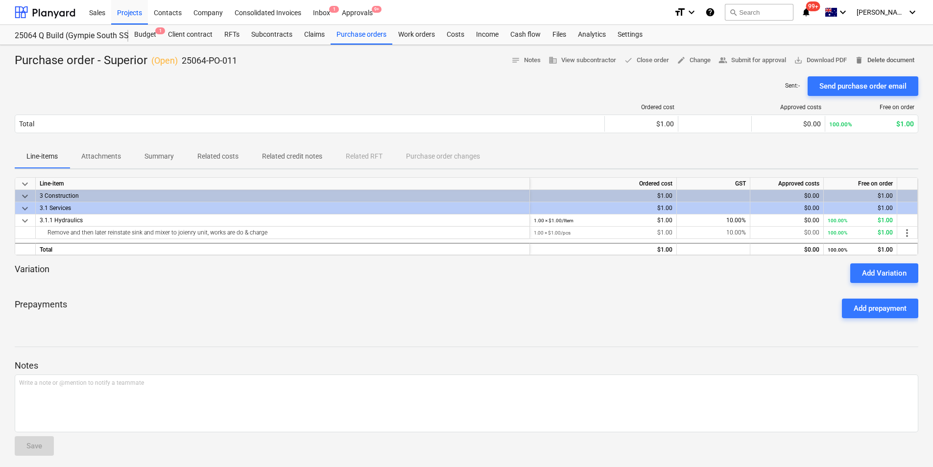
click at [886, 59] on span "delete Delete document" at bounding box center [885, 60] width 60 height 11
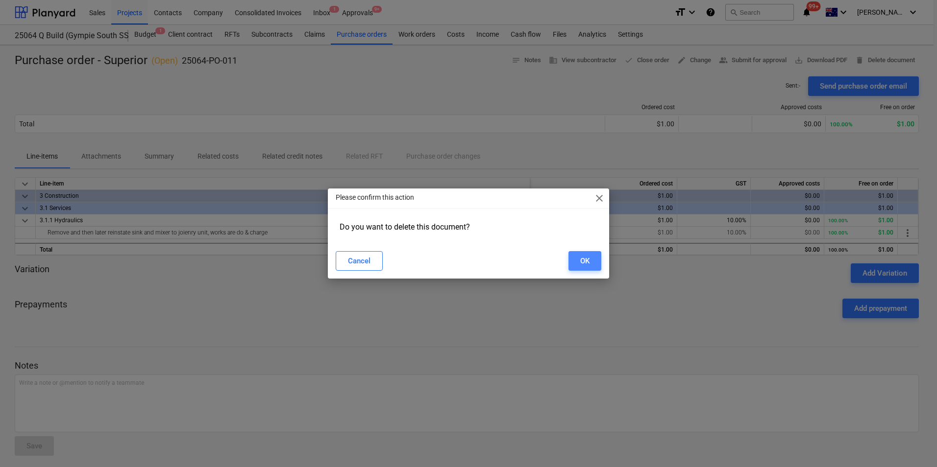
click at [588, 259] on div "OK" at bounding box center [584, 261] width 9 height 13
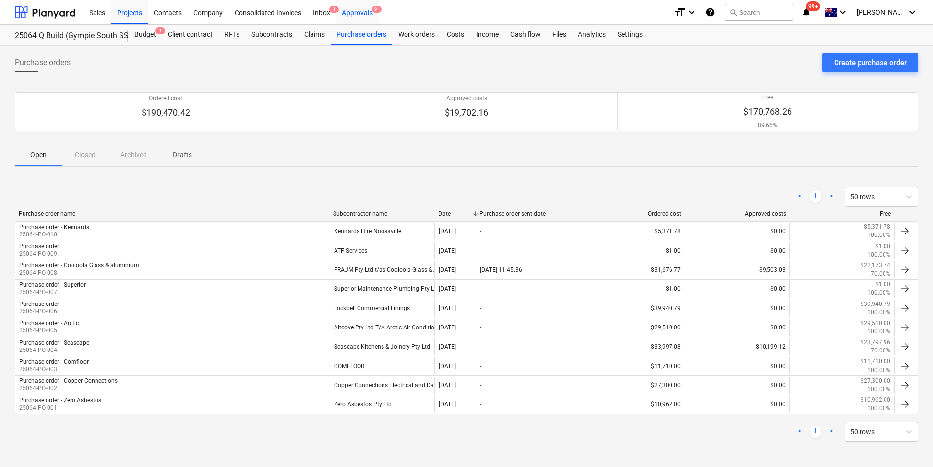
click at [350, 9] on div "Approvals 9+" at bounding box center [357, 12] width 43 height 25
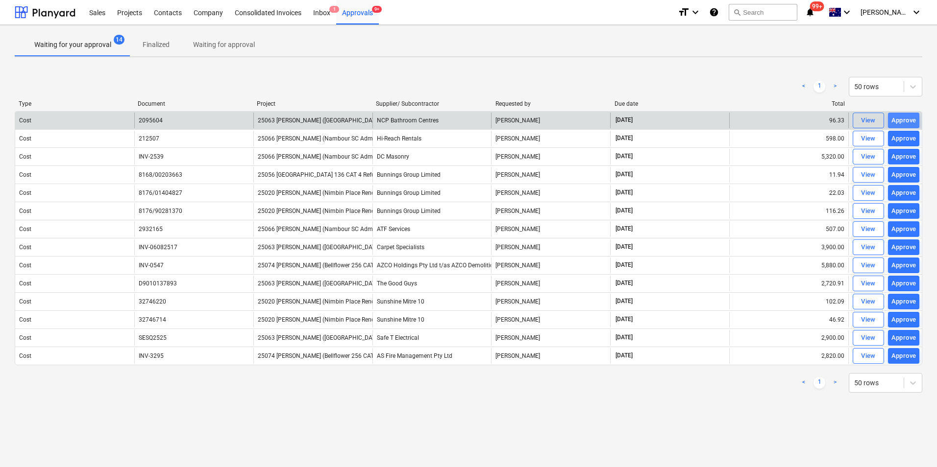
click at [906, 115] on div "Approve" at bounding box center [903, 120] width 25 height 11
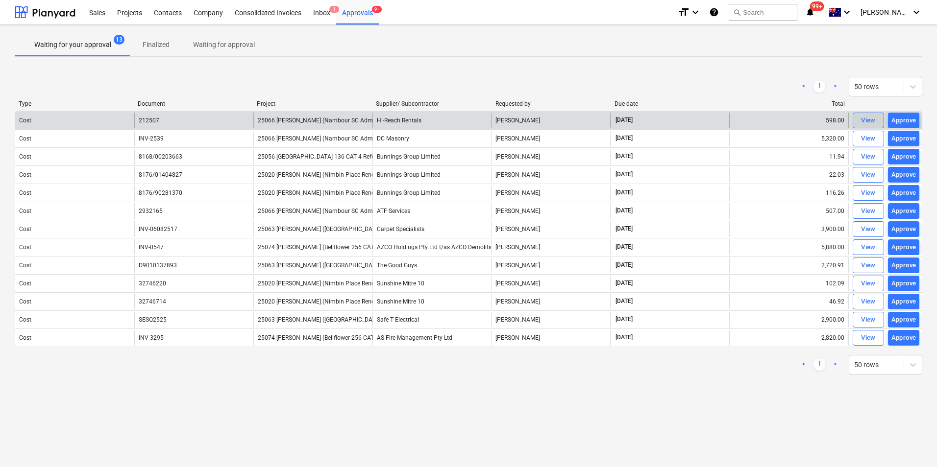
click at [869, 121] on div "View" at bounding box center [868, 120] width 15 height 11
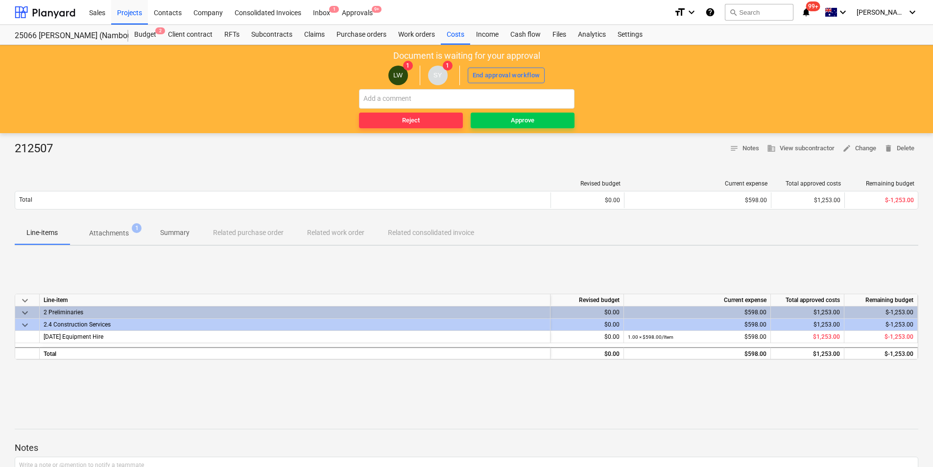
click at [105, 232] on p "Attachments" at bounding box center [109, 233] width 40 height 10
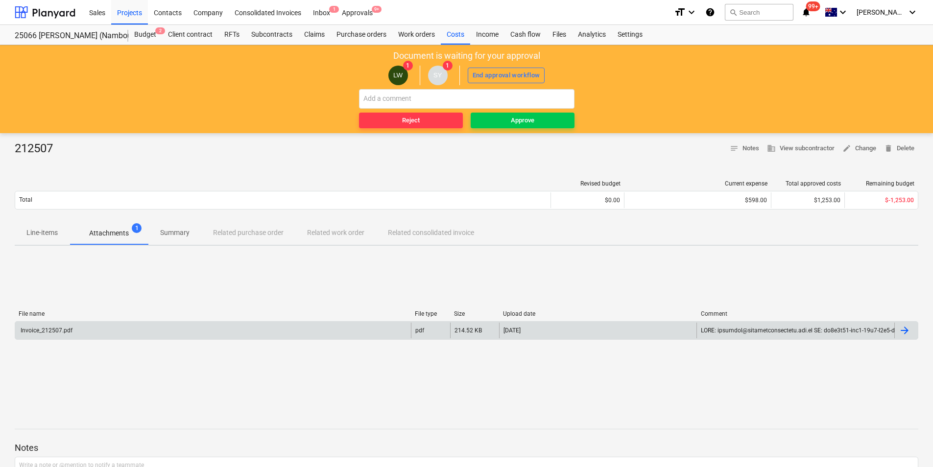
click at [67, 331] on div "Invoice_212507.pdf" at bounding box center [45, 330] width 53 height 7
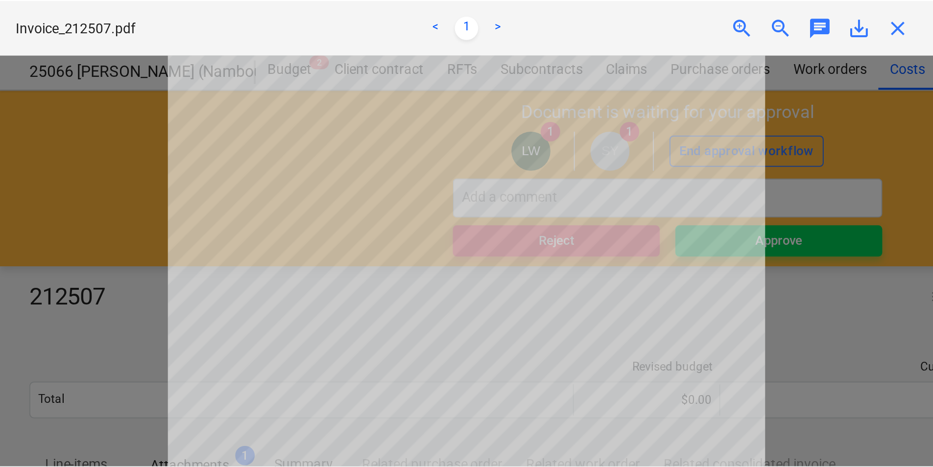
scroll to position [122, 0]
click at [450, 15] on span "close" at bounding box center [451, 14] width 12 height 12
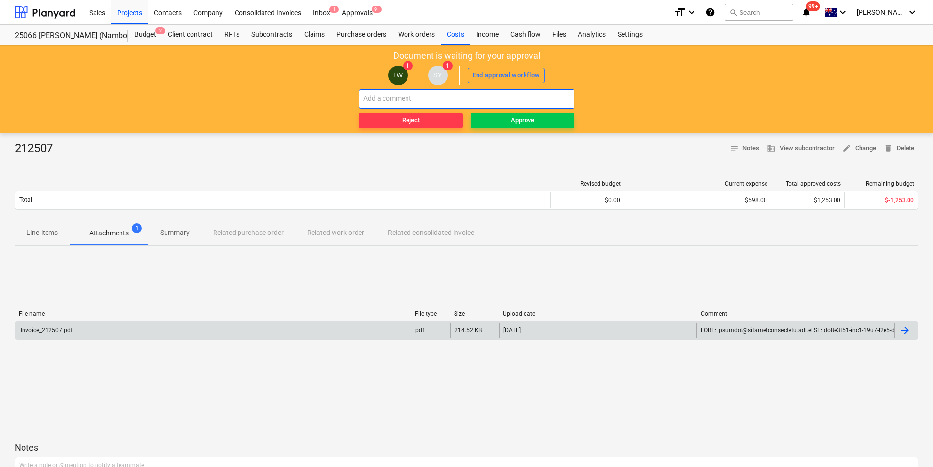
click at [422, 102] on input "text" at bounding box center [467, 99] width 216 height 20
click at [538, 97] on input "Invoice allocated to wrong job, please reallocate to" at bounding box center [467, 99] width 216 height 20
click at [553, 97] on input "Invoice allocated to wrong job, please reallocate to 25054" at bounding box center [467, 99] width 216 height 20
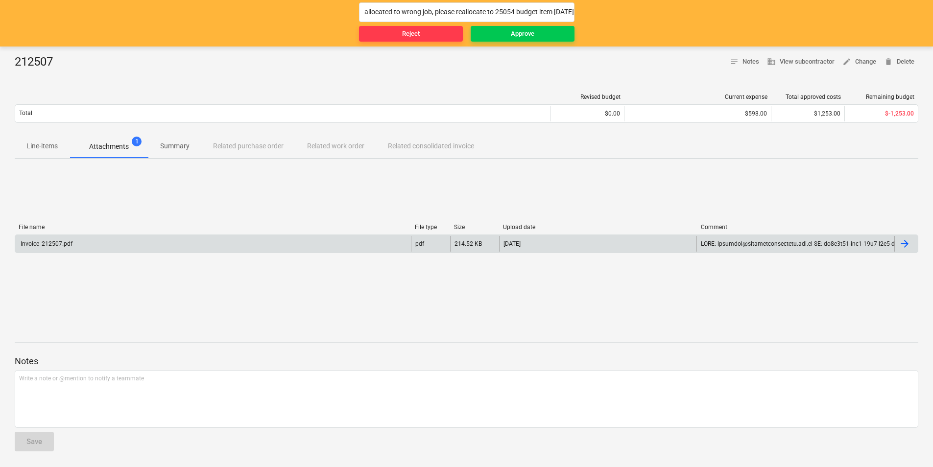
scroll to position [0, 0]
click at [46, 243] on div "Invoice_212507.pdf" at bounding box center [45, 244] width 53 height 7
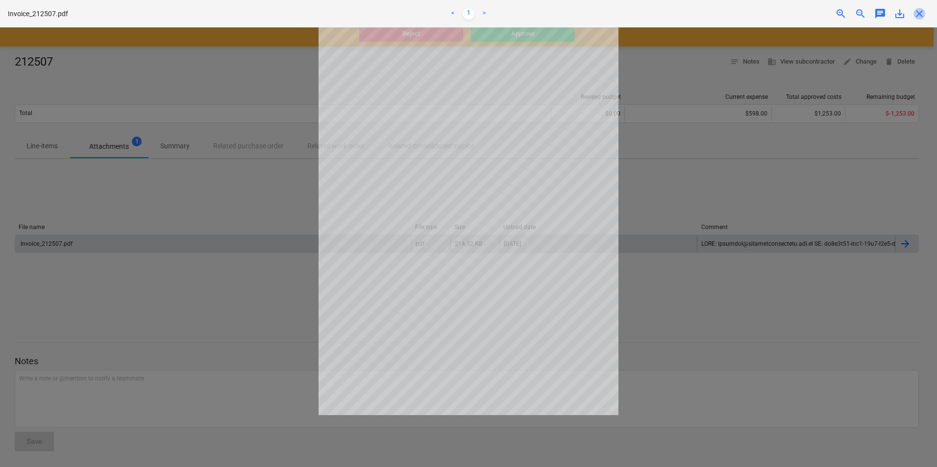
click at [921, 11] on span "close" at bounding box center [919, 14] width 12 height 12
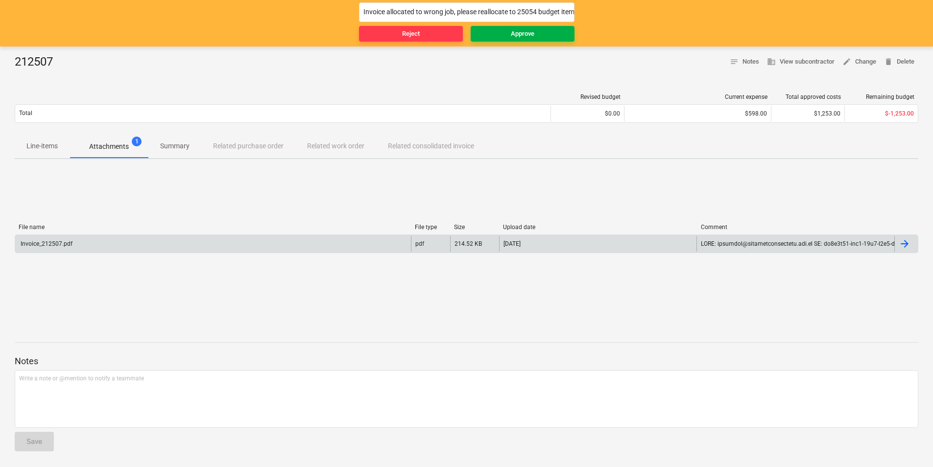
click at [530, 30] on div "Approve" at bounding box center [523, 33] width 24 height 11
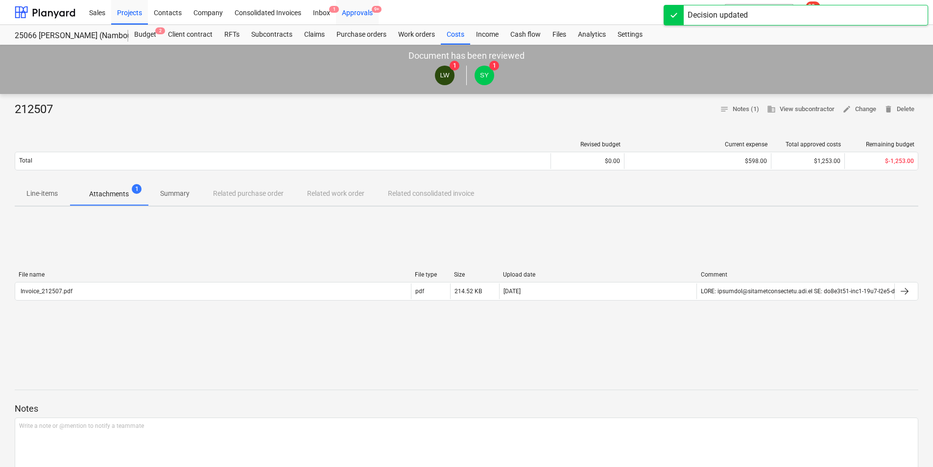
click at [363, 13] on div "Approvals 9+" at bounding box center [357, 12] width 43 height 25
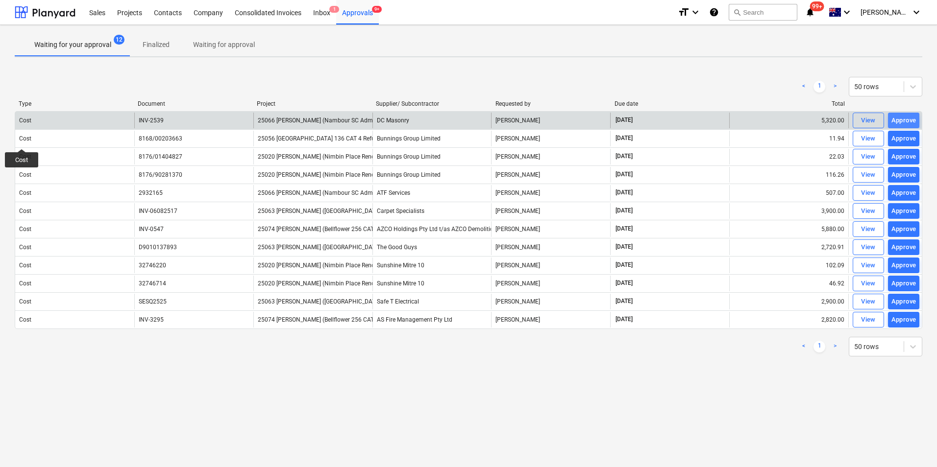
click at [900, 120] on div "Approve" at bounding box center [903, 120] width 25 height 11
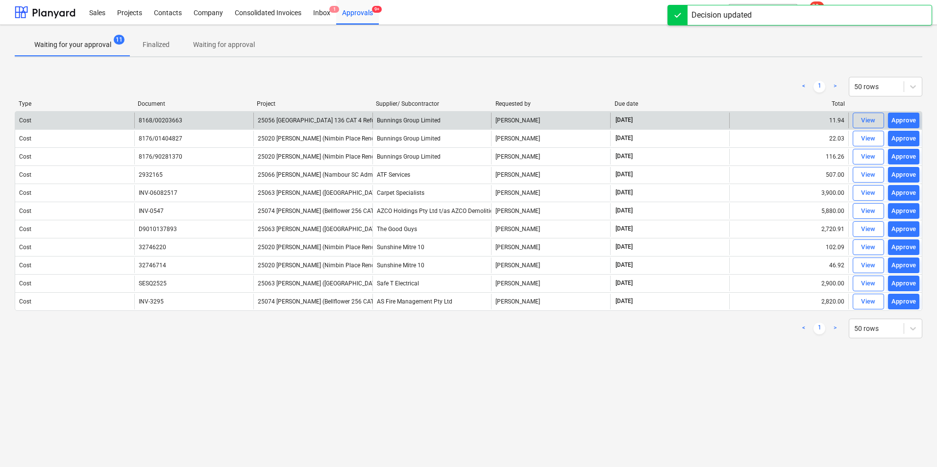
click at [900, 120] on div "Approve" at bounding box center [903, 120] width 25 height 11
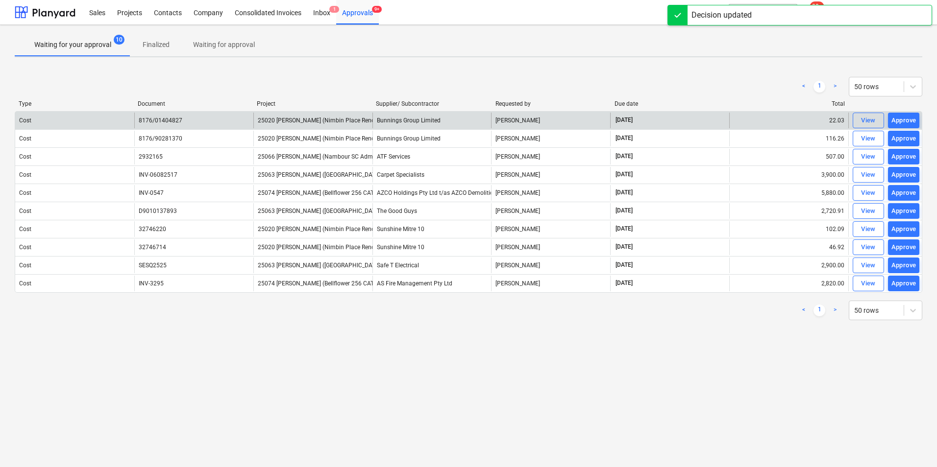
click at [900, 120] on div "Approve" at bounding box center [903, 120] width 25 height 11
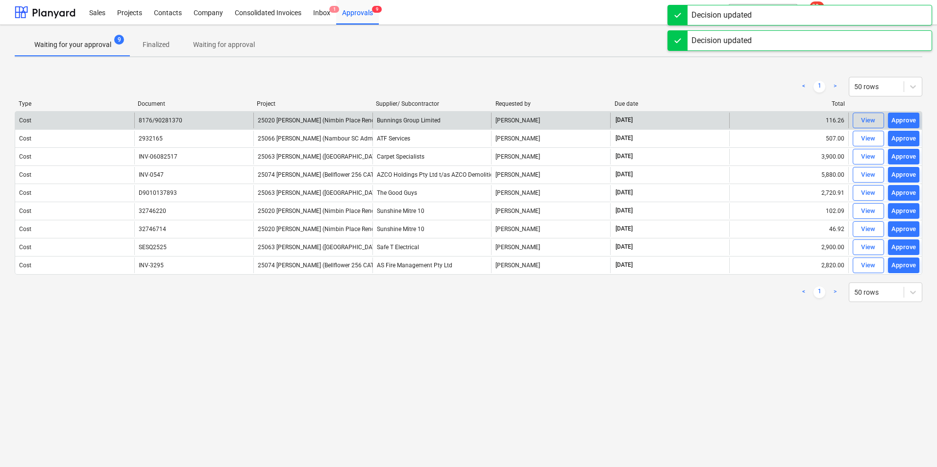
click at [900, 120] on div "Approve" at bounding box center [903, 120] width 25 height 11
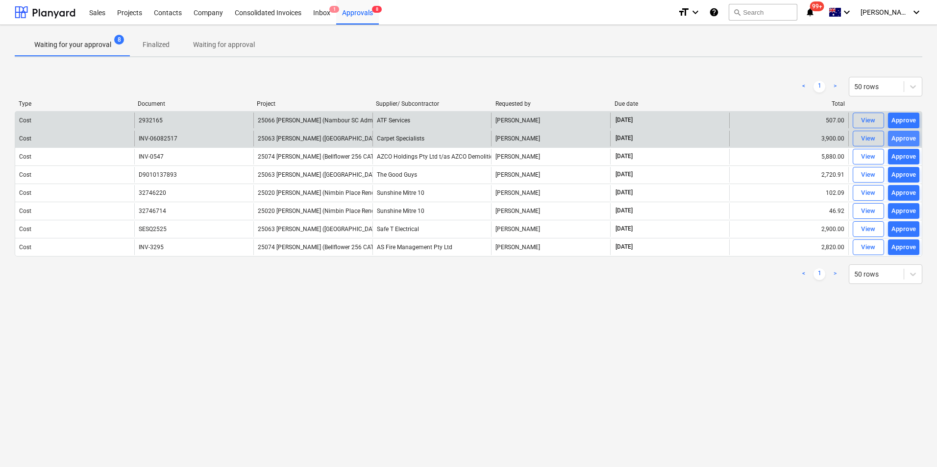
click at [907, 138] on div "Approve" at bounding box center [903, 138] width 25 height 11
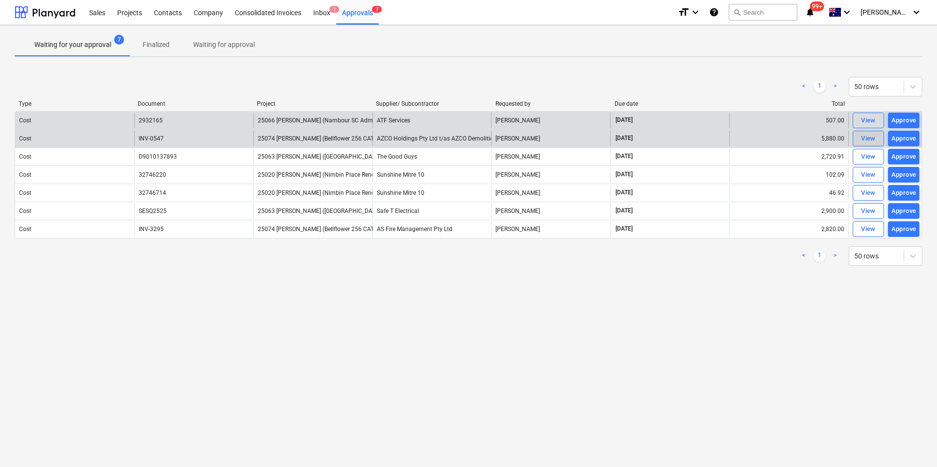
click at [870, 139] on div "View" at bounding box center [868, 138] width 15 height 11
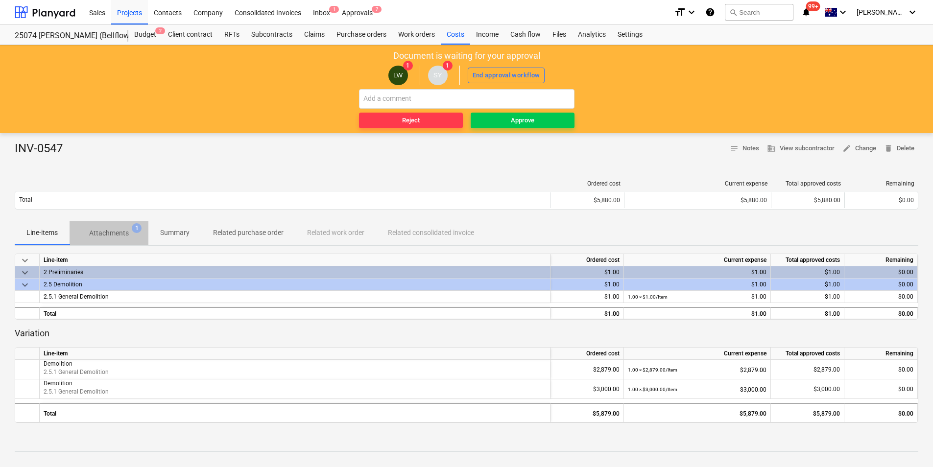
click at [104, 233] on p "Attachments" at bounding box center [109, 233] width 40 height 10
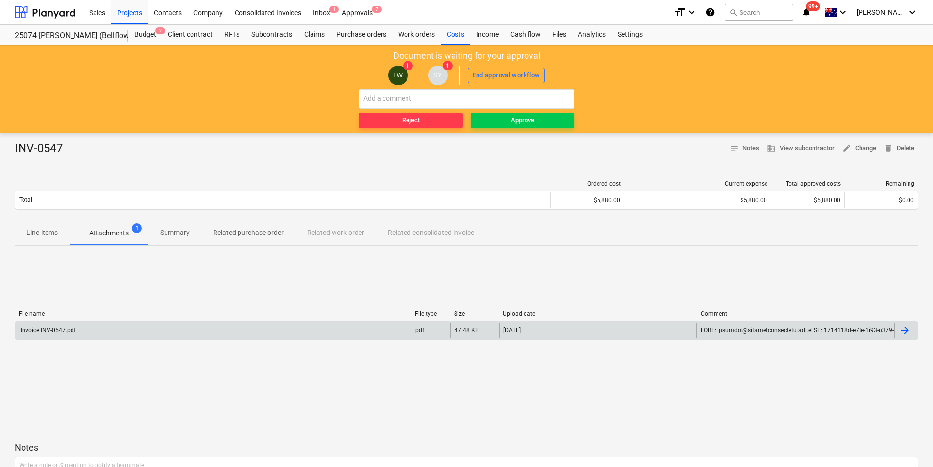
click at [69, 333] on div "Invoice INV-0547.pdf" at bounding box center [47, 330] width 57 height 7
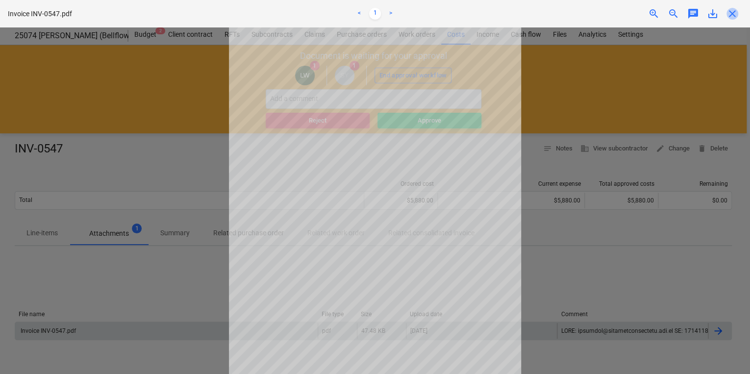
click at [728, 11] on span "close" at bounding box center [732, 14] width 12 height 12
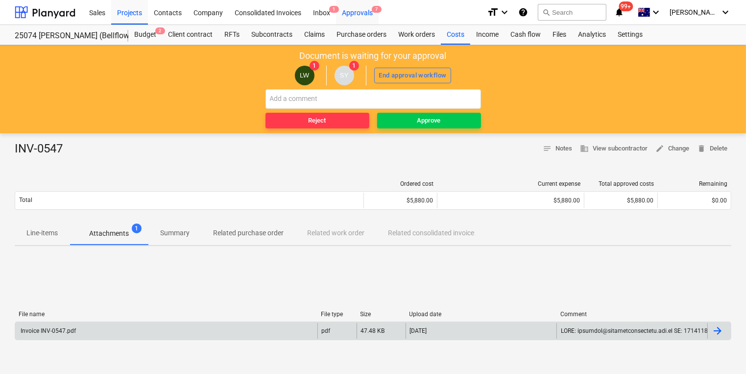
click at [356, 10] on div "Approvals 7" at bounding box center [357, 12] width 43 height 25
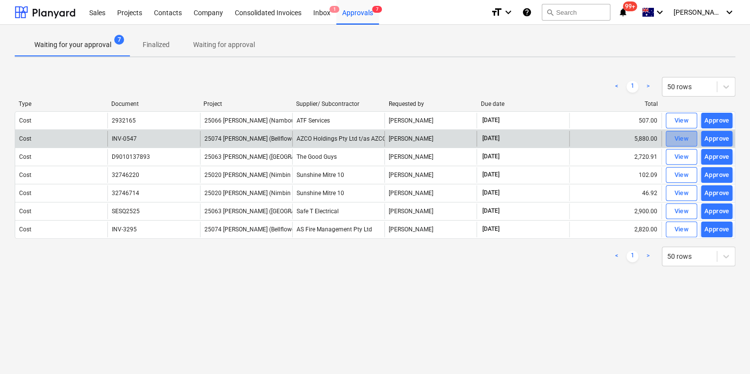
click at [673, 139] on span "View" at bounding box center [681, 138] width 22 height 11
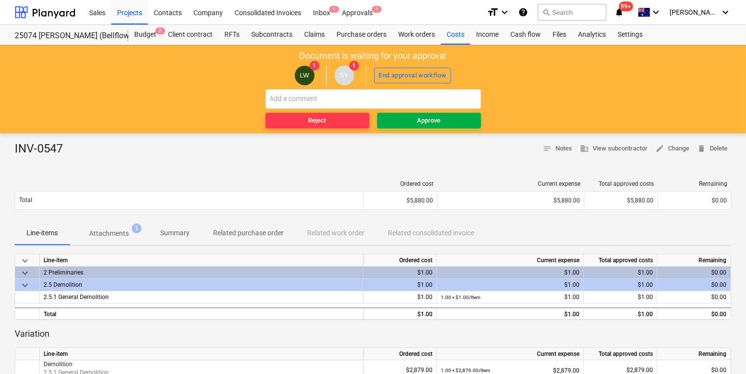
click at [426, 121] on div "Approve" at bounding box center [429, 120] width 24 height 11
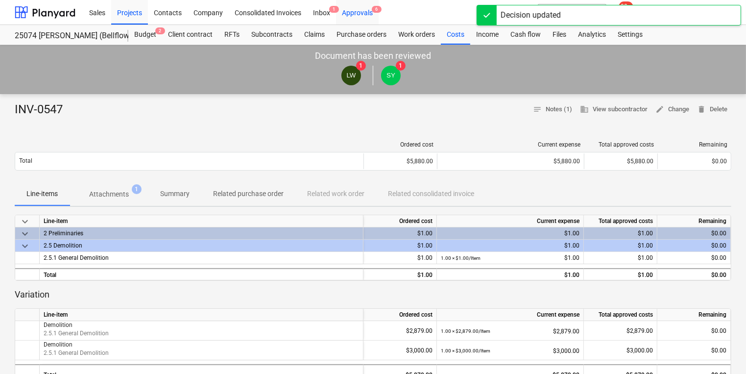
click at [353, 12] on div "Approvals 6" at bounding box center [357, 12] width 43 height 25
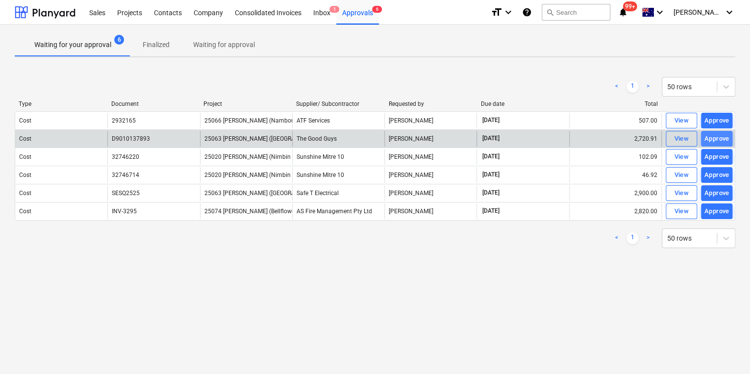
click at [713, 138] on div "Approve" at bounding box center [716, 138] width 25 height 11
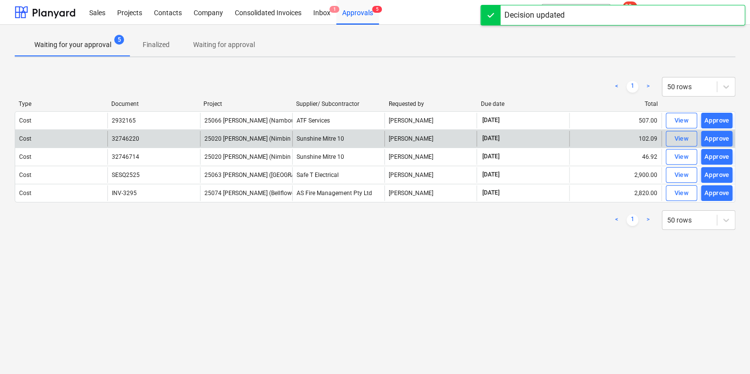
click at [713, 138] on div "Approve" at bounding box center [716, 138] width 25 height 11
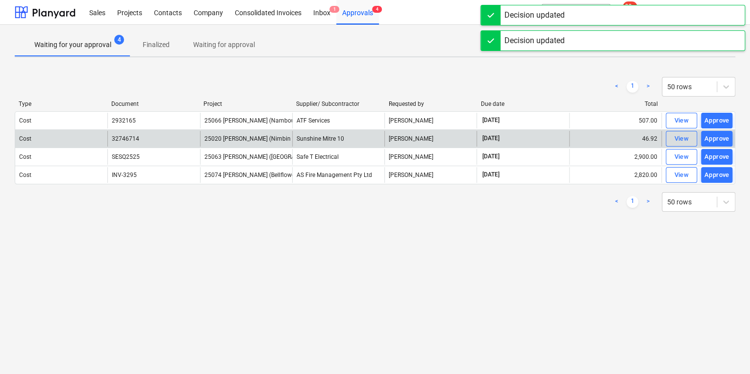
click at [713, 138] on div "Approve" at bounding box center [716, 138] width 25 height 11
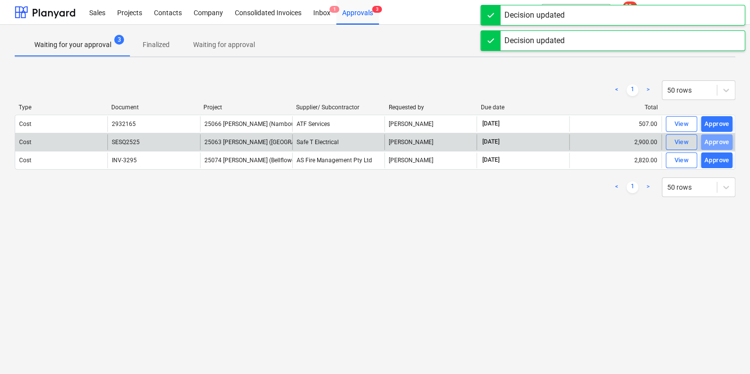
click at [713, 138] on div "Approve" at bounding box center [716, 142] width 25 height 11
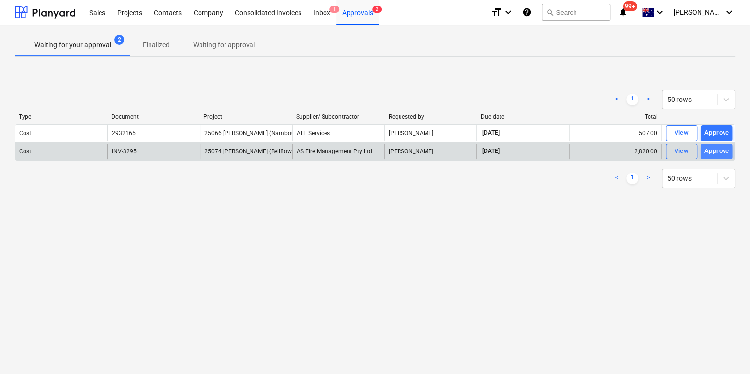
click at [715, 150] on div "Approve" at bounding box center [716, 150] width 25 height 11
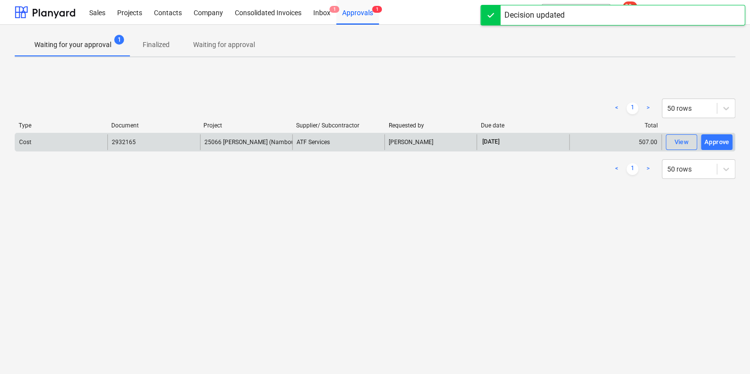
click at [320, 138] on div "ATF Services" at bounding box center [338, 142] width 92 height 16
click at [251, 143] on span "25066 [PERSON_NAME] (Nambour SC Admin Ramps)" at bounding box center [275, 142] width 142 height 7
click at [674, 142] on div "View" at bounding box center [681, 142] width 15 height 11
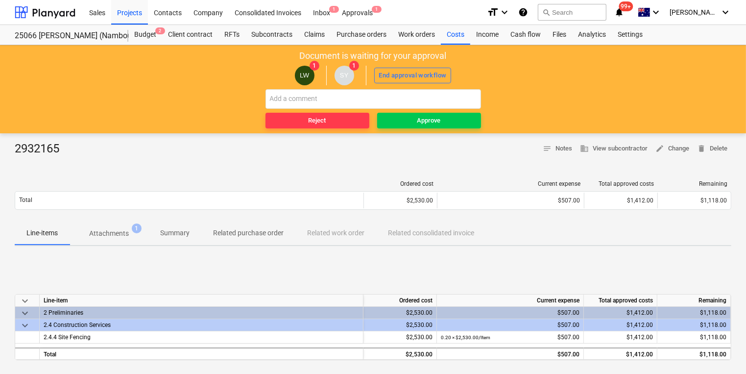
click at [107, 231] on p "Attachments" at bounding box center [109, 233] width 40 height 10
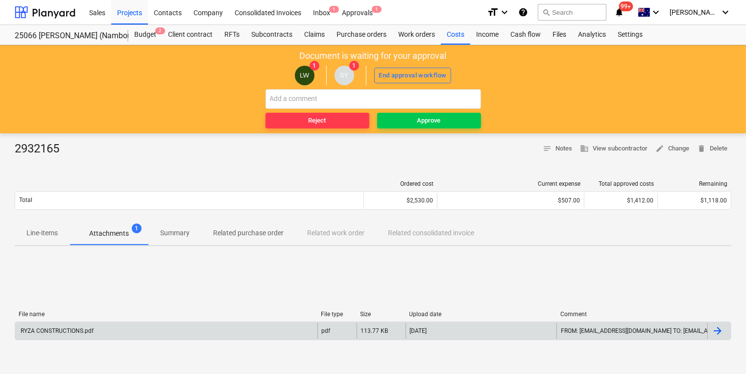
click at [97, 332] on div "RYZA CONSTRUCTIONS.pdf" at bounding box center [166, 331] width 302 height 16
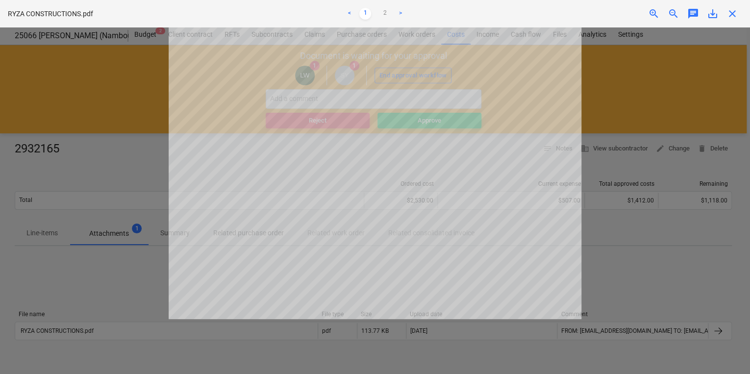
click at [738, 15] on div "close" at bounding box center [732, 14] width 20 height 12
click at [731, 15] on span "close" at bounding box center [732, 14] width 12 height 12
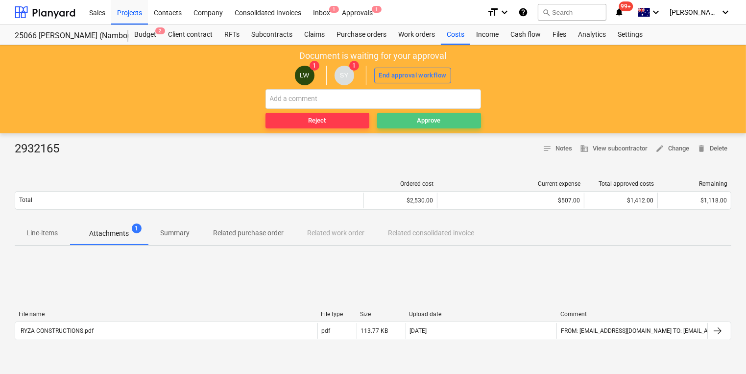
click at [444, 126] on button "Approve" at bounding box center [429, 121] width 104 height 16
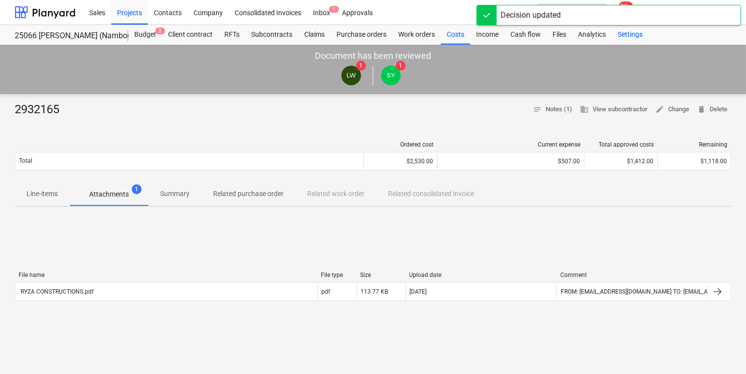
click at [629, 36] on div "Settings" at bounding box center [630, 35] width 37 height 20
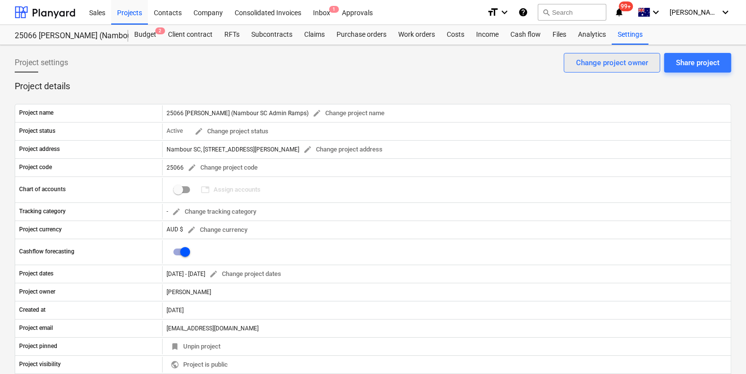
click at [624, 61] on div "Change project owner" at bounding box center [612, 62] width 72 height 13
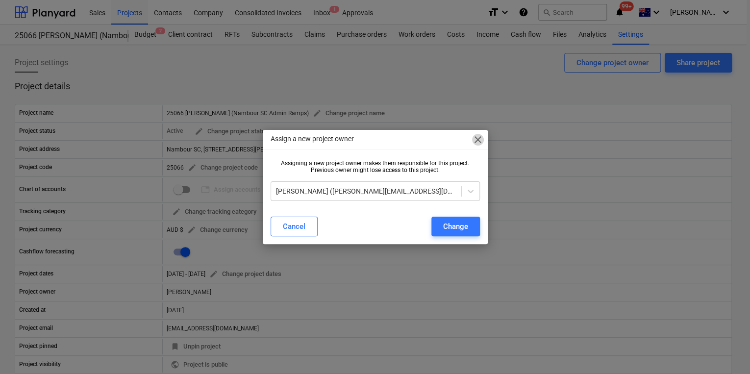
click at [478, 139] on span "close" at bounding box center [478, 140] width 12 height 12
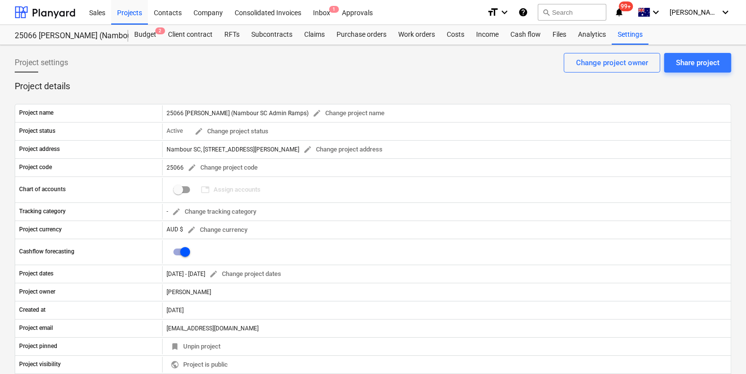
click at [323, 93] on div "Project name 25066 [PERSON_NAME] (Nambour SC Admin Ramps) edit Change project n…" at bounding box center [373, 257] width 717 height 330
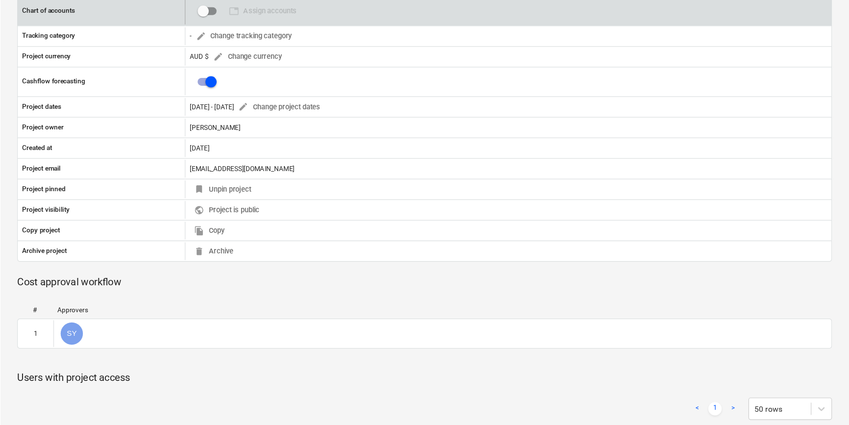
scroll to position [235, 0]
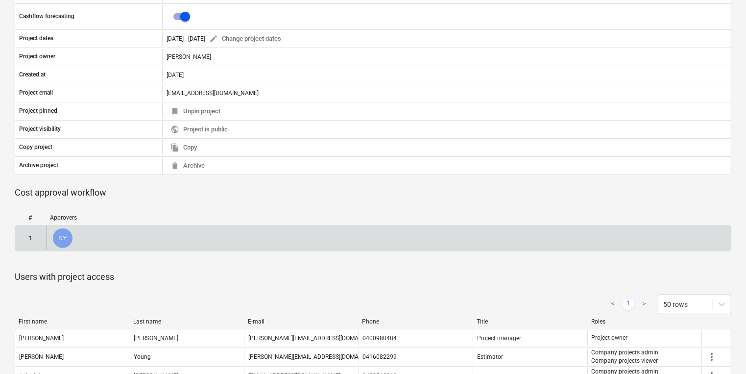
click at [129, 237] on div "SY" at bounding box center [389, 238] width 684 height 24
click at [720, 234] on div "SY" at bounding box center [389, 238] width 684 height 24
click at [728, 234] on div "SY" at bounding box center [389, 238] width 684 height 24
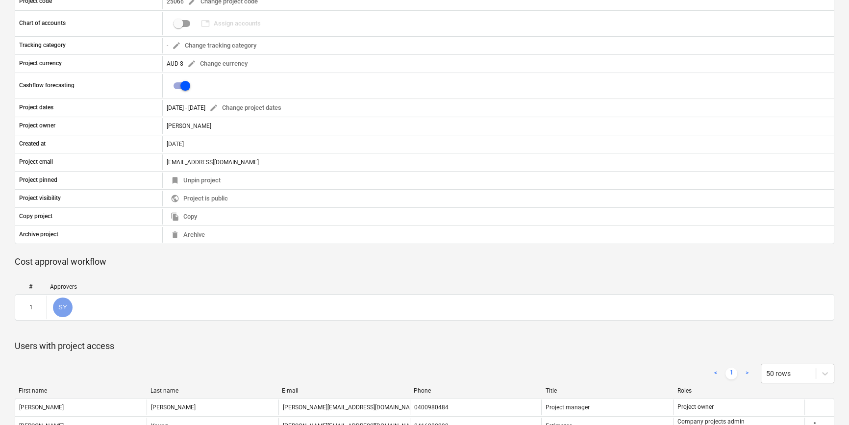
scroll to position [178, 0]
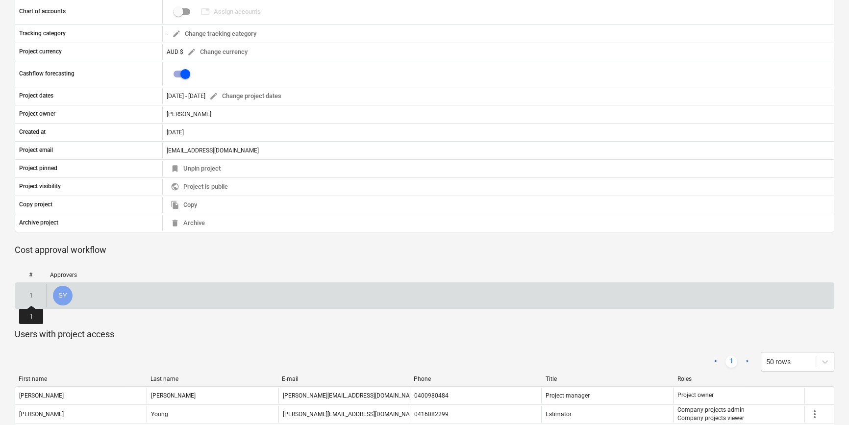
click at [31, 296] on div "1" at bounding box center [30, 295] width 3 height 7
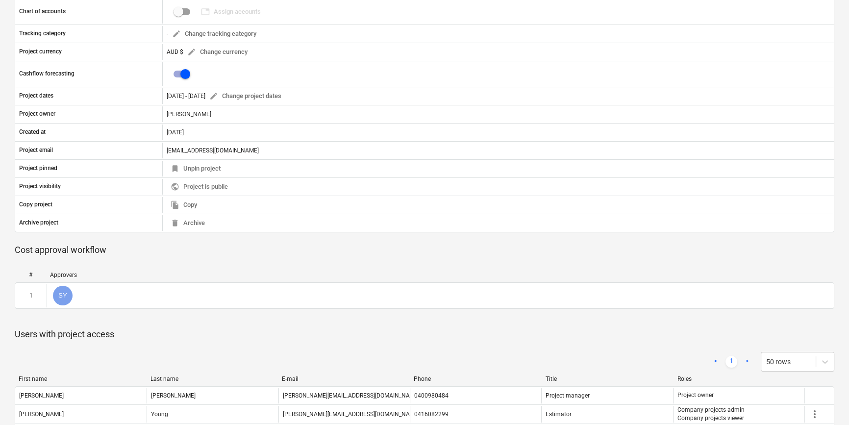
drag, startPoint x: 93, startPoint y: 296, endPoint x: 136, endPoint y: 335, distance: 57.9
click at [136, 335] on p "Users with project access" at bounding box center [424, 334] width 819 height 12
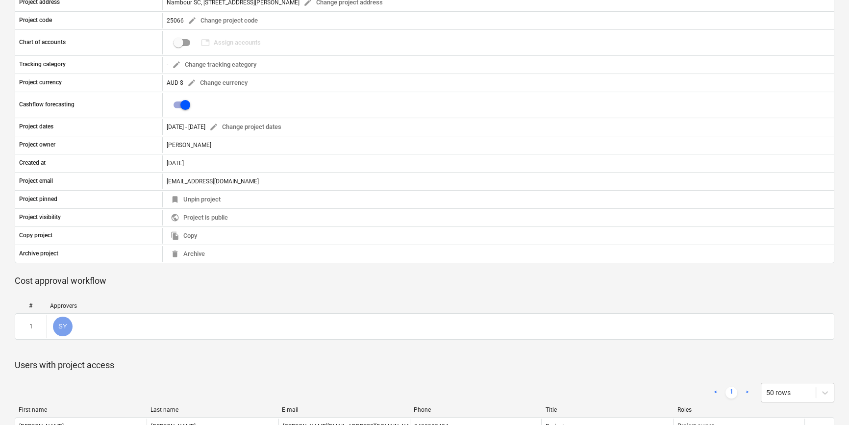
scroll to position [0, 0]
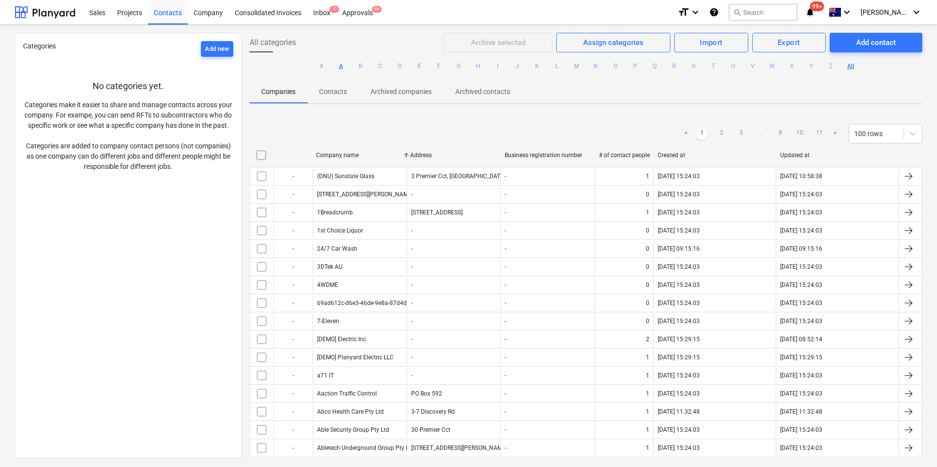
click at [336, 66] on button "A" at bounding box center [341, 66] width 12 height 12
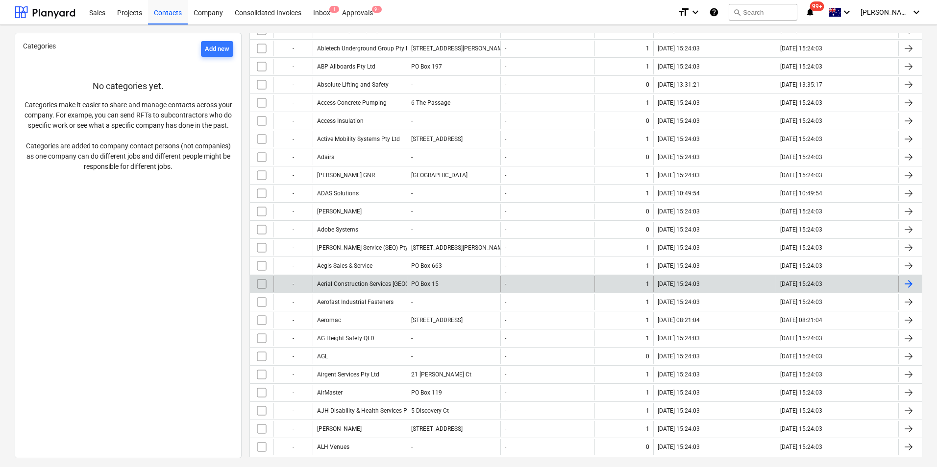
scroll to position [147, 0]
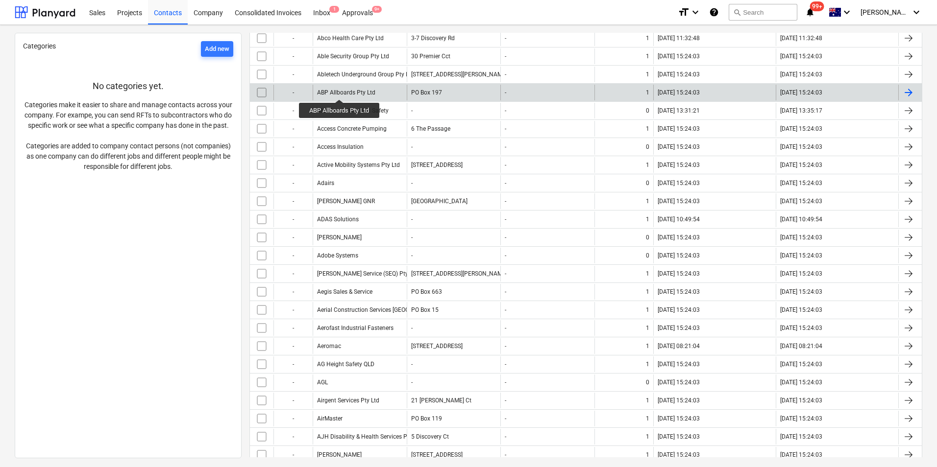
click at [340, 91] on div "ABP Allboards Pty Ltd" at bounding box center [346, 92] width 58 height 7
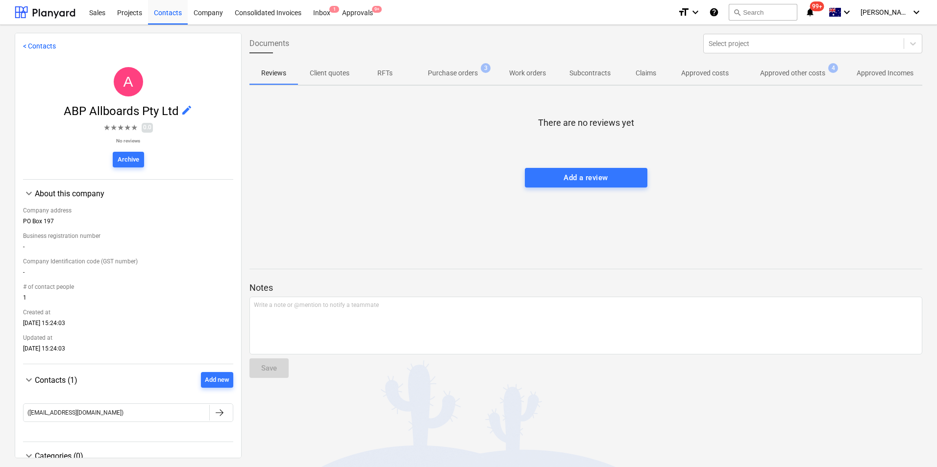
scroll to position [24, 0]
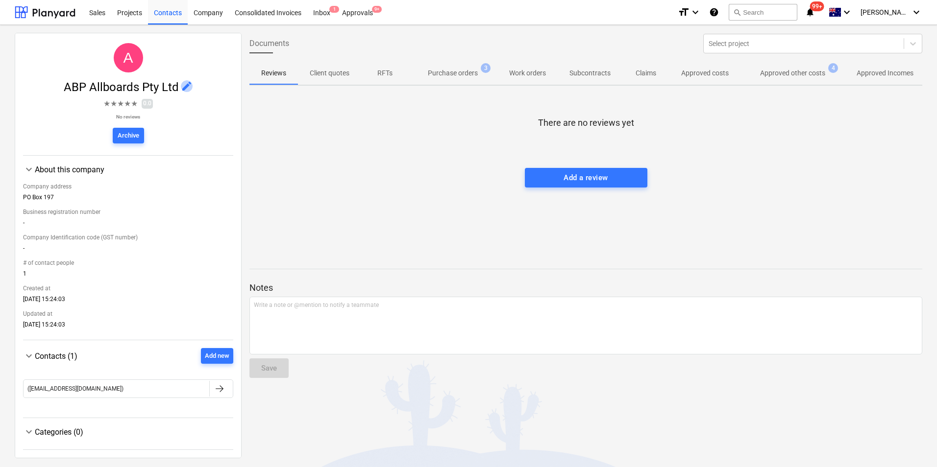
click at [183, 87] on span "edit" at bounding box center [187, 86] width 12 height 12
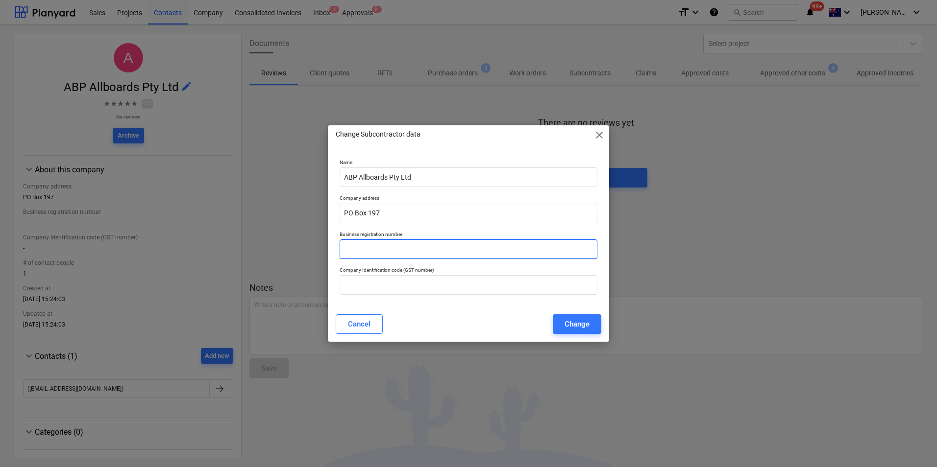
click at [387, 250] on input "text" at bounding box center [468, 250] width 258 height 20
paste input "91 064 018 060"
type input "91 064 018 060"
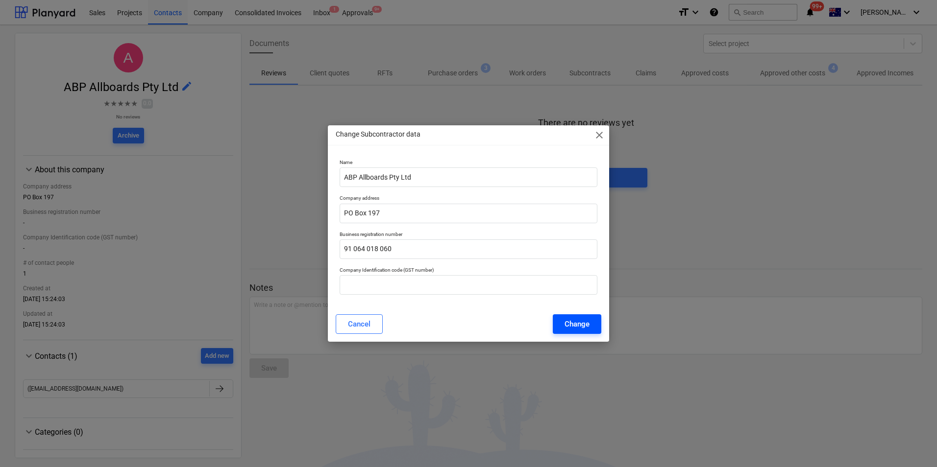
click at [582, 323] on div "Change" at bounding box center [576, 324] width 25 height 13
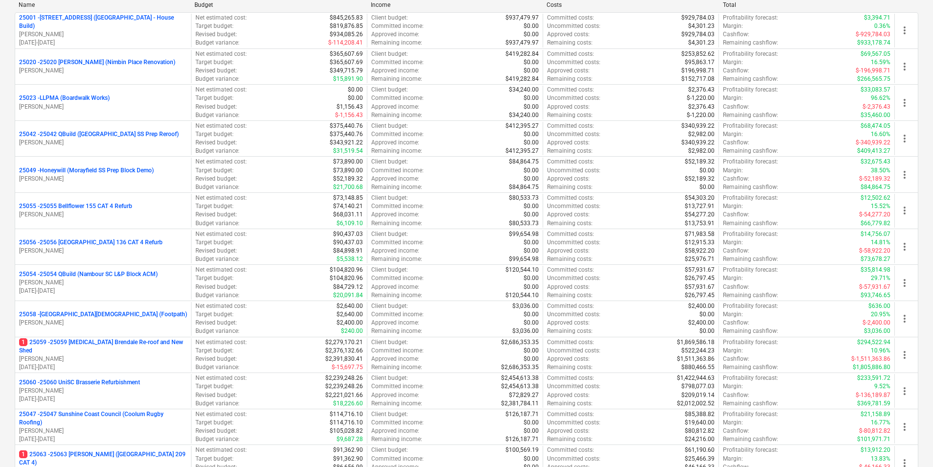
scroll to position [784, 0]
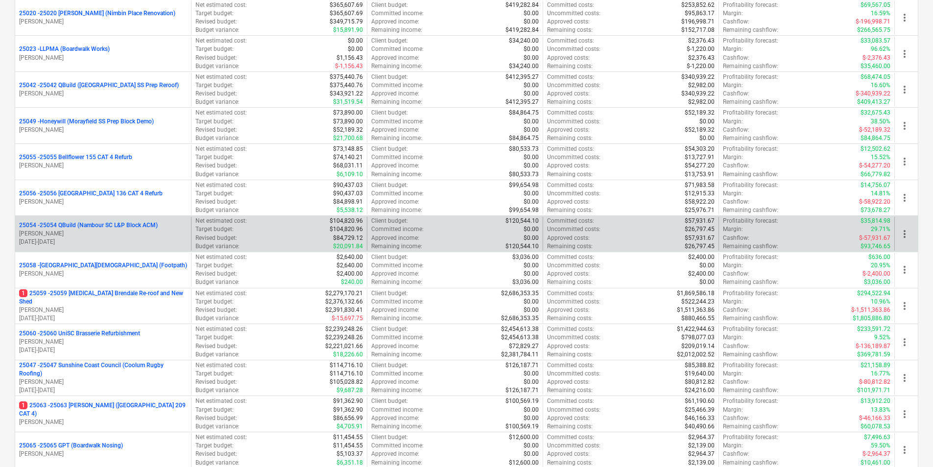
click at [93, 224] on p "25054 - 25054 QBuild (Nambour SC L&P Block ACM)" at bounding box center [88, 225] width 139 height 8
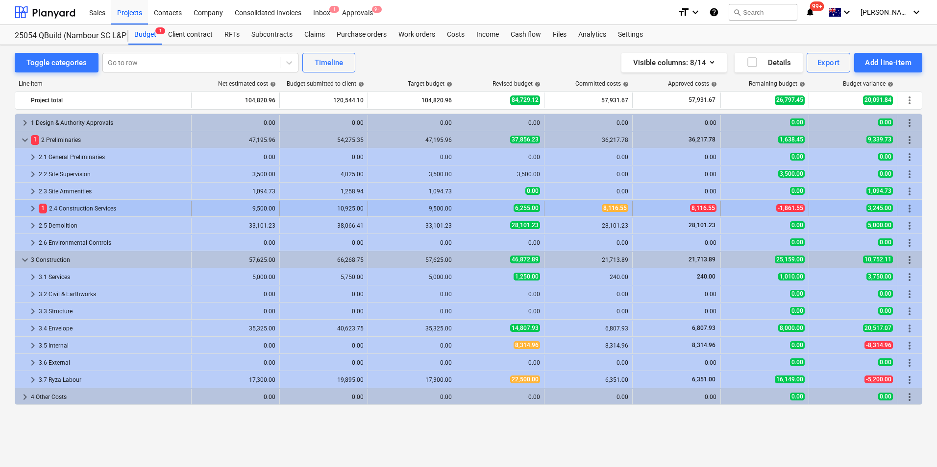
click at [32, 207] on span "keyboard_arrow_right" at bounding box center [33, 209] width 12 height 12
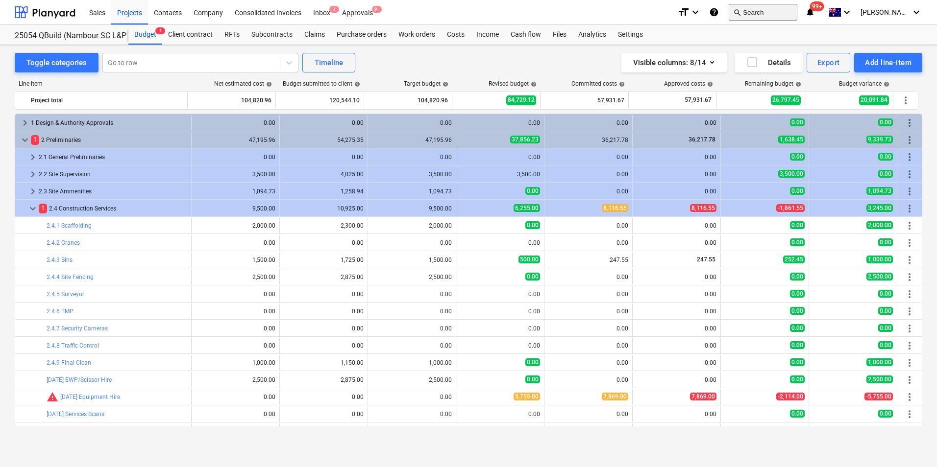
click at [773, 10] on button "search Search" at bounding box center [762, 12] width 69 height 17
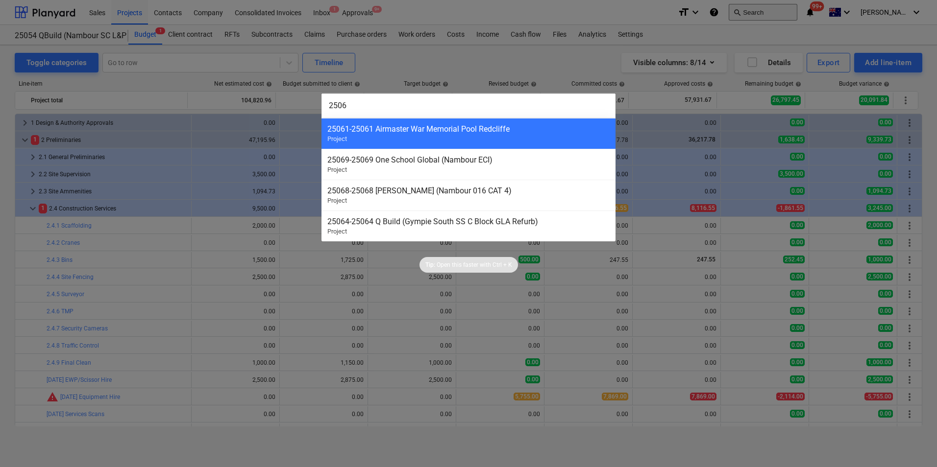
type input "25066"
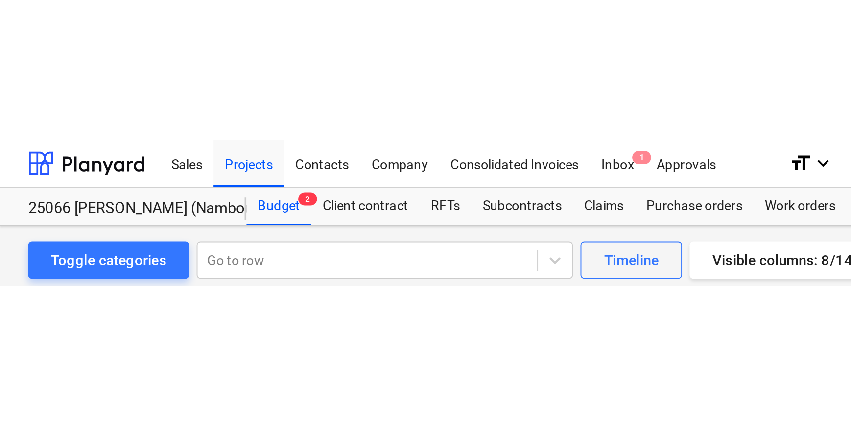
scroll to position [468, 0]
